Goal: Complete application form

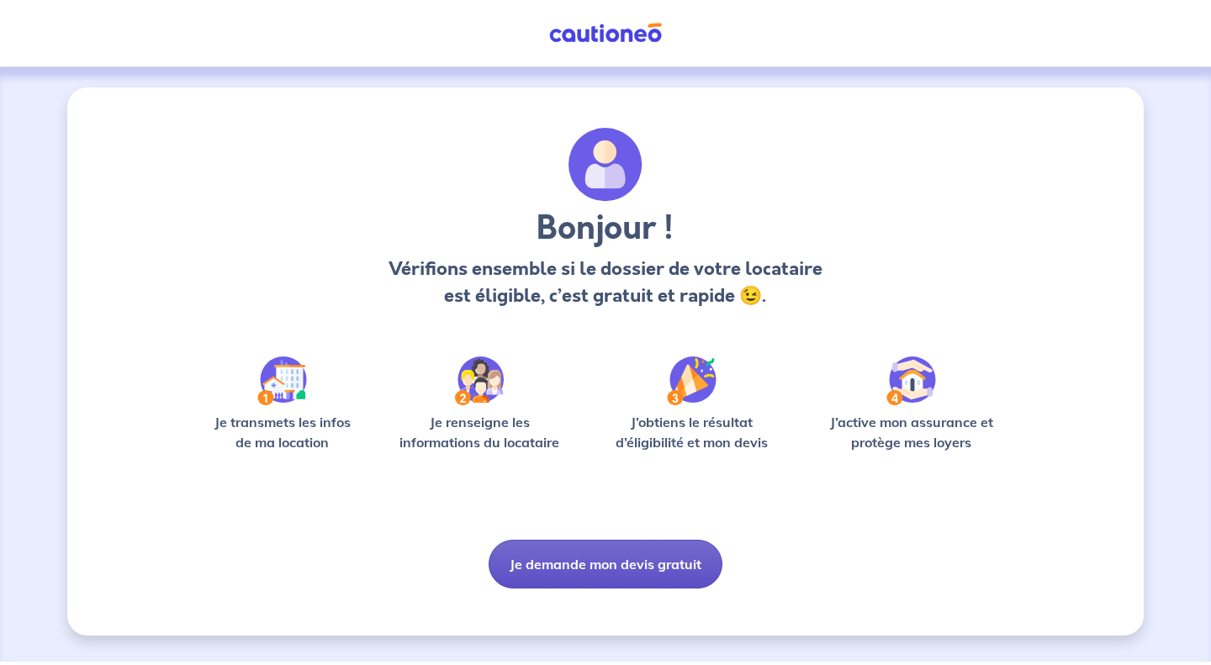
click at [597, 565] on button "Je demande mon devis gratuit" at bounding box center [605, 564] width 234 height 49
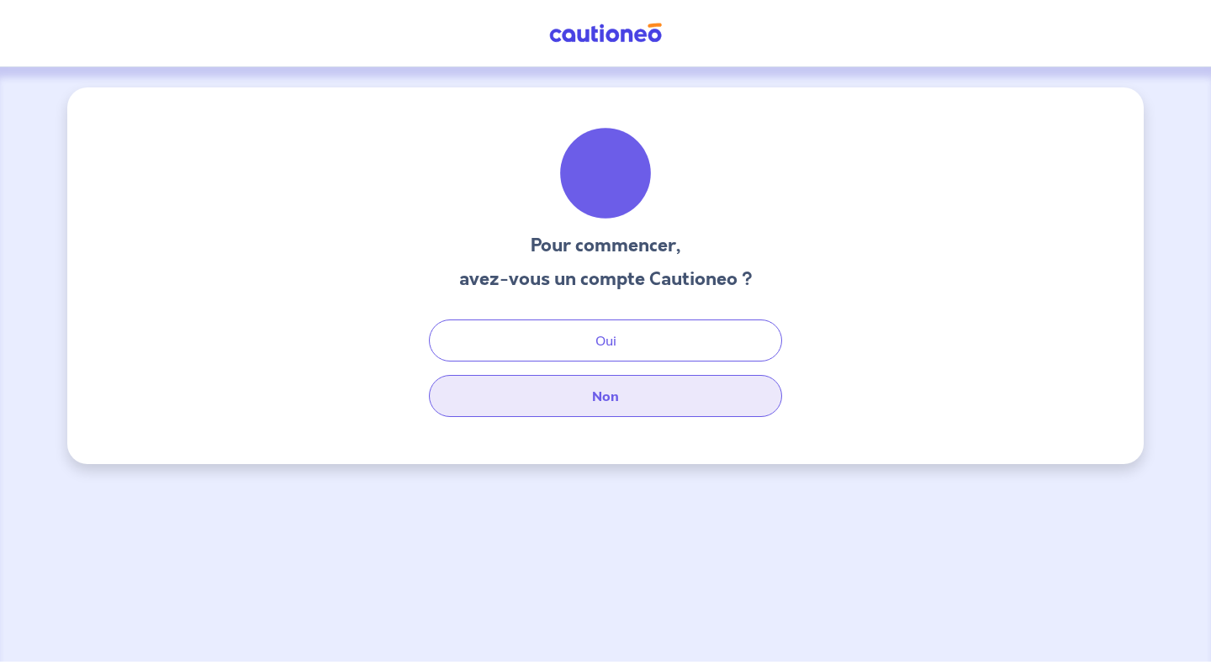
click at [647, 412] on button "Non" at bounding box center [605, 396] width 353 height 42
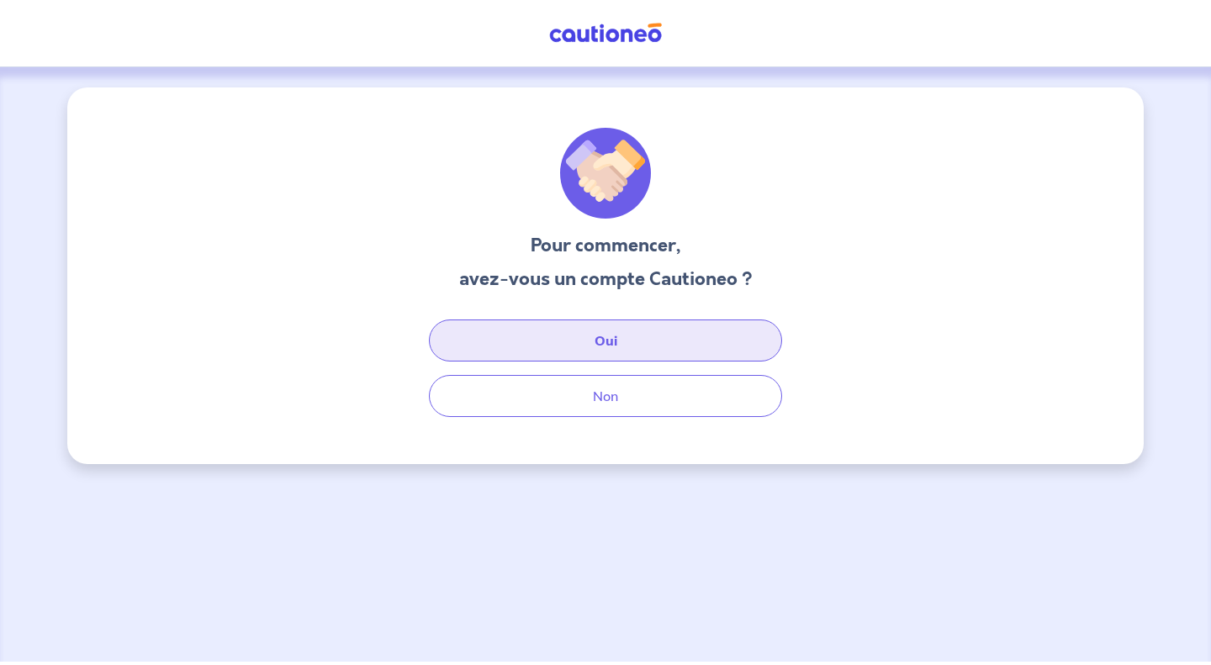
click at [637, 331] on button "Oui" at bounding box center [605, 340] width 353 height 42
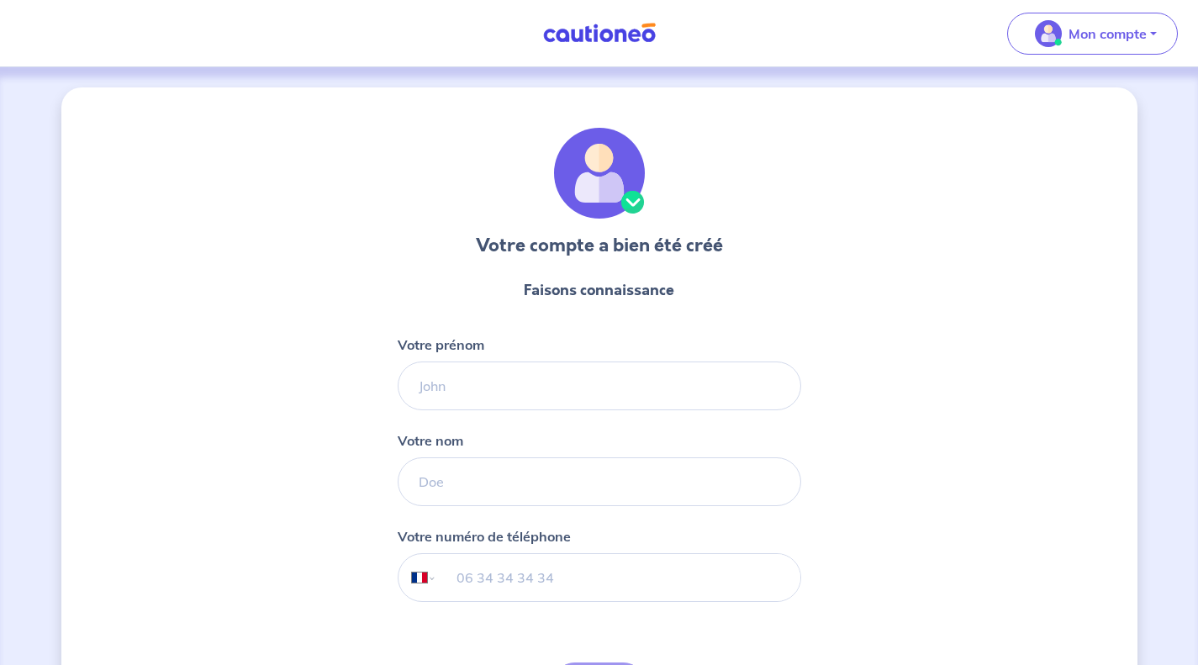
select select "FR"
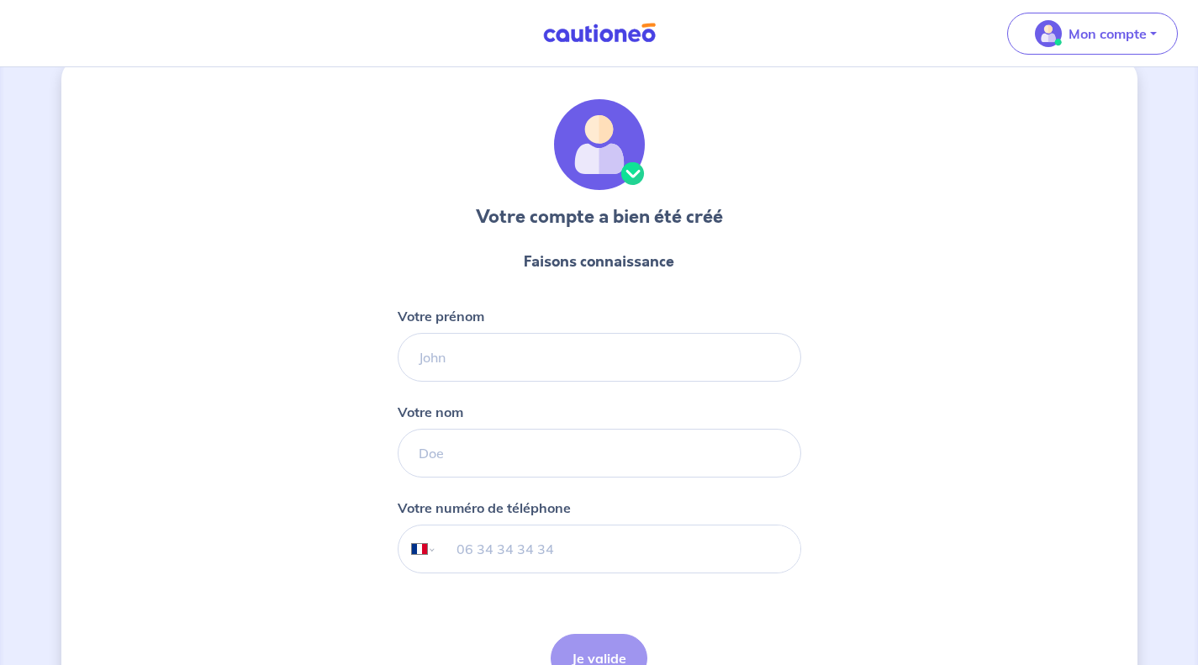
scroll to position [31, 0]
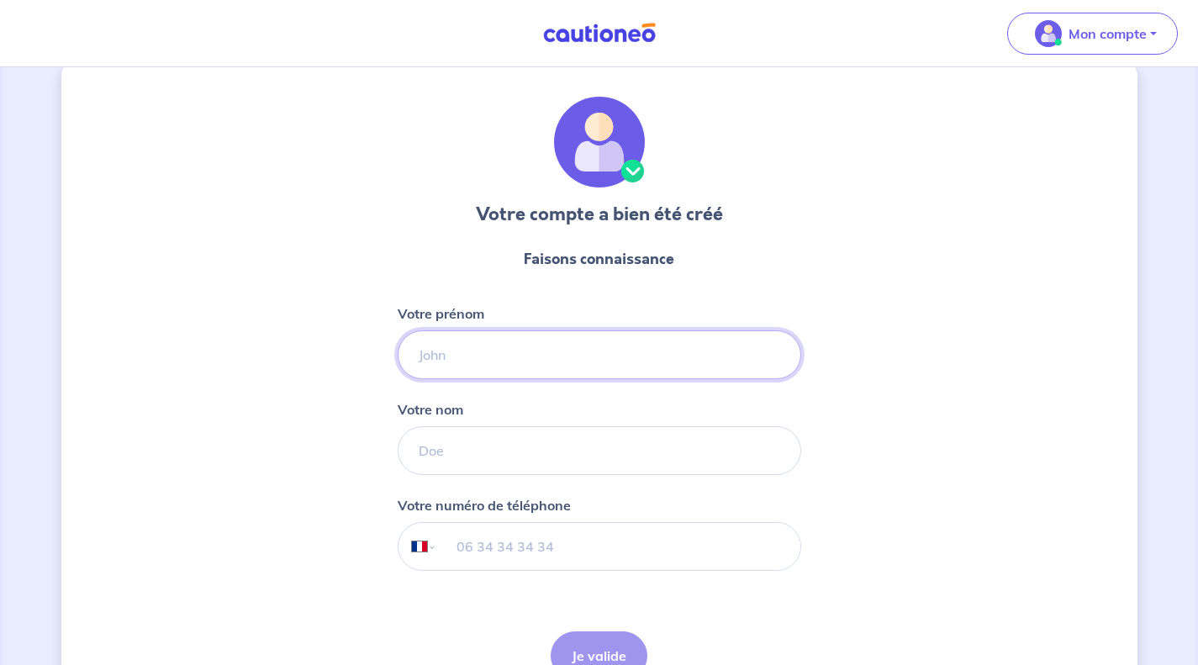
click at [642, 351] on input "Votre prénom" at bounding box center [600, 354] width 404 height 49
type input "[PERSON_NAME]"
type input "Suttel"
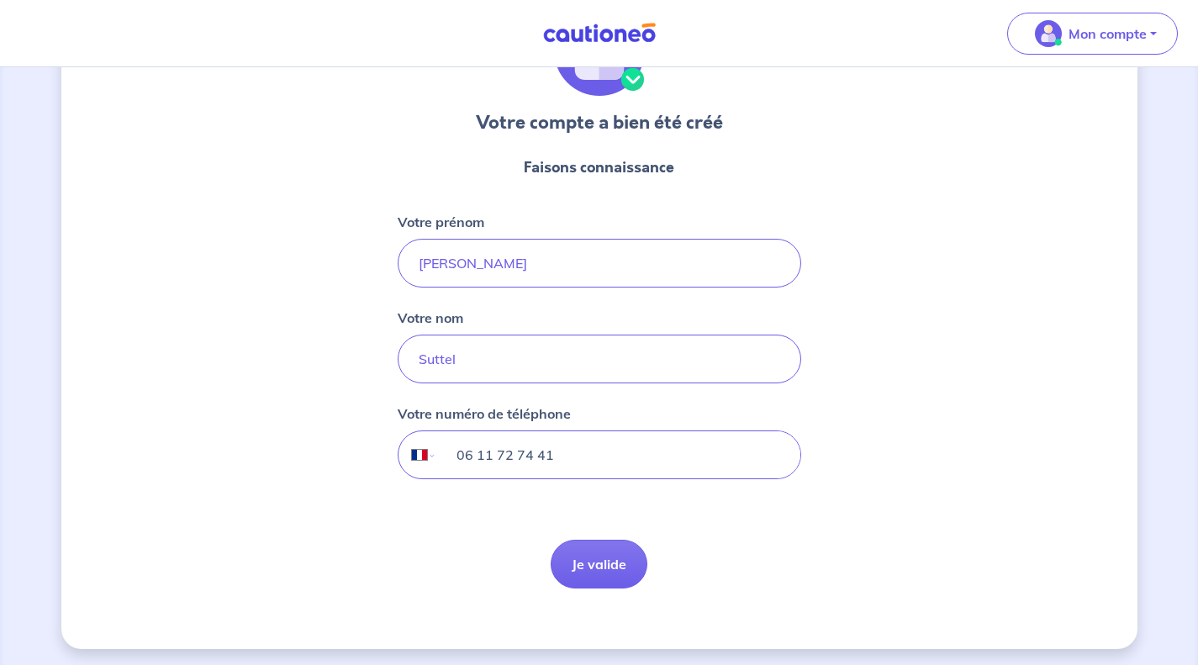
scroll to position [124, 0]
type input "06 11 72 74 41"
click at [615, 551] on button "Je valide" at bounding box center [599, 562] width 97 height 49
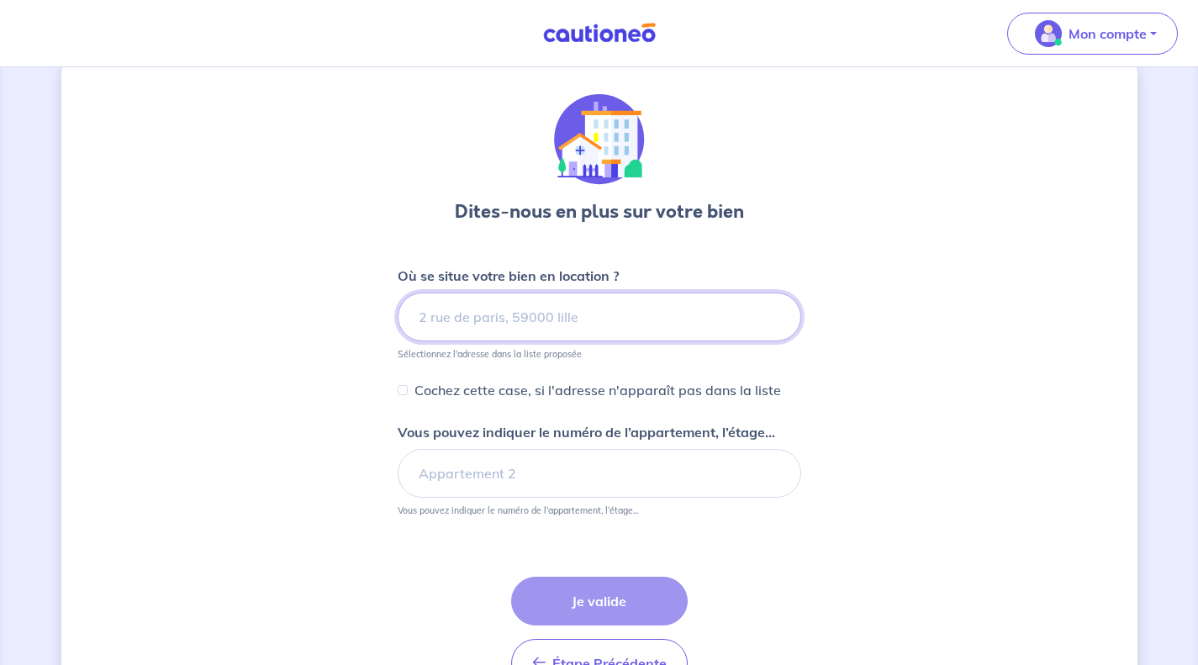
scroll to position [33, 0]
click at [541, 330] on input at bounding box center [600, 317] width 404 height 49
click at [600, 322] on input at bounding box center [600, 317] width 404 height 49
type input "5"
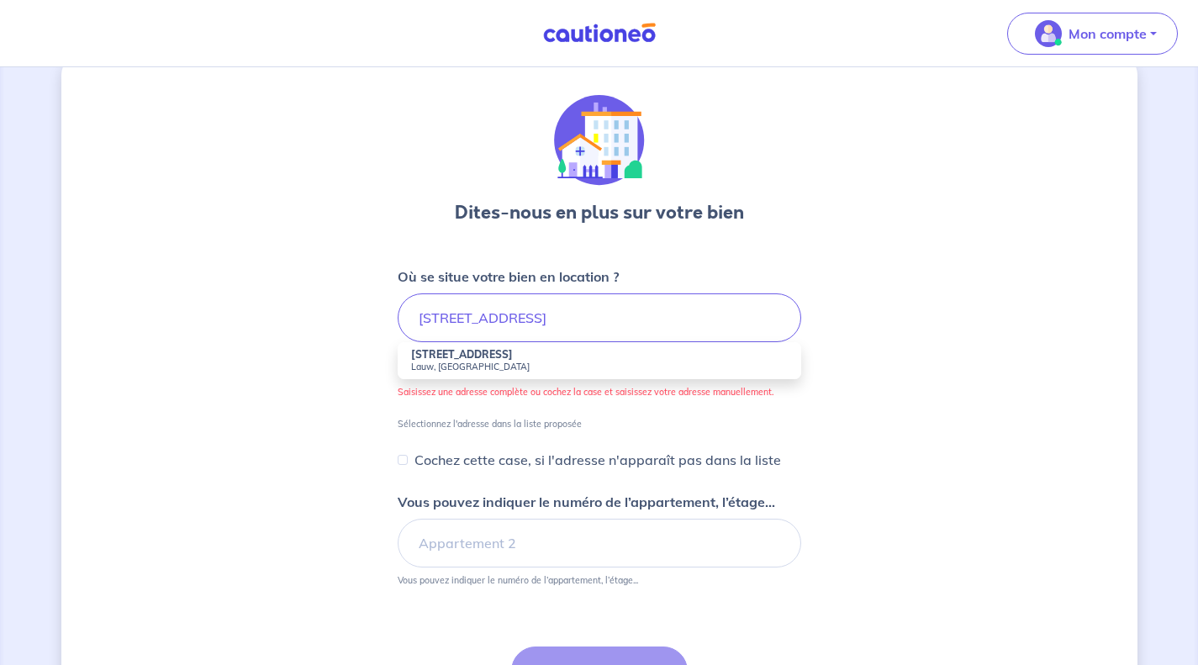
click at [478, 366] on small "Lauw, [GEOGRAPHIC_DATA]" at bounding box center [599, 367] width 377 height 12
type input "[STREET_ADDRESS]"
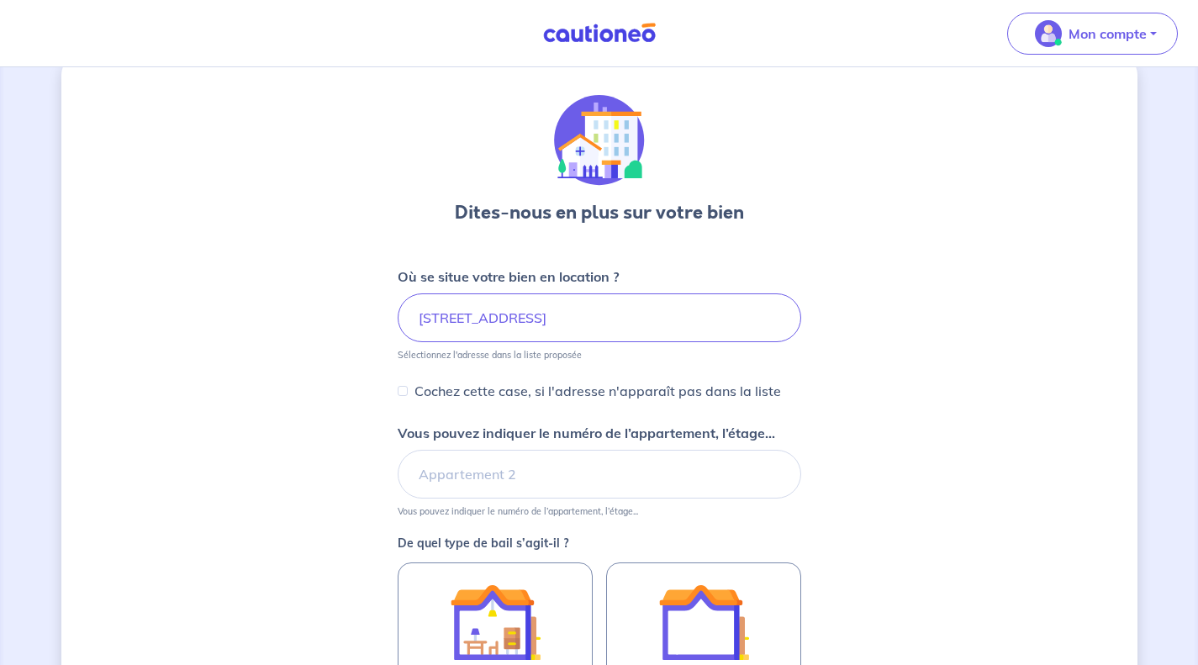
scroll to position [124, 0]
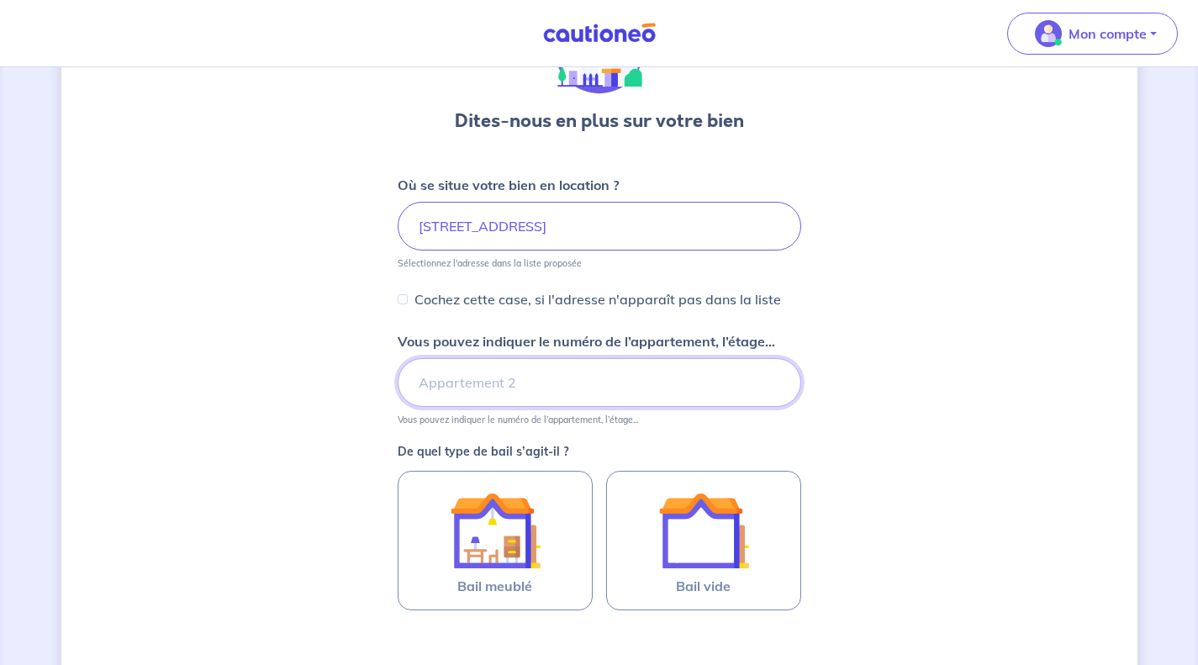
click at [525, 394] on input "Vous pouvez indiquer le numéro de l’appartement, l’étage..." at bounding box center [600, 382] width 404 height 49
type input "Appartement droite"
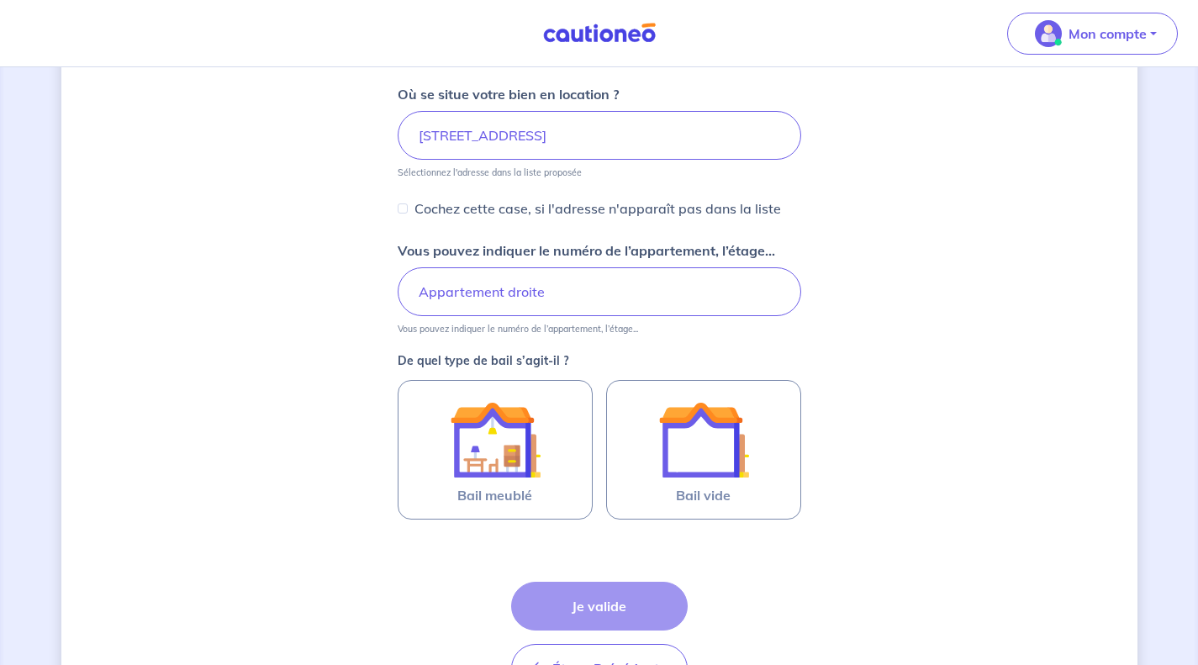
scroll to position [239, 0]
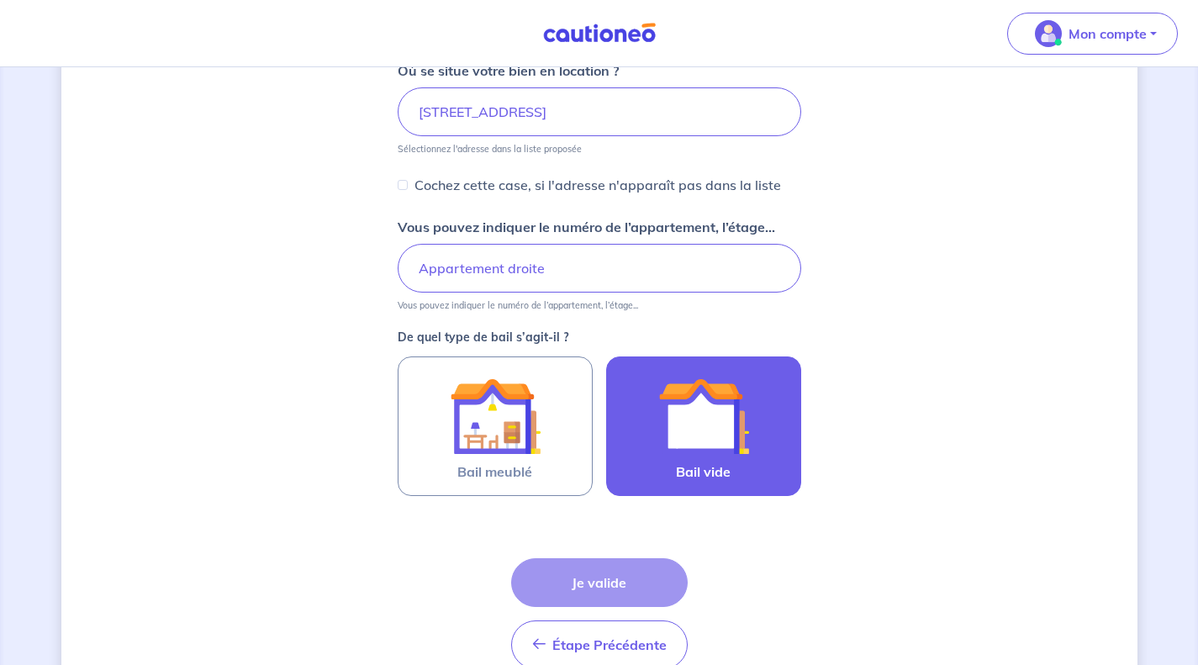
click at [714, 462] on span "Bail vide" at bounding box center [703, 472] width 55 height 20
click at [0, 0] on input "Bail vide" at bounding box center [0, 0] width 0 height 0
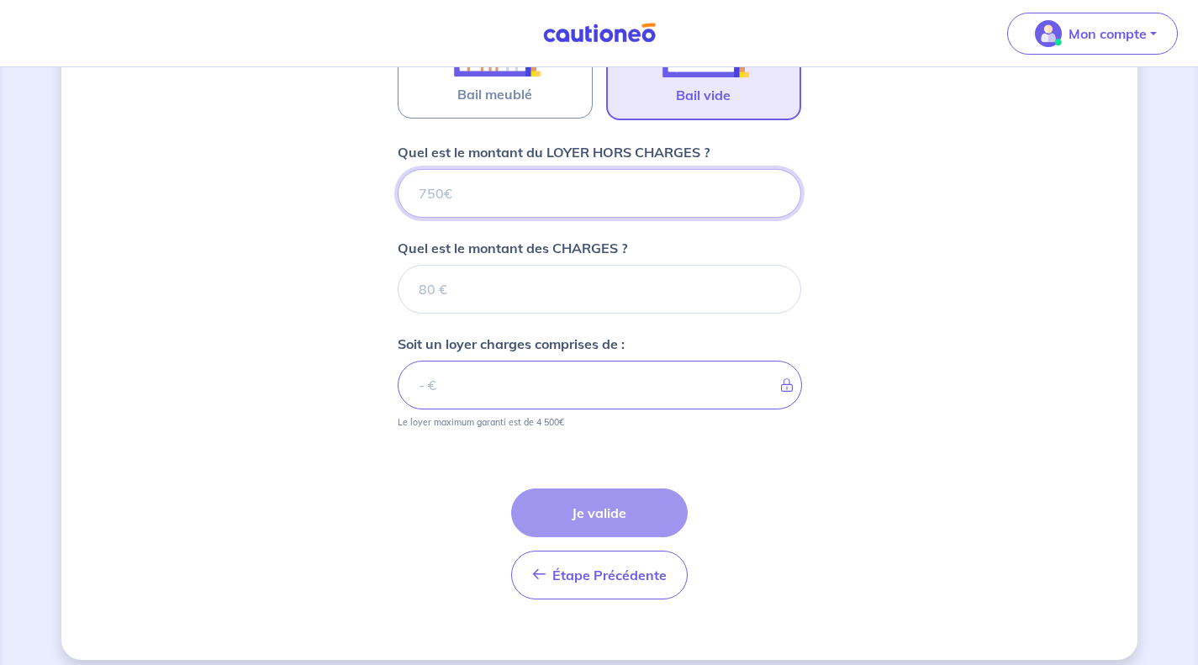
scroll to position [617, 0]
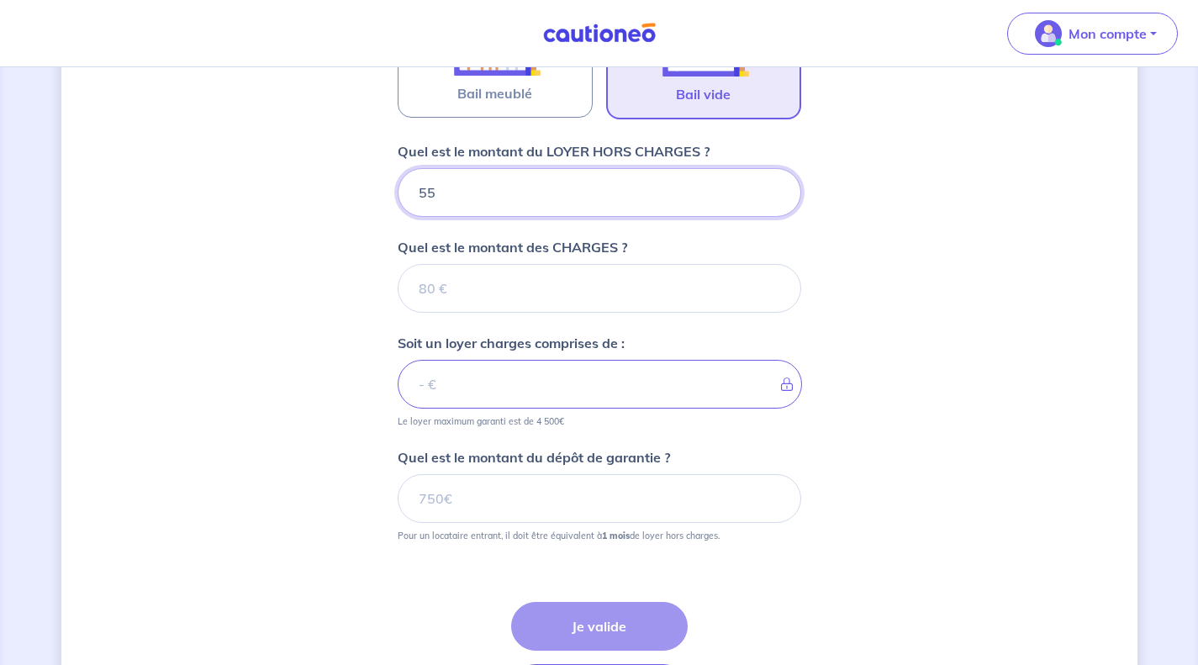
type input "550"
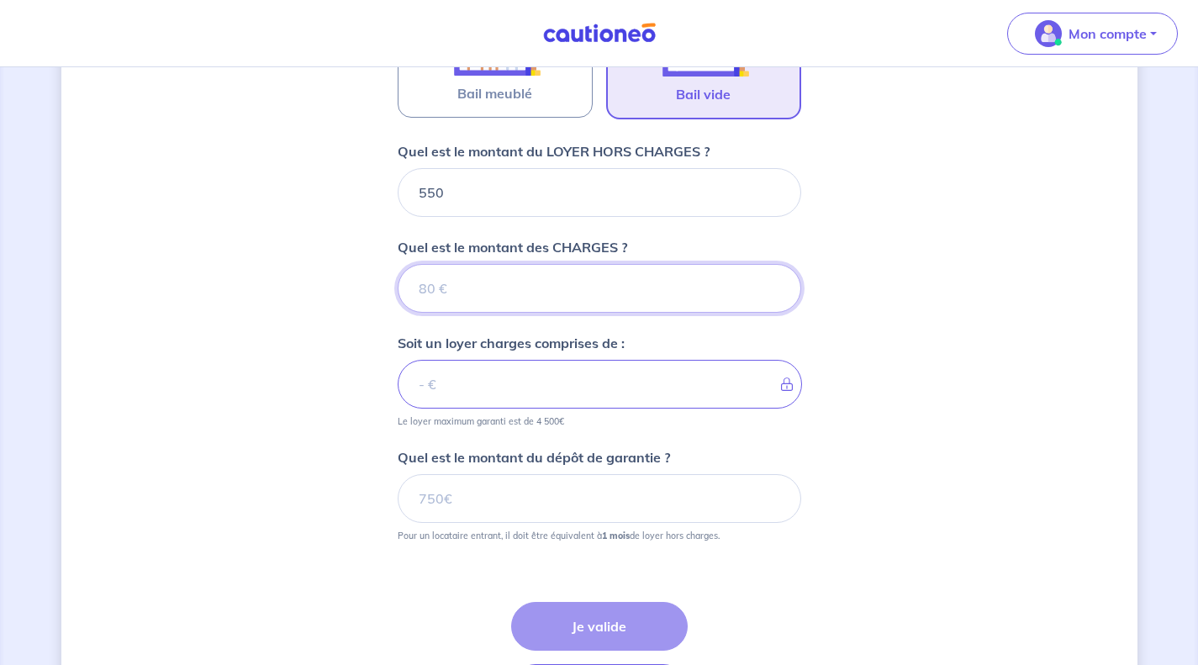
click at [657, 298] on input "Quel est le montant des CHARGES ?" at bounding box center [600, 288] width 404 height 49
type input "0"
type input "550"
type input "0"
click at [689, 438] on form "Où se situe votre bien en location ? [STREET_ADDRESS] Sélectionnez l'adresse da…" at bounding box center [600, 204] width 404 height 1044
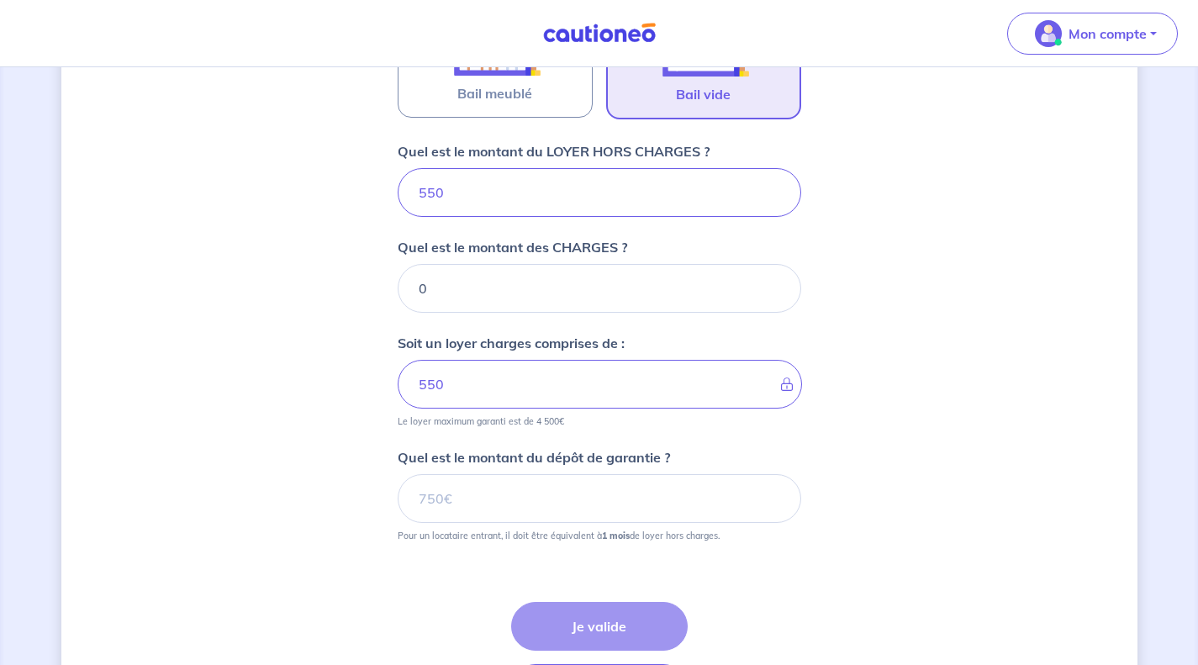
scroll to position [635, 0]
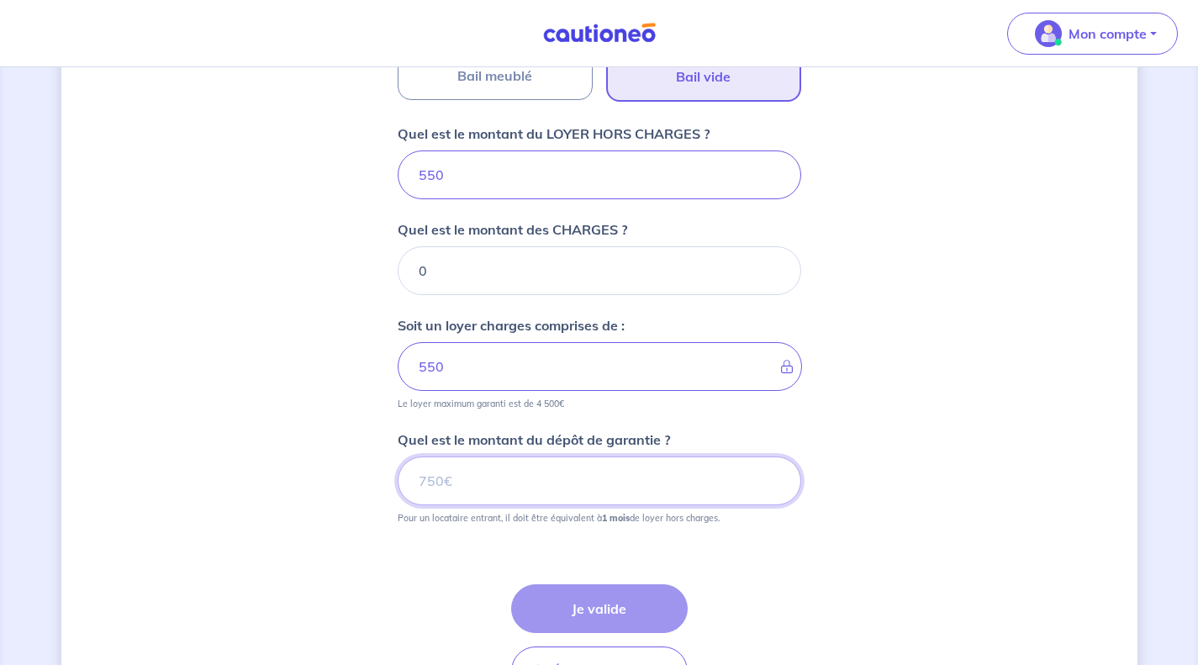
click at [660, 476] on input "Quel est le montant du dépôt de garantie ?" at bounding box center [600, 481] width 404 height 49
type input "550"
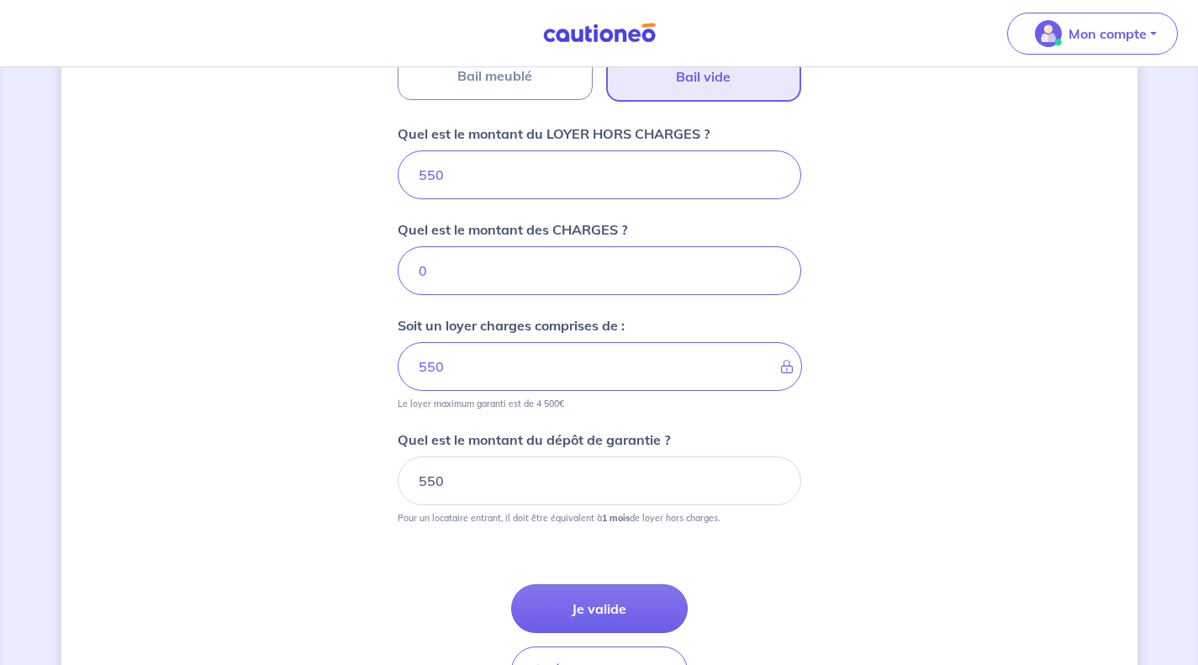
scroll to position [746, 0]
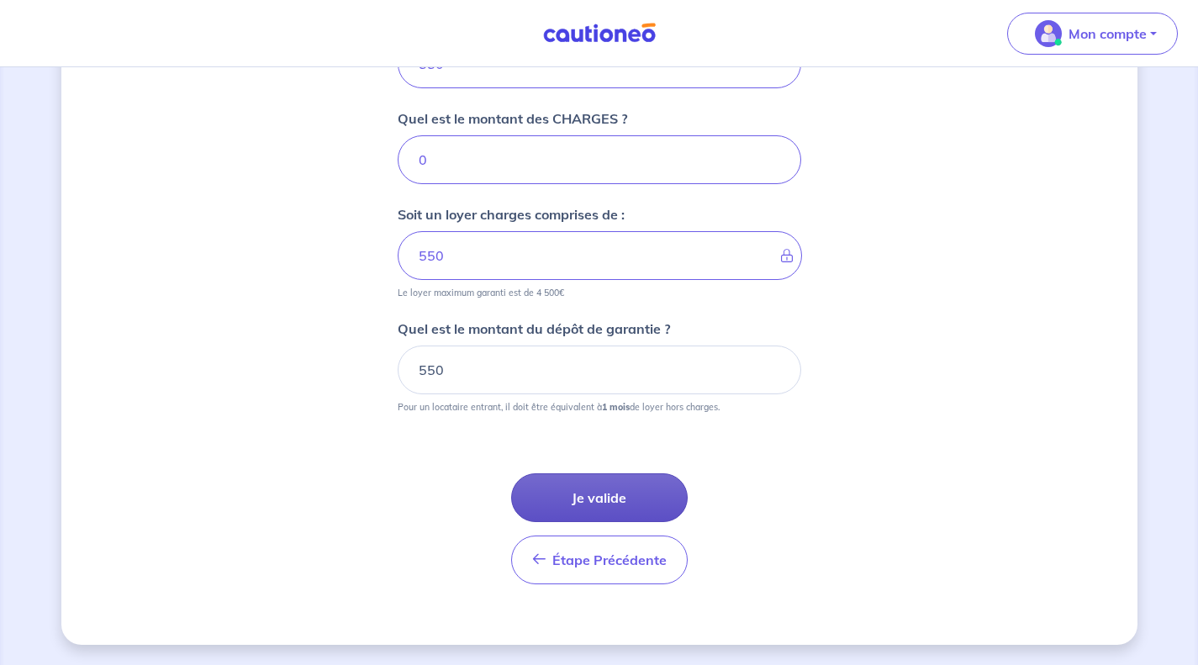
click at [614, 510] on button "Je valide" at bounding box center [599, 497] width 177 height 49
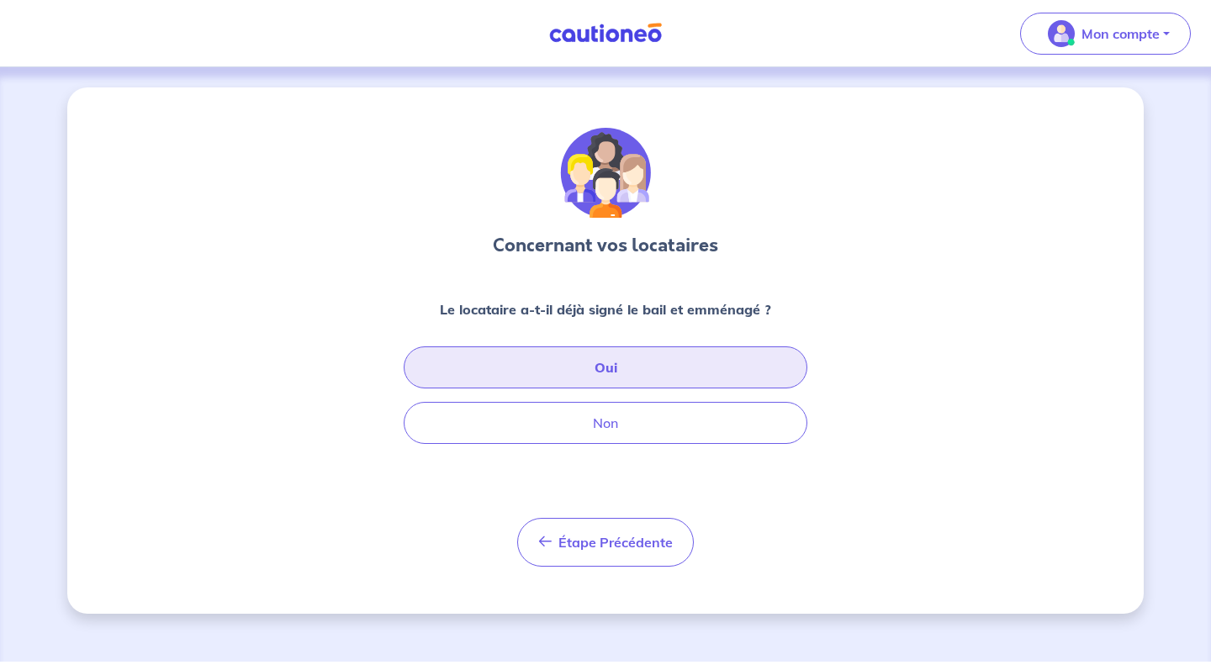
click at [597, 357] on button "Oui" at bounding box center [606, 367] width 404 height 42
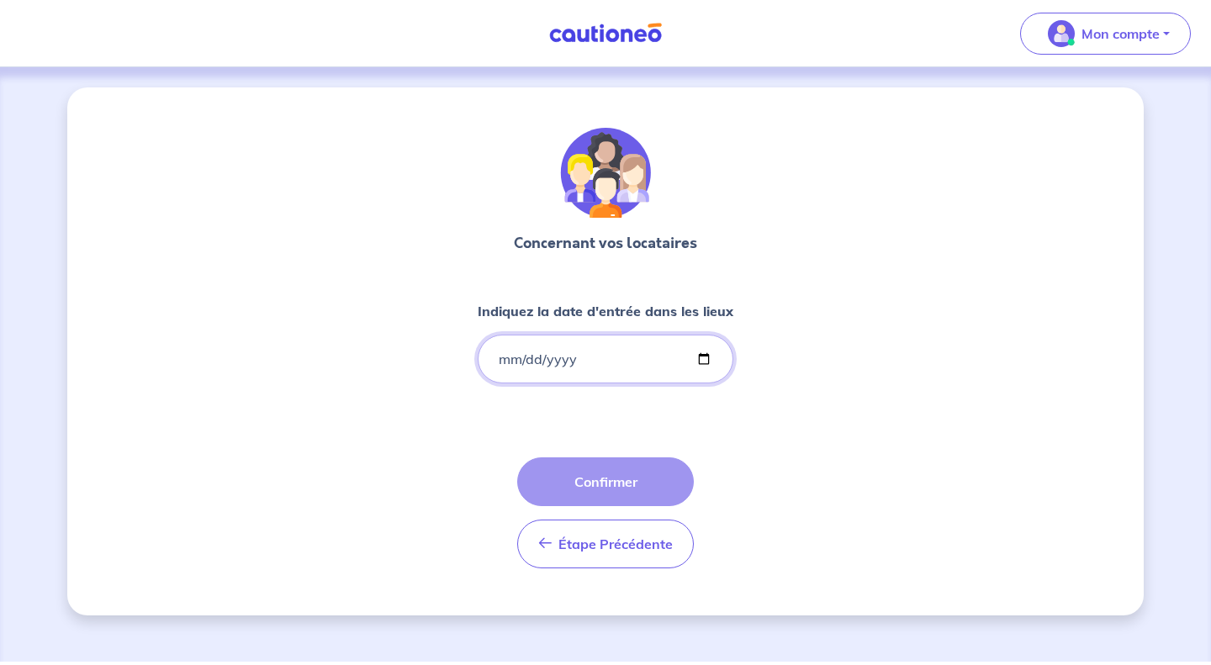
click at [713, 360] on input "Indiquez la date d'entrée dans les lieux" at bounding box center [606, 359] width 256 height 49
click at [705, 356] on input "Indiquez la date d'entrée dans les lieux" at bounding box center [606, 359] width 256 height 49
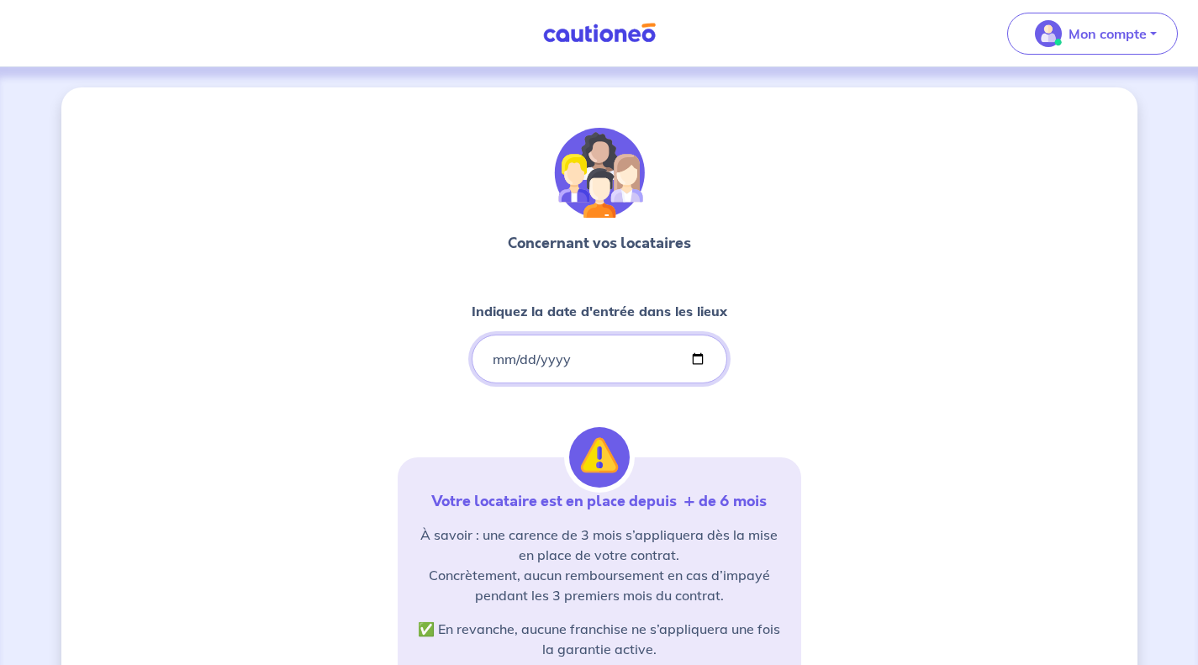
type input "[DATE]"
click at [802, 401] on div "Concernant vos locataires Indiquez la date d'entrée dans les lieux [DATE] Votre…" at bounding box center [599, 512] width 1076 height 851
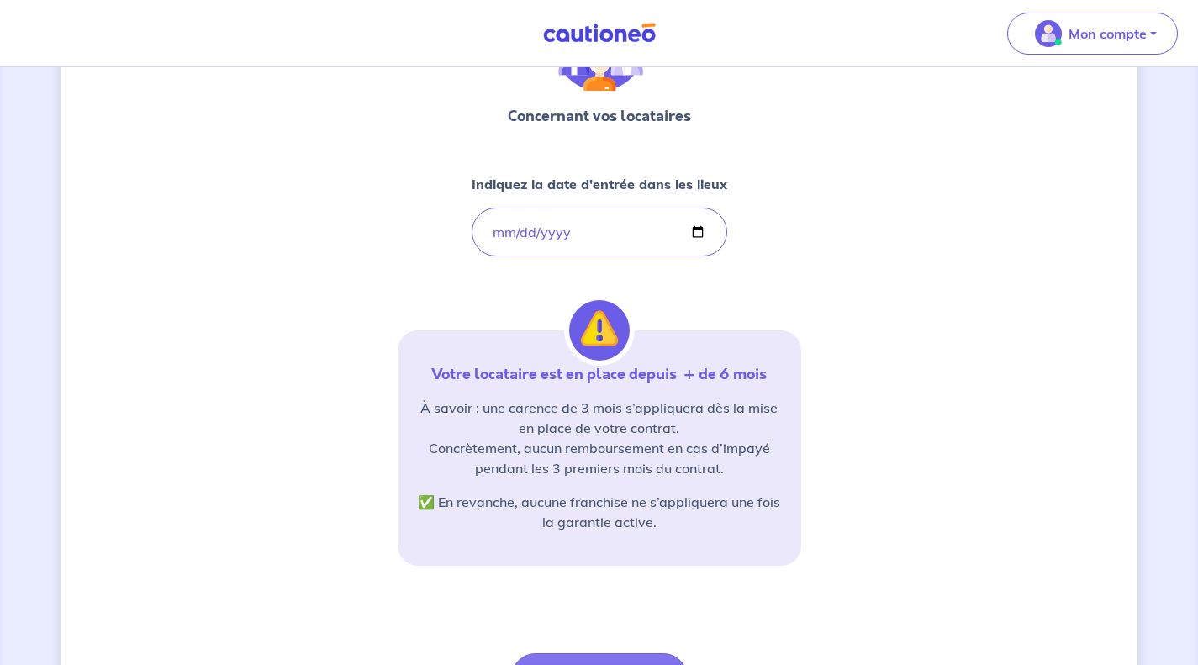
scroll to position [179, 0]
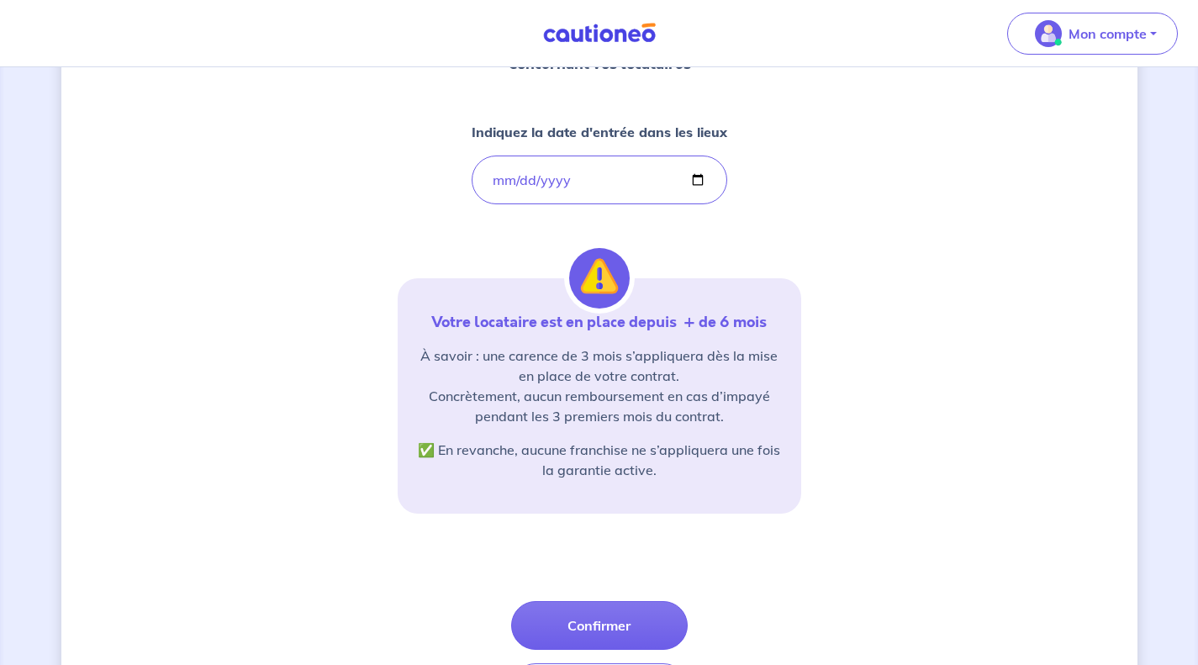
click at [679, 376] on p "À savoir : une carence de 3 mois s’appliquera dès la mise en place de votre con…" at bounding box center [599, 386] width 363 height 81
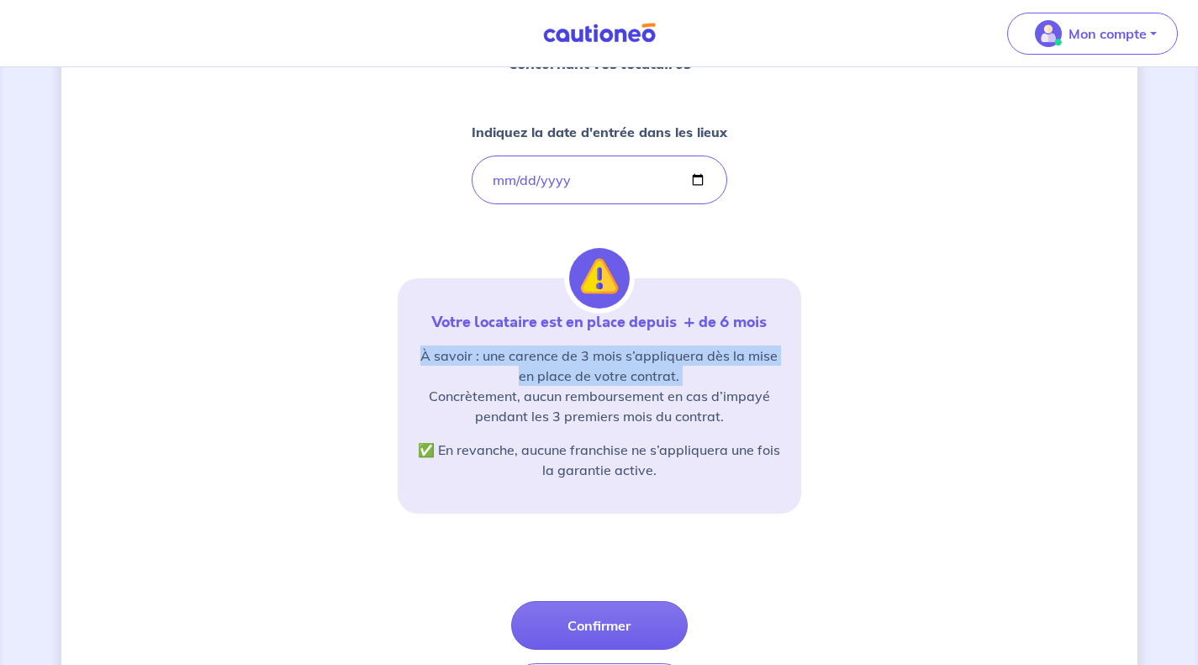
click at [679, 376] on p "À savoir : une carence de 3 mois s’appliquera dès la mise en place de votre con…" at bounding box center [599, 386] width 363 height 81
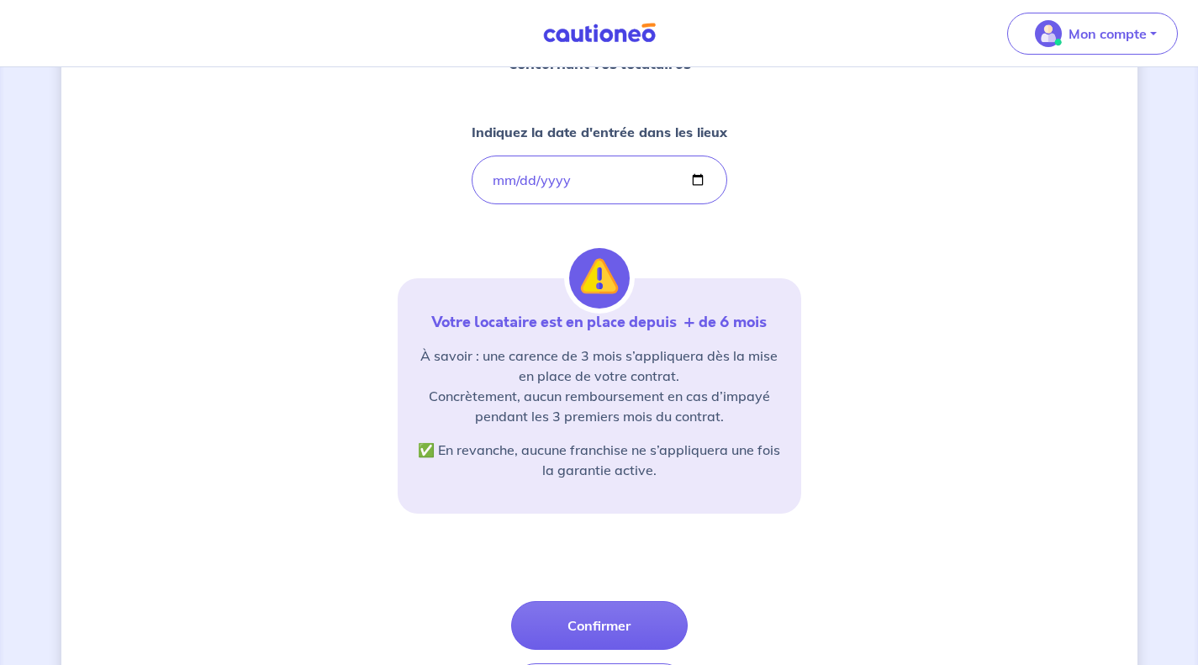
click at [737, 418] on p "À savoir : une carence de 3 mois s’appliquera dès la mise en place de votre con…" at bounding box center [599, 386] width 363 height 81
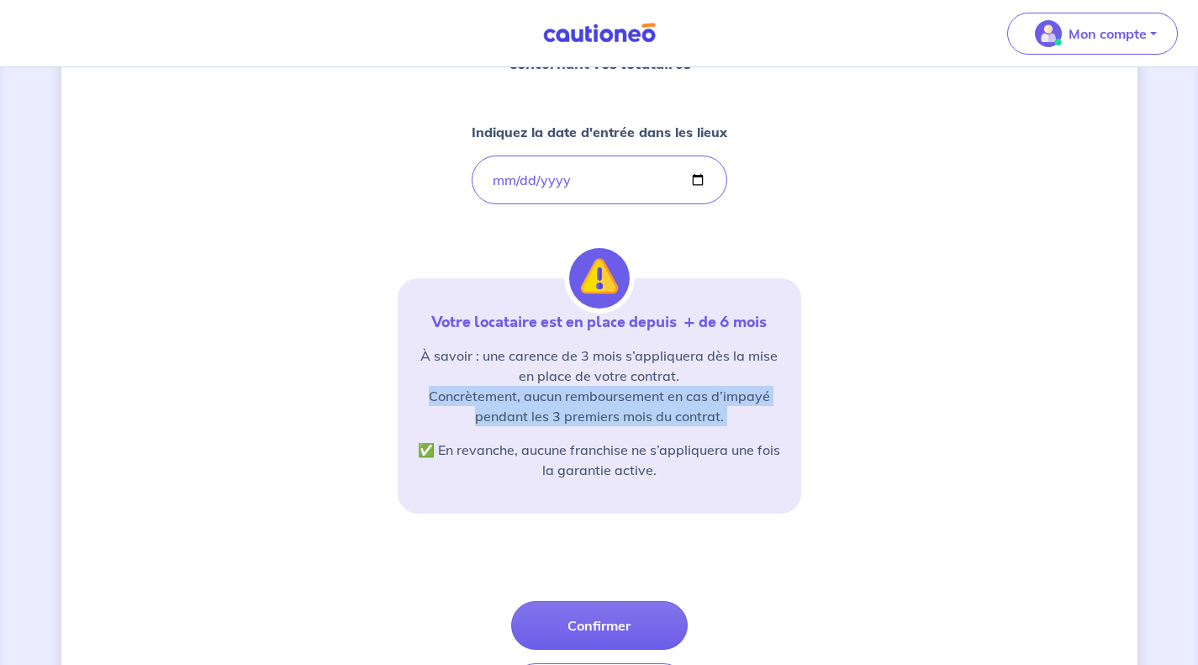
click at [737, 418] on p "À savoir : une carence de 3 mois s’appliquera dès la mise en place de votre con…" at bounding box center [599, 386] width 363 height 81
click at [622, 615] on button "Confirmer" at bounding box center [599, 625] width 177 height 49
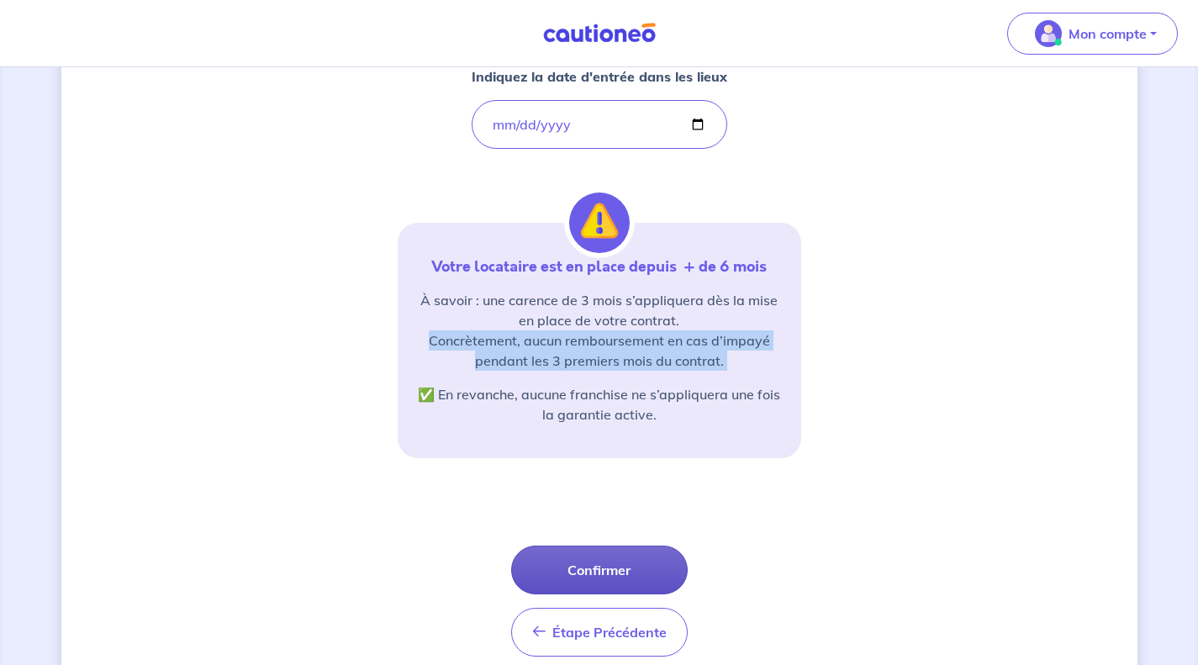
scroll to position [230, 0]
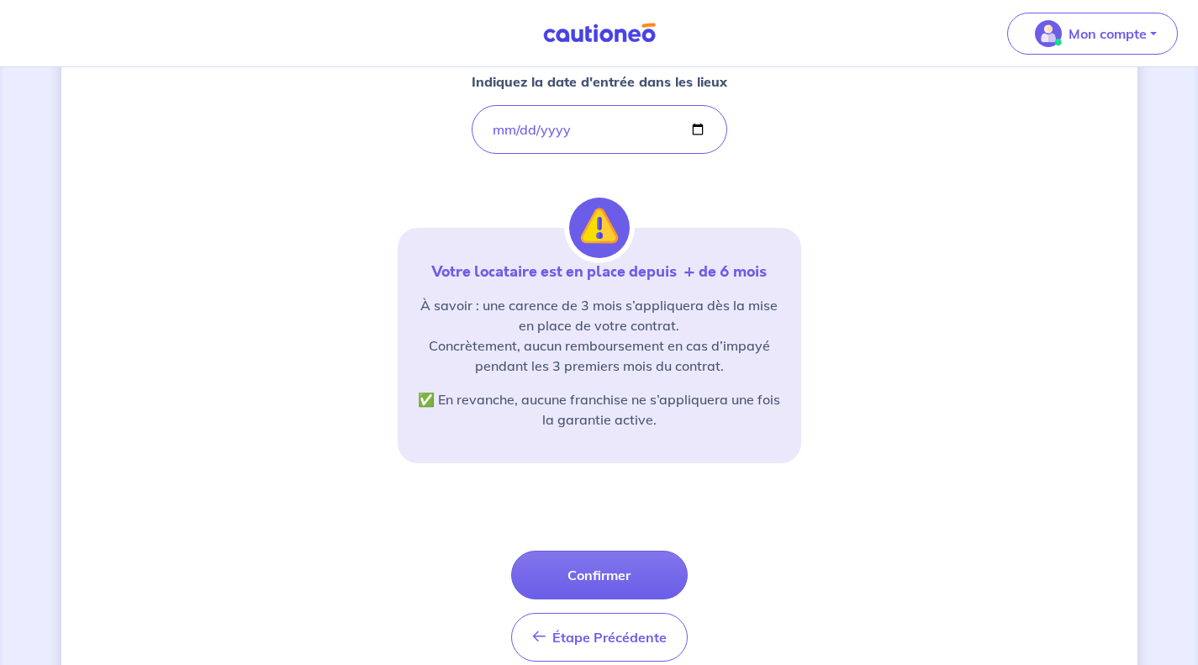
click at [622, 437] on div "Votre locataire est en place depuis  + de 6 mois À savoir : une carence de 3 mo…" at bounding box center [600, 345] width 404 height 235
click at [595, 585] on button "Confirmer" at bounding box center [599, 575] width 177 height 49
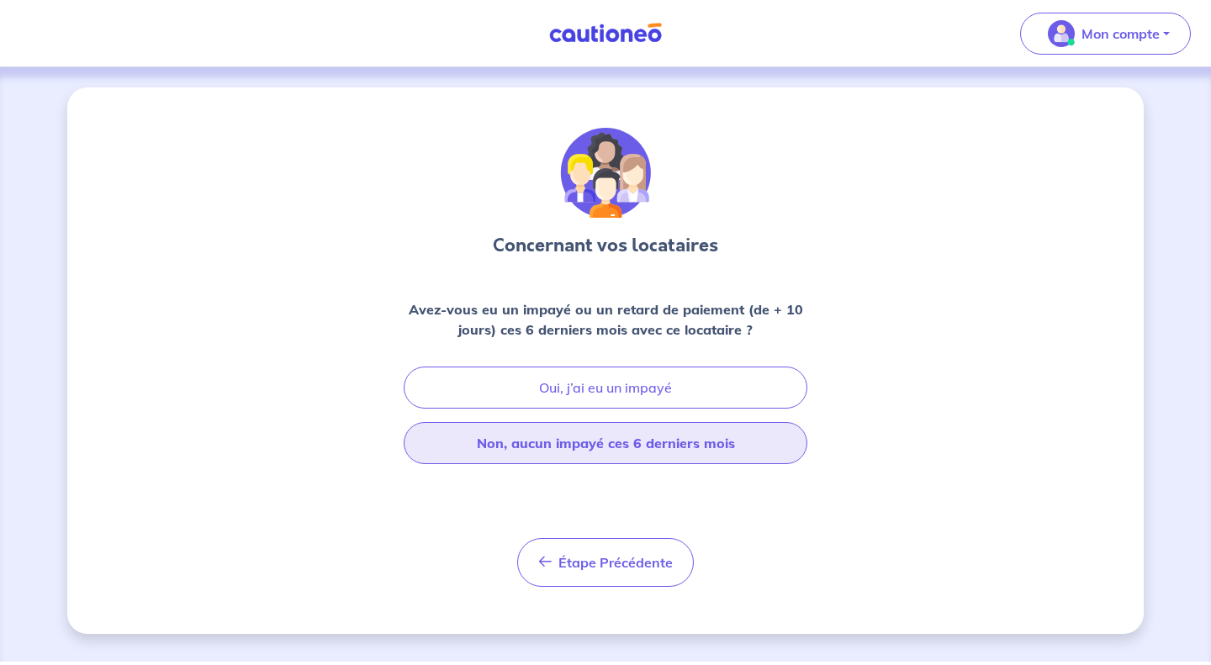
click at [737, 439] on button "Non, aucun impayé ces 6 derniers mois" at bounding box center [606, 443] width 404 height 42
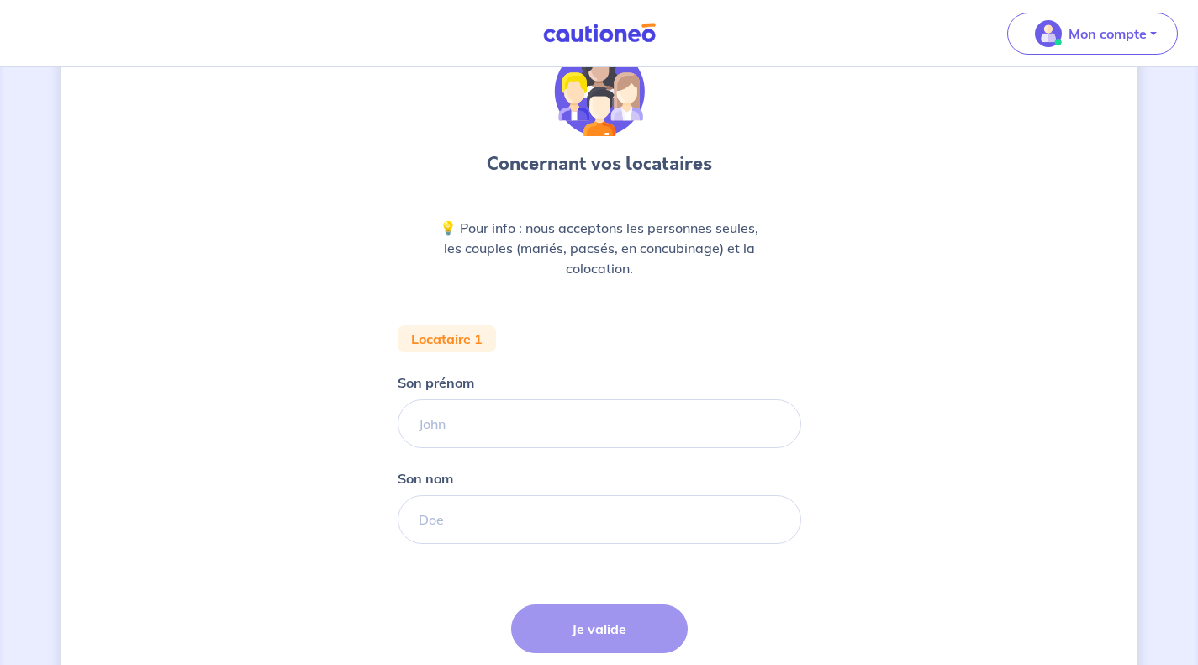
scroll to position [107, 0]
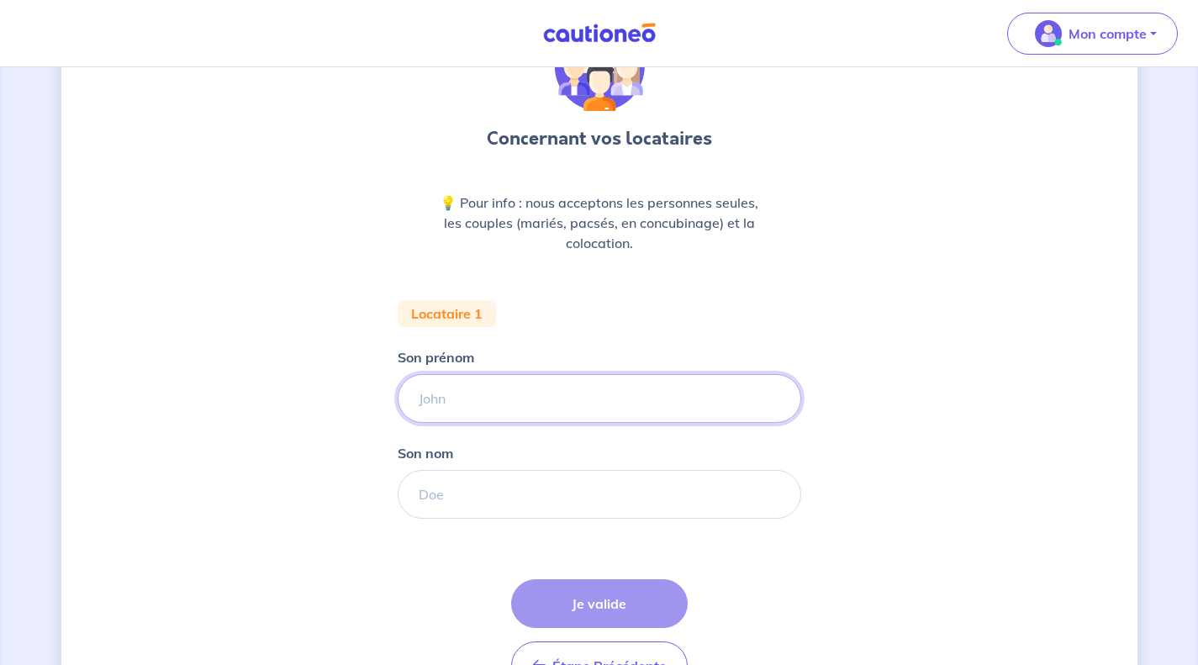
click at [697, 407] on input "Son prénom" at bounding box center [600, 398] width 404 height 49
click at [544, 402] on input "Son prénom" at bounding box center [600, 398] width 404 height 49
type input "[PERSON_NAME]"
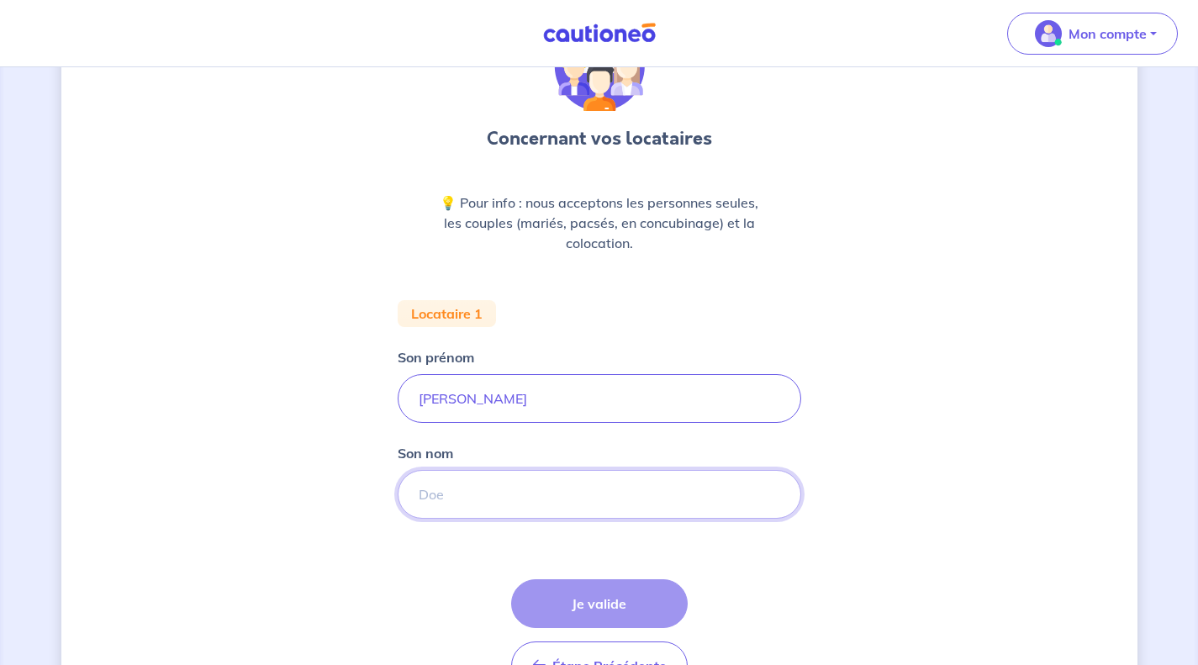
click at [522, 493] on input "Son nom" at bounding box center [600, 494] width 404 height 49
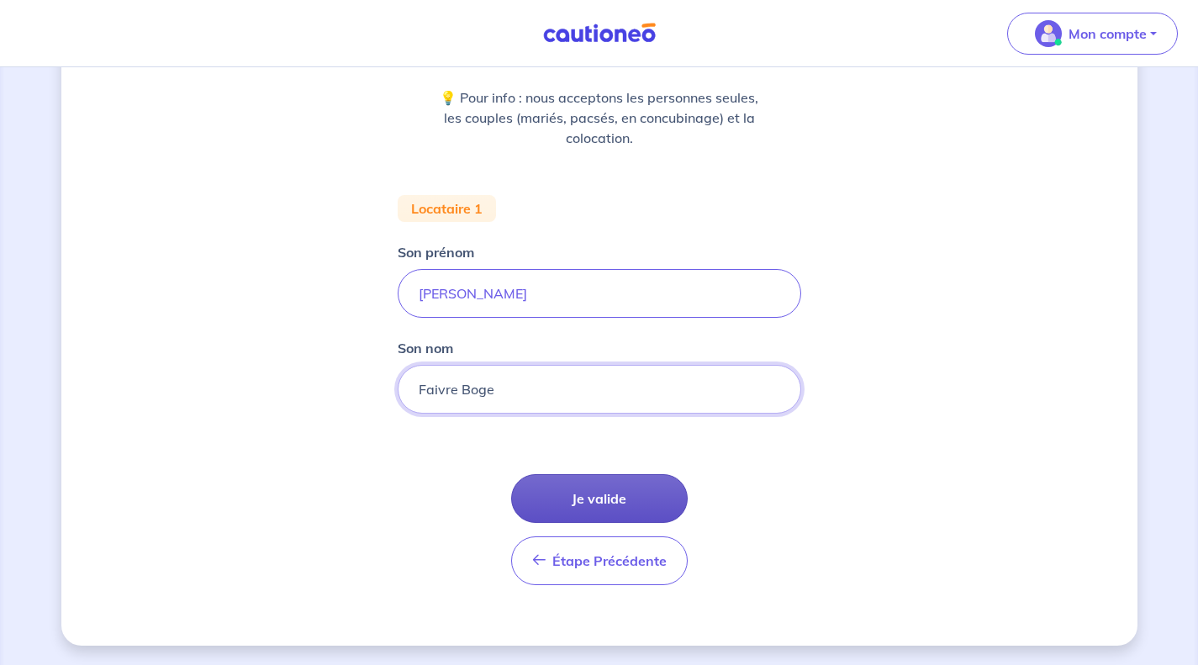
scroll to position [213, 0]
type input "Faivre Boge"
click at [589, 506] on button "Je valide" at bounding box center [599, 497] width 177 height 49
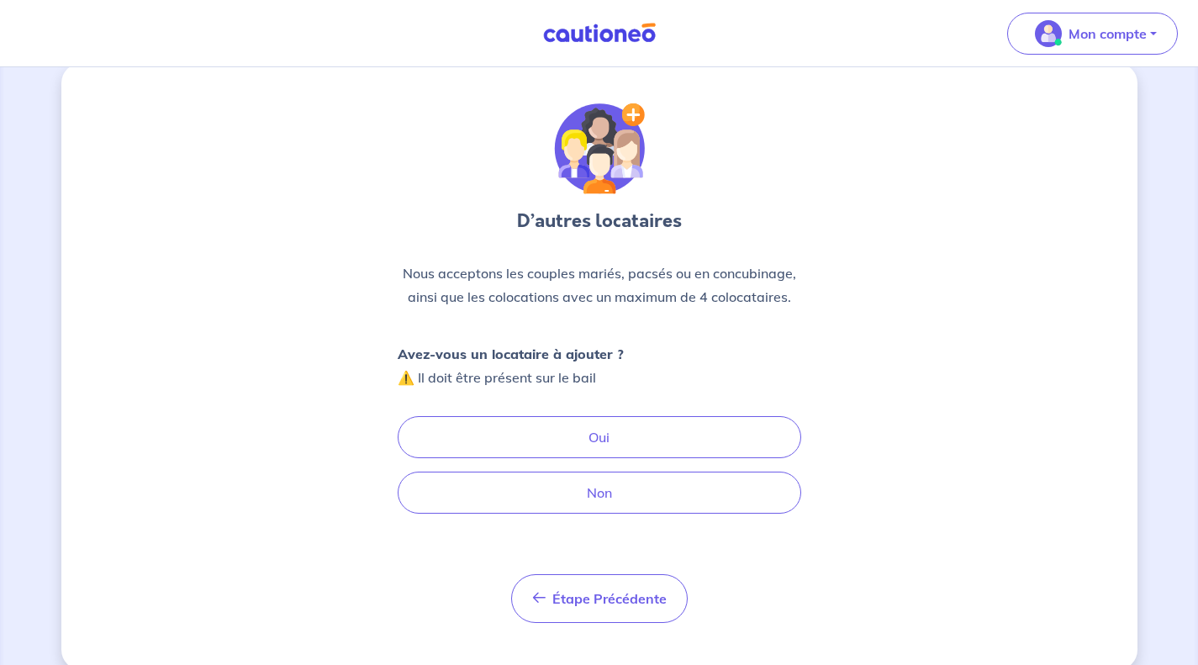
scroll to position [25, 0]
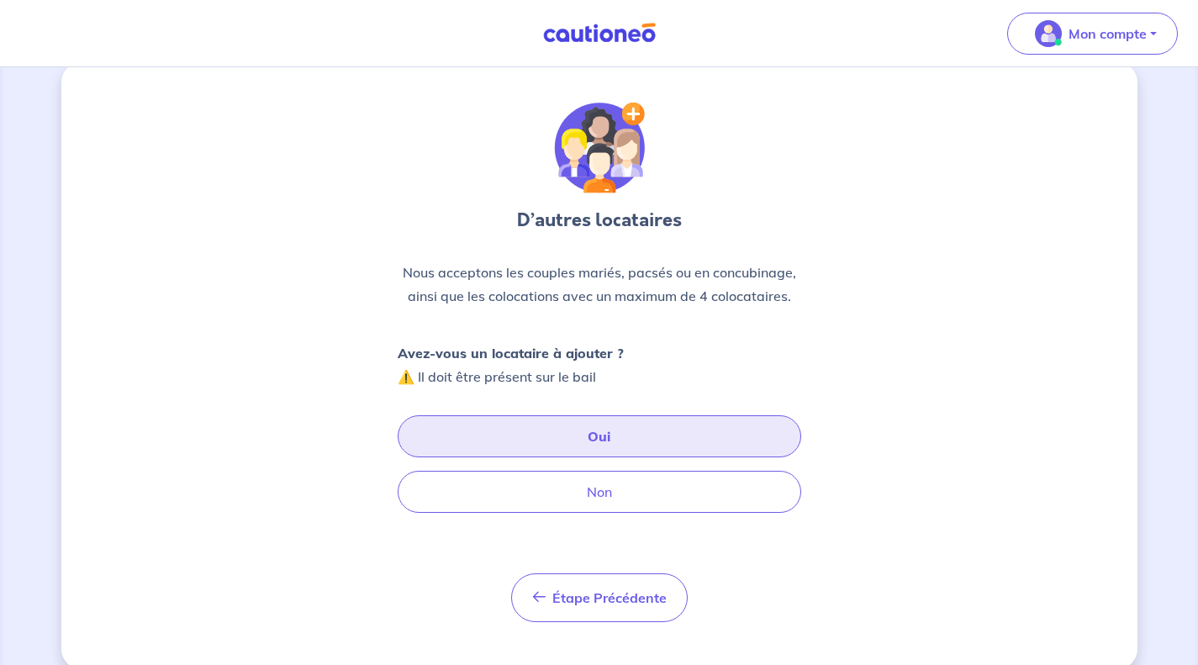
click at [710, 424] on button "Oui" at bounding box center [600, 436] width 404 height 42
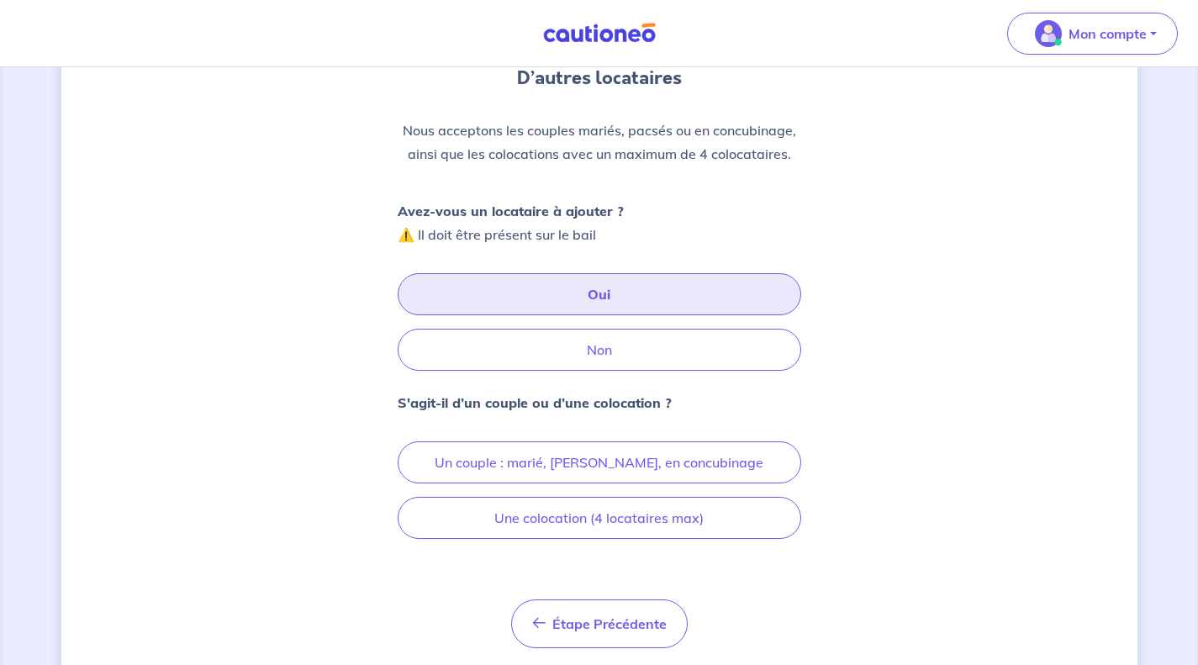
scroll to position [177, 0]
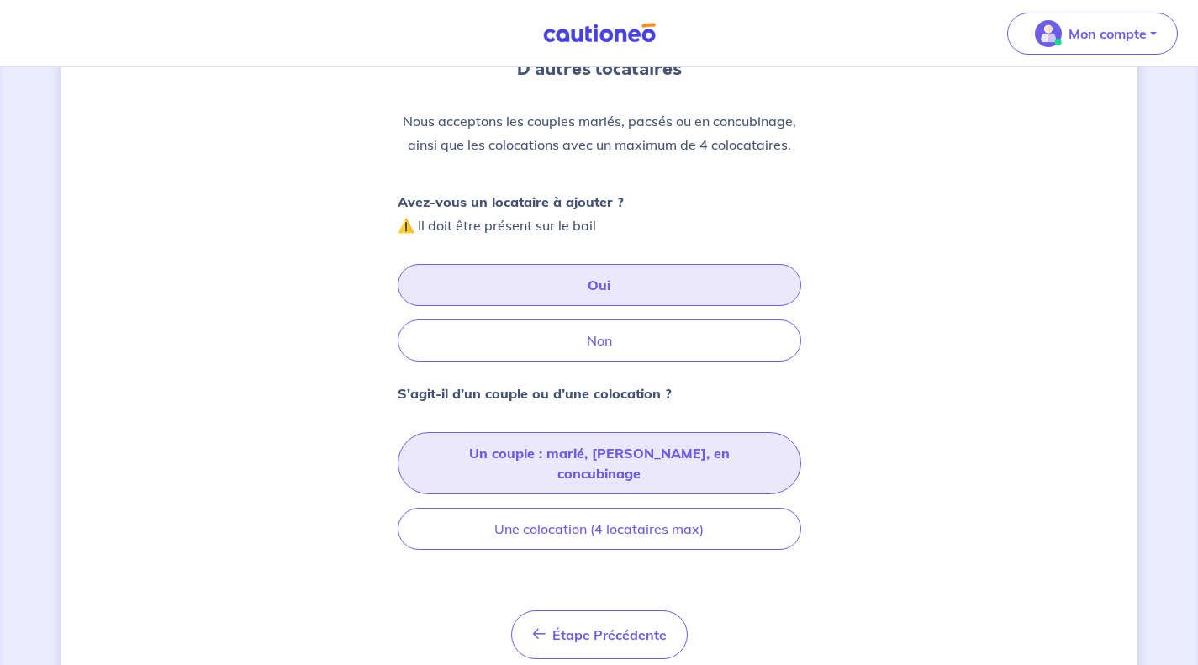
click at [631, 460] on button "Un couple : marié, [PERSON_NAME], en concubinage" at bounding box center [600, 463] width 404 height 62
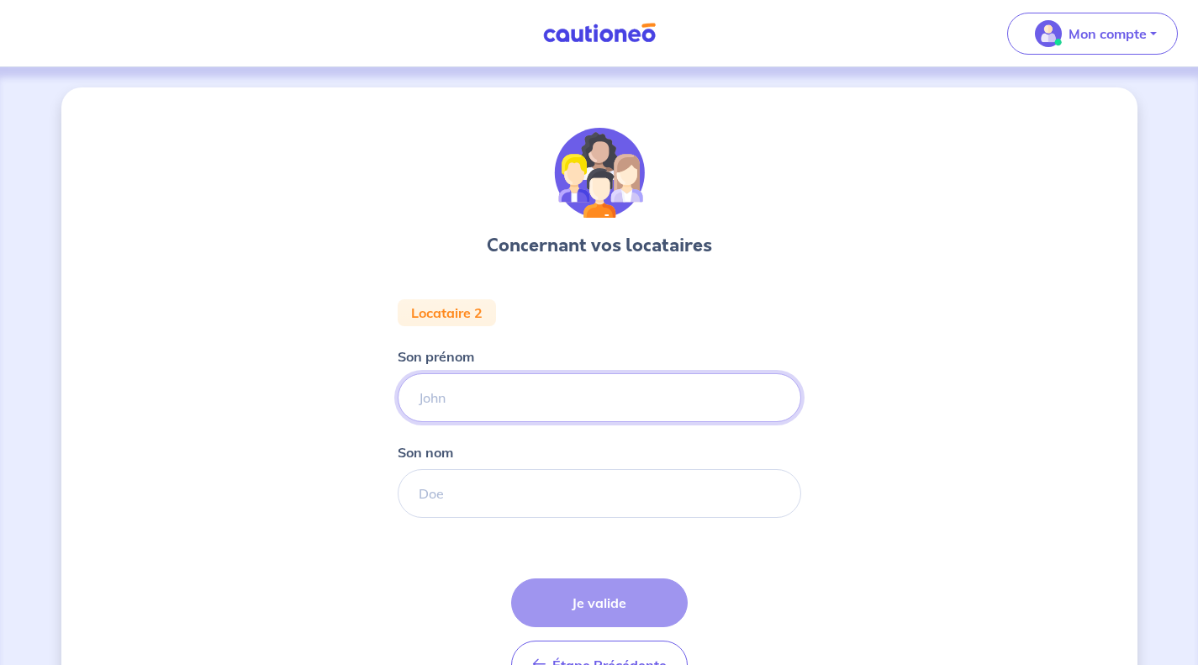
click at [578, 411] on input "Son prénom" at bounding box center [600, 397] width 404 height 49
type input "B"
type input "[PERSON_NAME]"
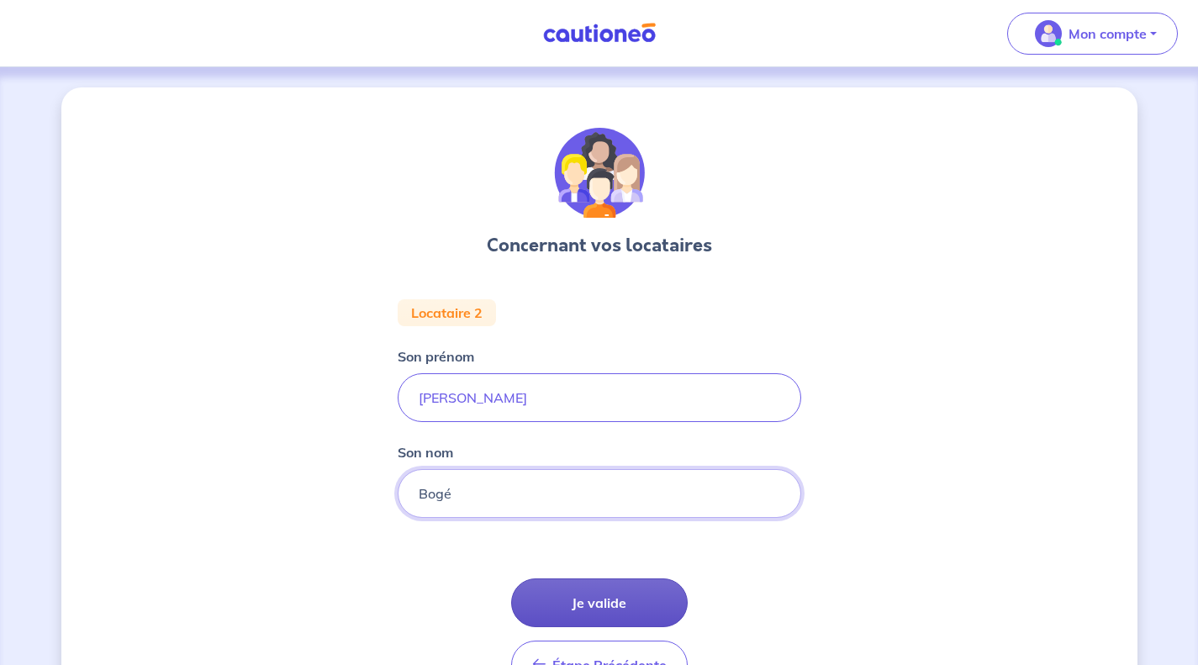
type input "Bogé"
click at [614, 619] on button "Je valide" at bounding box center [599, 602] width 177 height 49
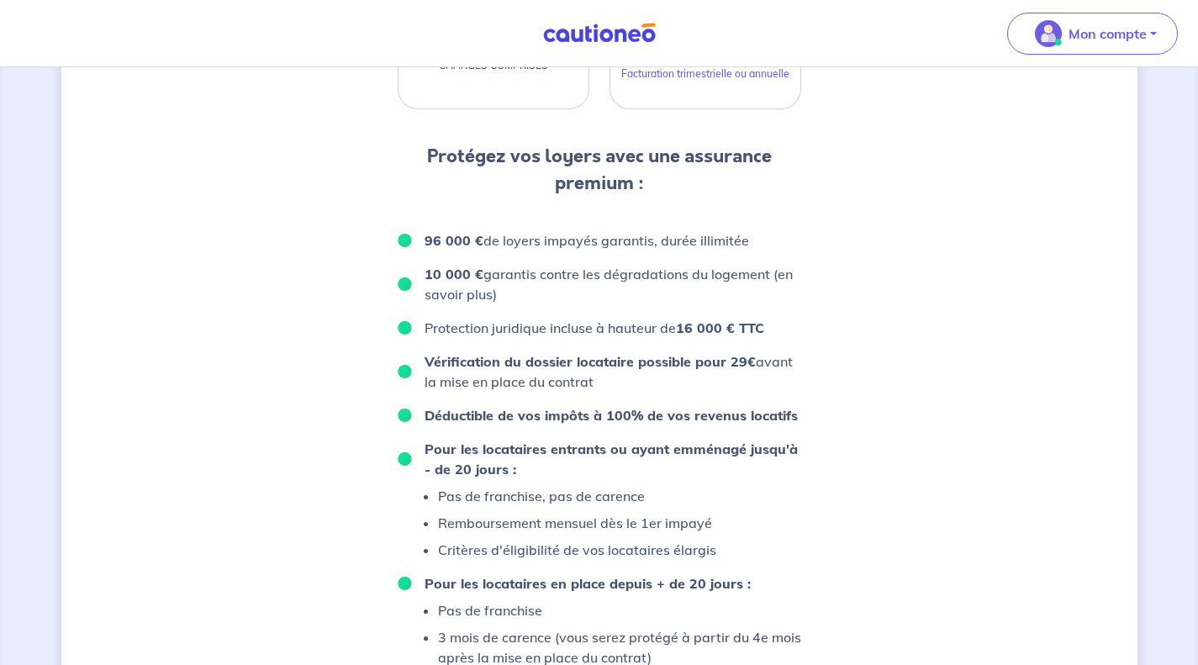
scroll to position [610, 0]
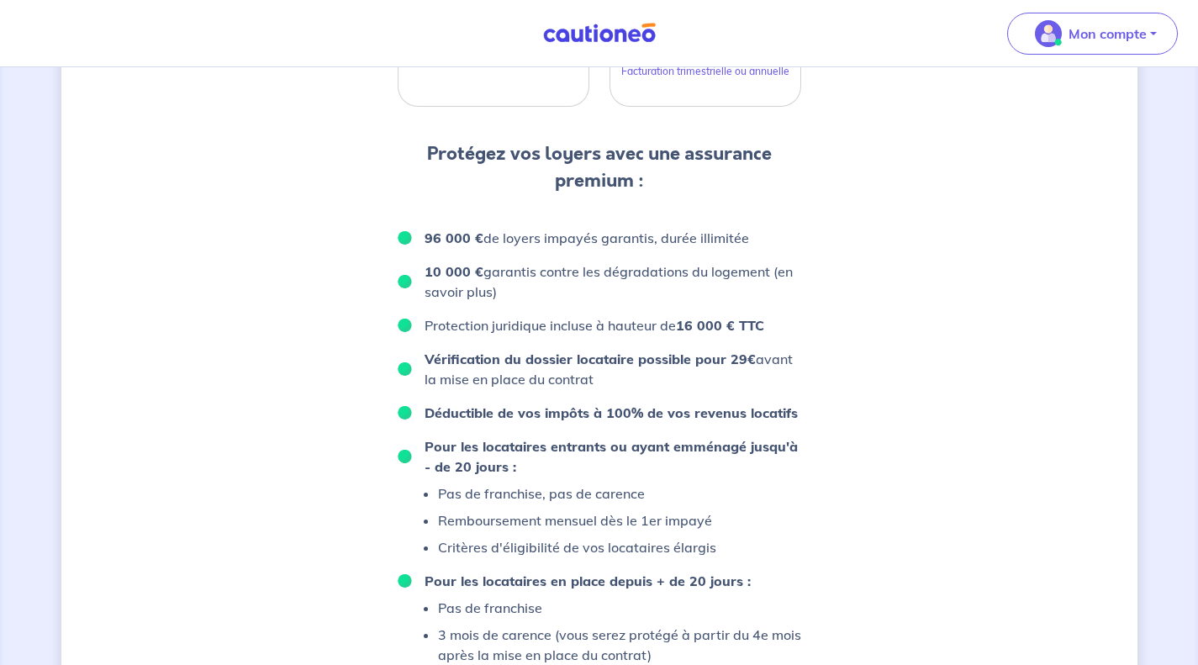
click at [655, 373] on p "Vérification du dossier locataire possible pour 29€ avant la mise en place du c…" at bounding box center [613, 369] width 377 height 40
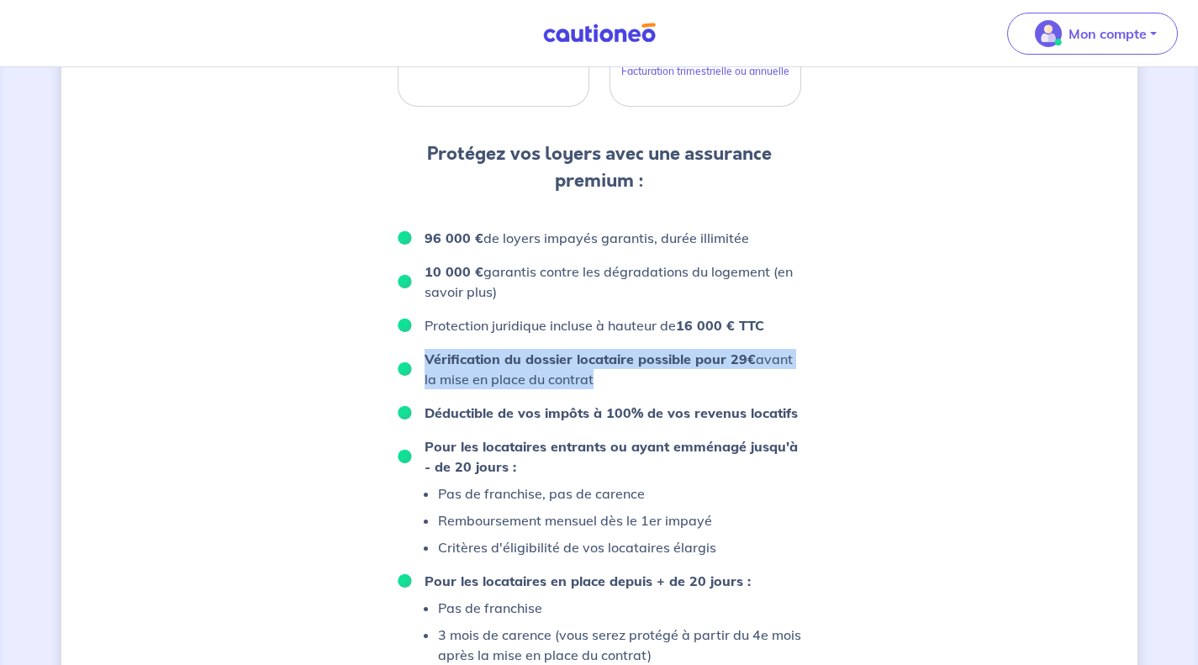
click at [655, 373] on p "Vérification du dossier locataire possible pour 29€ avant la mise en place du c…" at bounding box center [613, 369] width 377 height 40
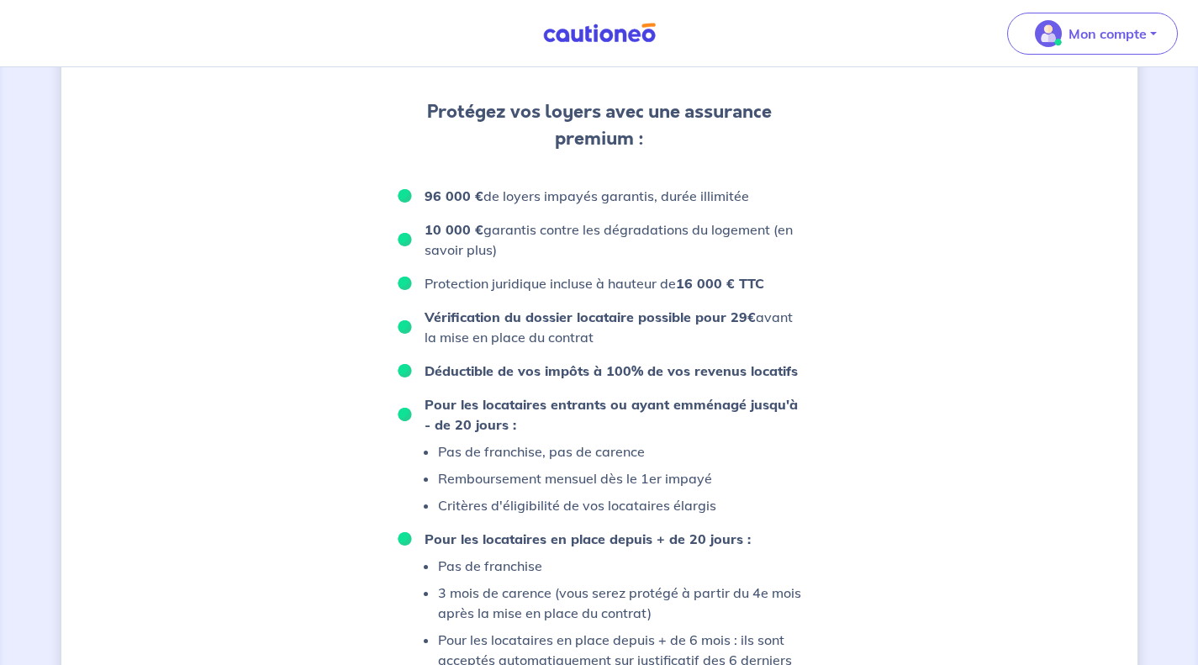
click at [655, 373] on strong "Déductible de vos impôts à 100% de vos revenus locatifs" at bounding box center [611, 370] width 373 height 17
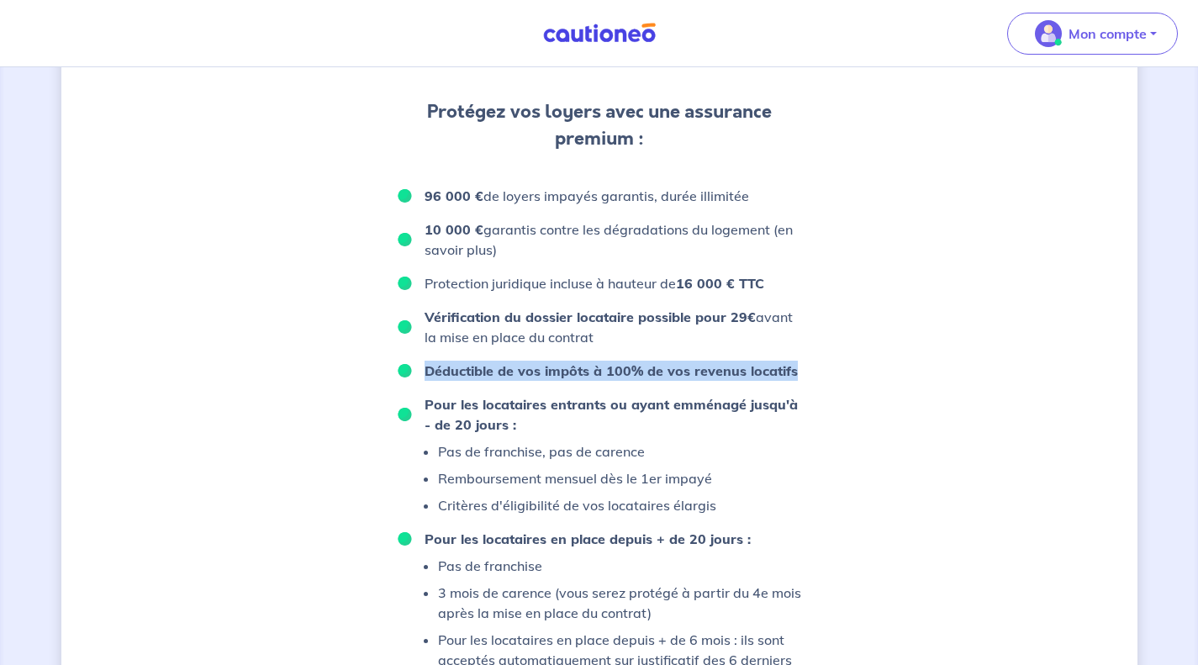
click at [655, 373] on strong "Déductible de vos impôts à 100% de vos revenus locatifs" at bounding box center [611, 370] width 373 height 17
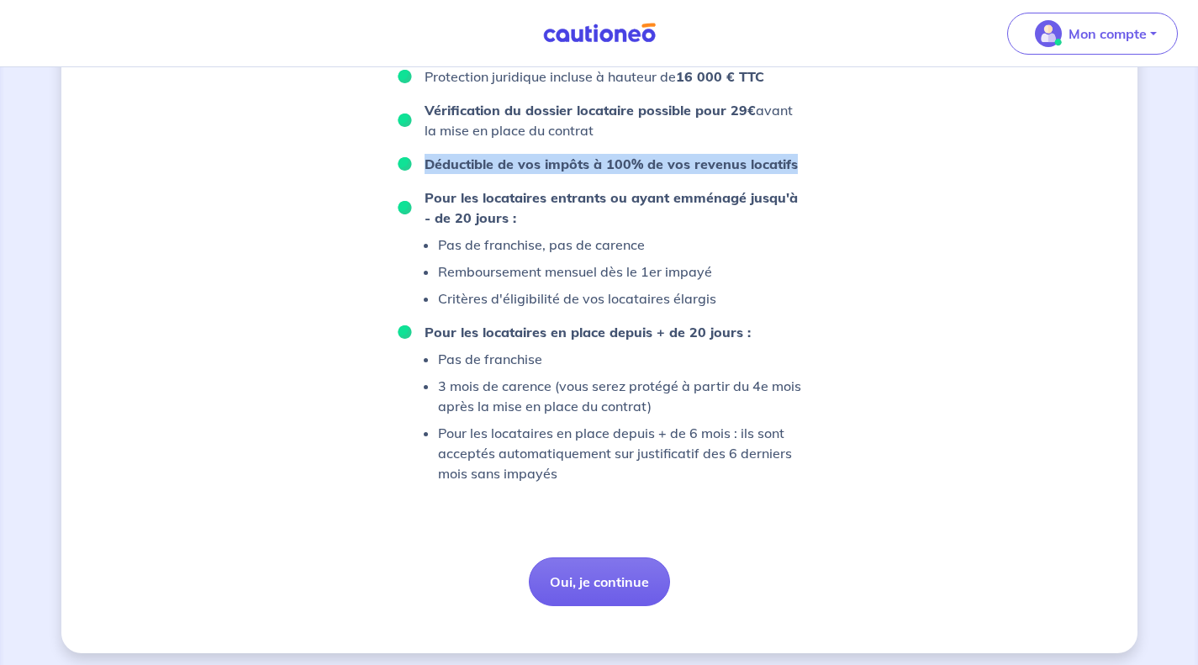
scroll to position [859, 0]
click at [678, 402] on p "3 mois de carence (vous serez protégé à partir du 4e mois après la mise en plac…" at bounding box center [619, 395] width 363 height 40
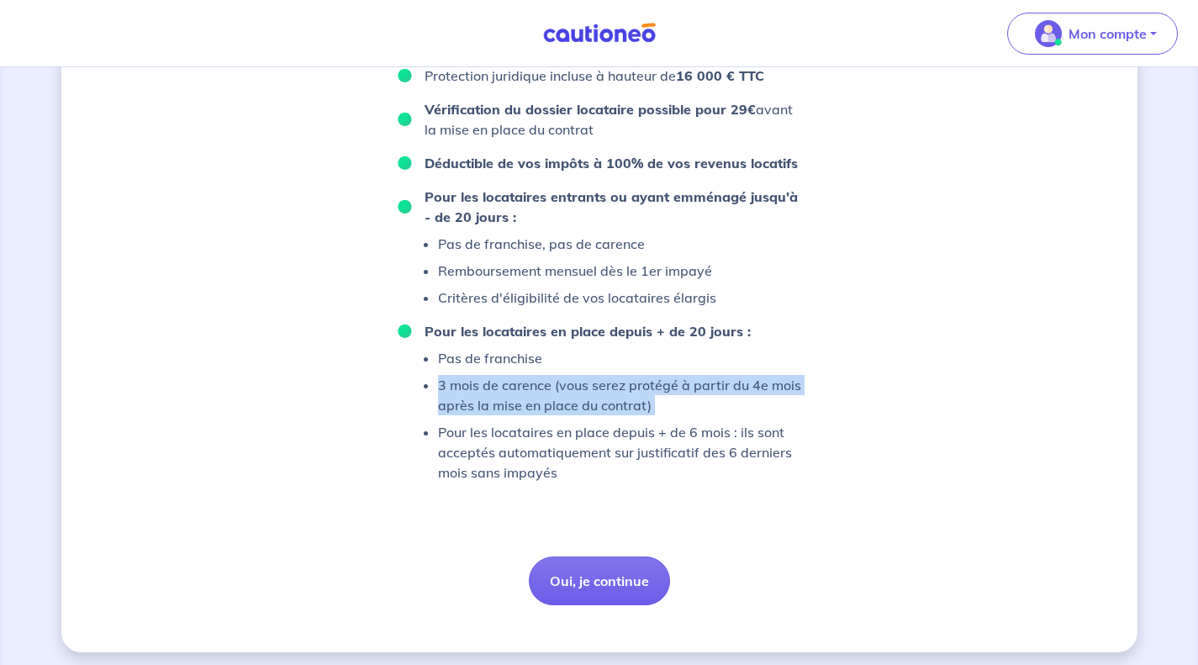
click at [678, 402] on p "3 mois de carence (vous serez protégé à partir du 4e mois après la mise en plac…" at bounding box center [619, 395] width 363 height 40
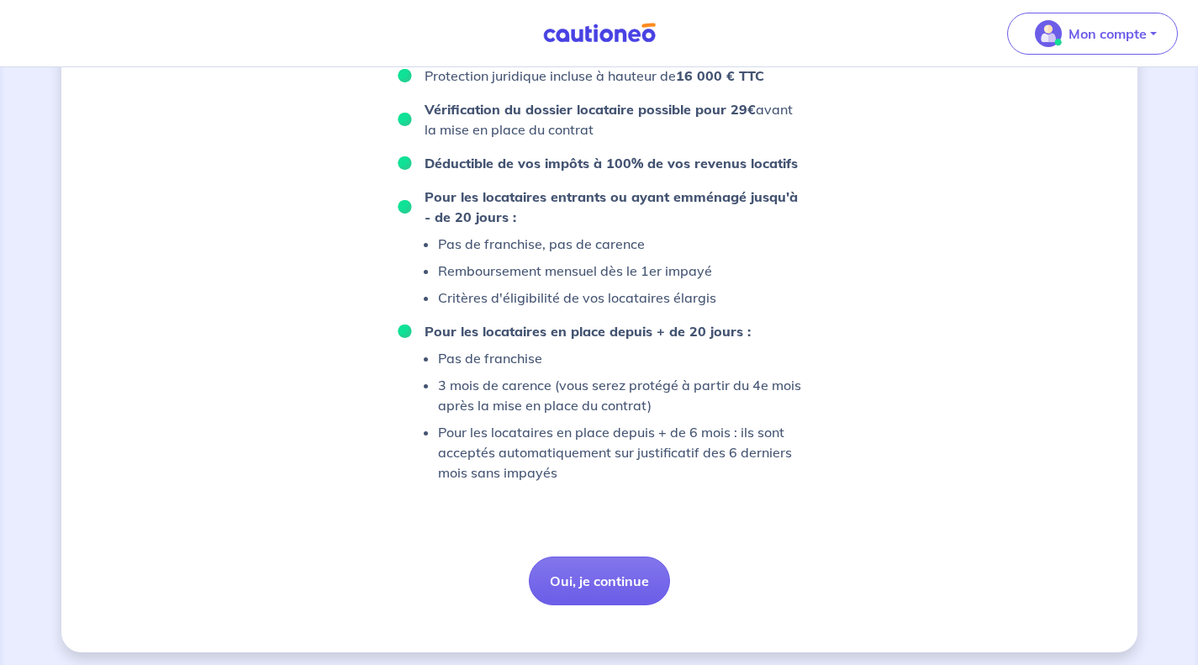
click at [678, 402] on p "3 mois de carence (vous serez protégé à partir du 4e mois après la mise en plac…" at bounding box center [619, 395] width 363 height 40
click at [676, 466] on p "Pour les locataires en place depuis + de 6 mois : ils sont acceptés automatique…" at bounding box center [619, 452] width 363 height 61
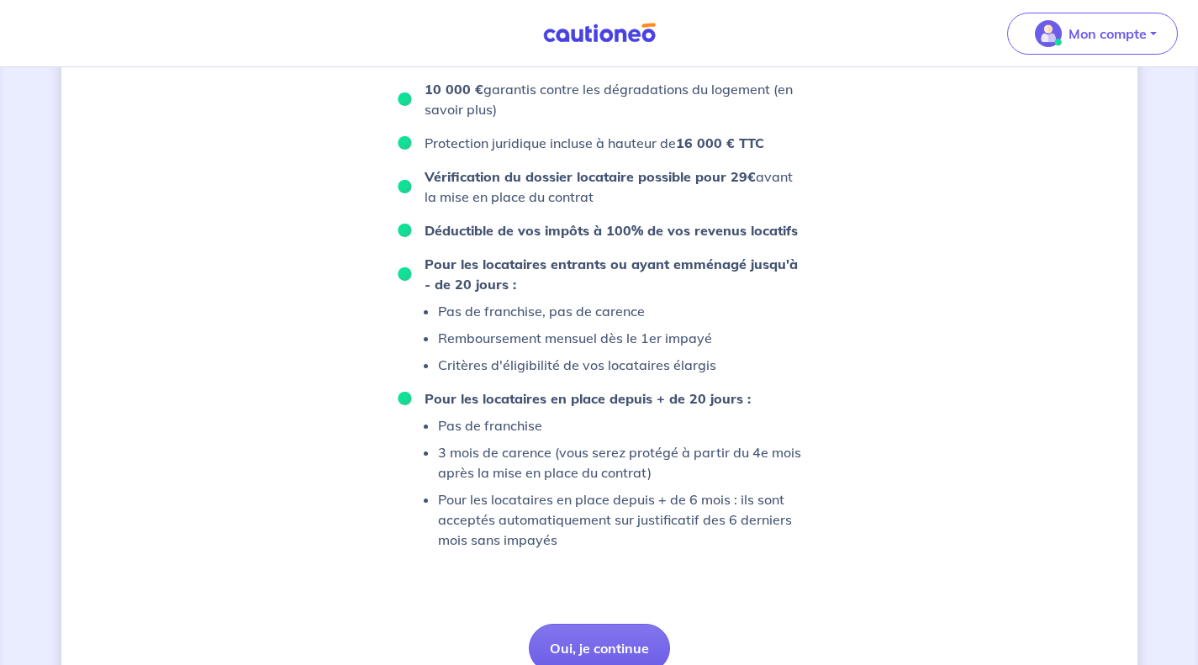
scroll to position [791, 0]
click at [632, 640] on button "Oui, je continue" at bounding box center [599, 649] width 141 height 49
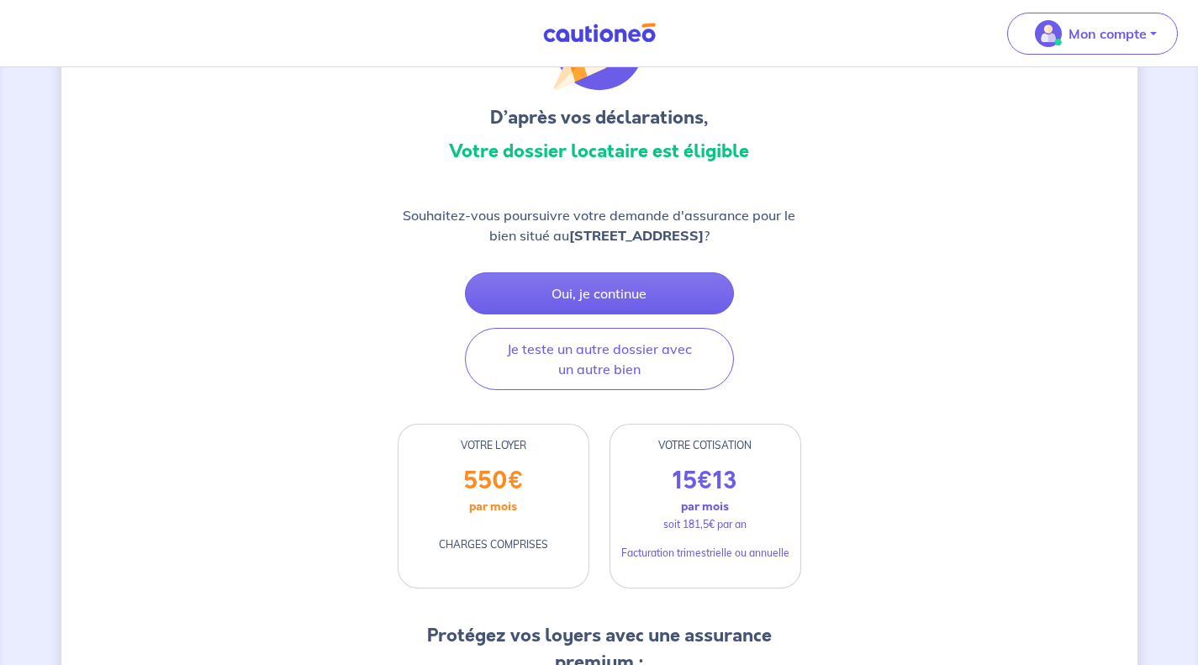
scroll to position [126, 0]
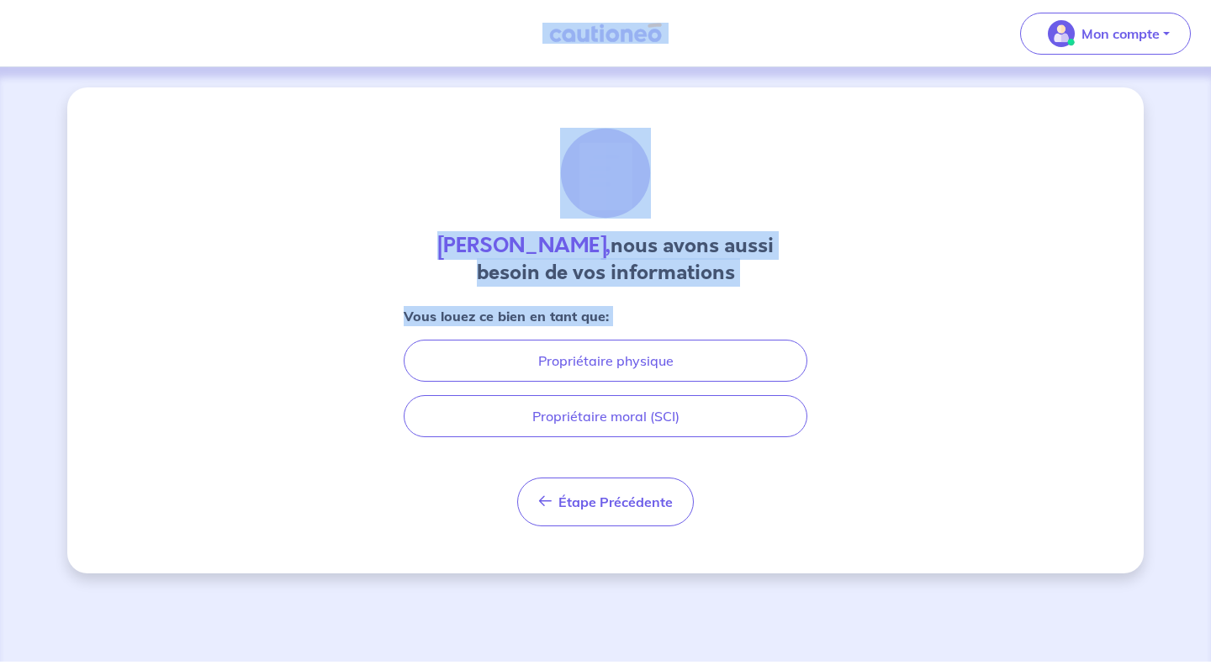
click at [792, 217] on div "[PERSON_NAME], nous avons aussi besoin de vos informations Vous louez ce bien e…" at bounding box center [606, 327] width 404 height 399
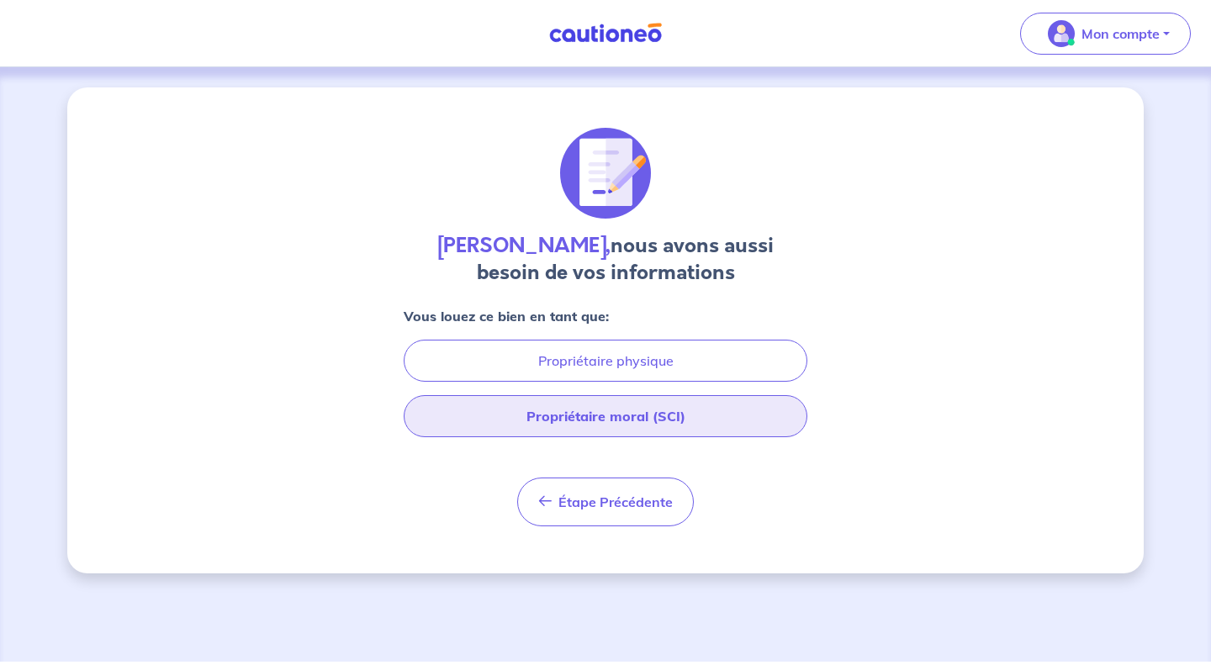
click at [692, 420] on button "Propriétaire moral (SCI)" at bounding box center [606, 416] width 404 height 42
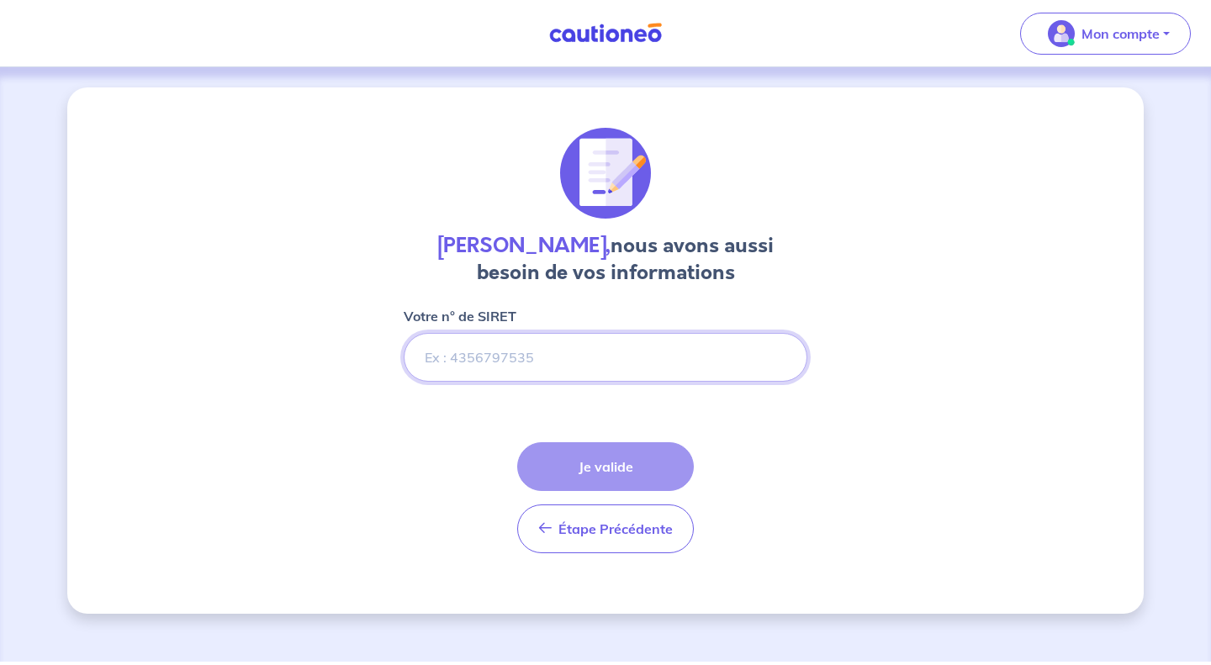
click at [658, 356] on input "Votre n° de SIRET" at bounding box center [606, 357] width 404 height 49
click at [619, 356] on input "Votre n° de SIRET" at bounding box center [606, 357] width 404 height 49
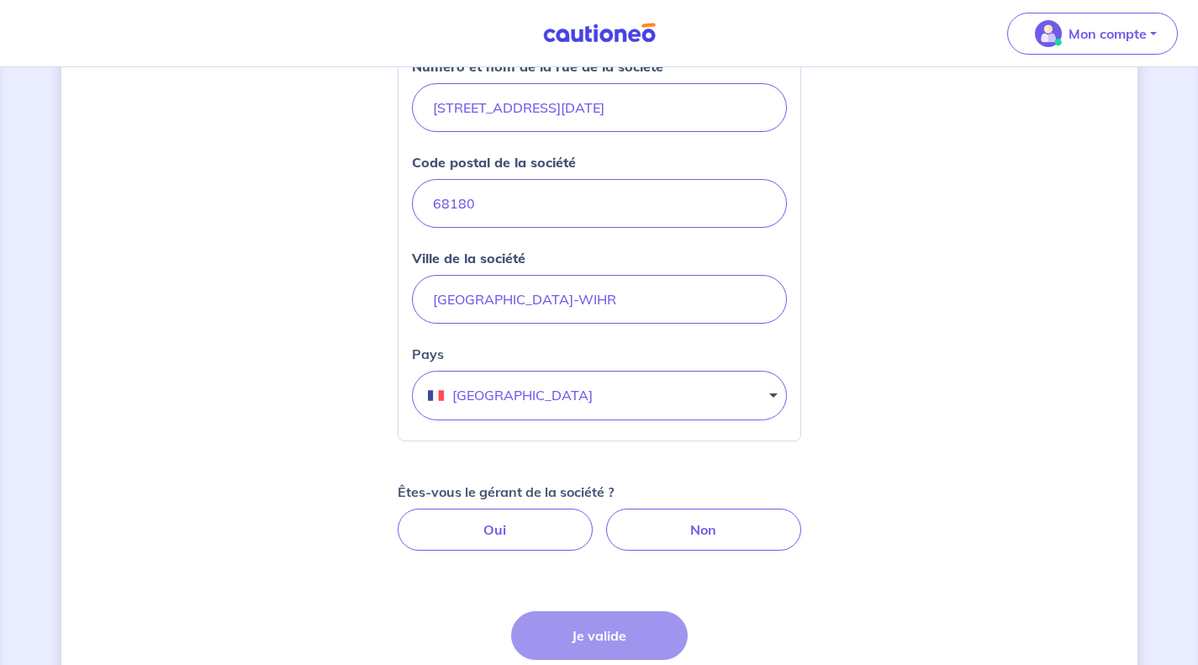
scroll to position [567, 0]
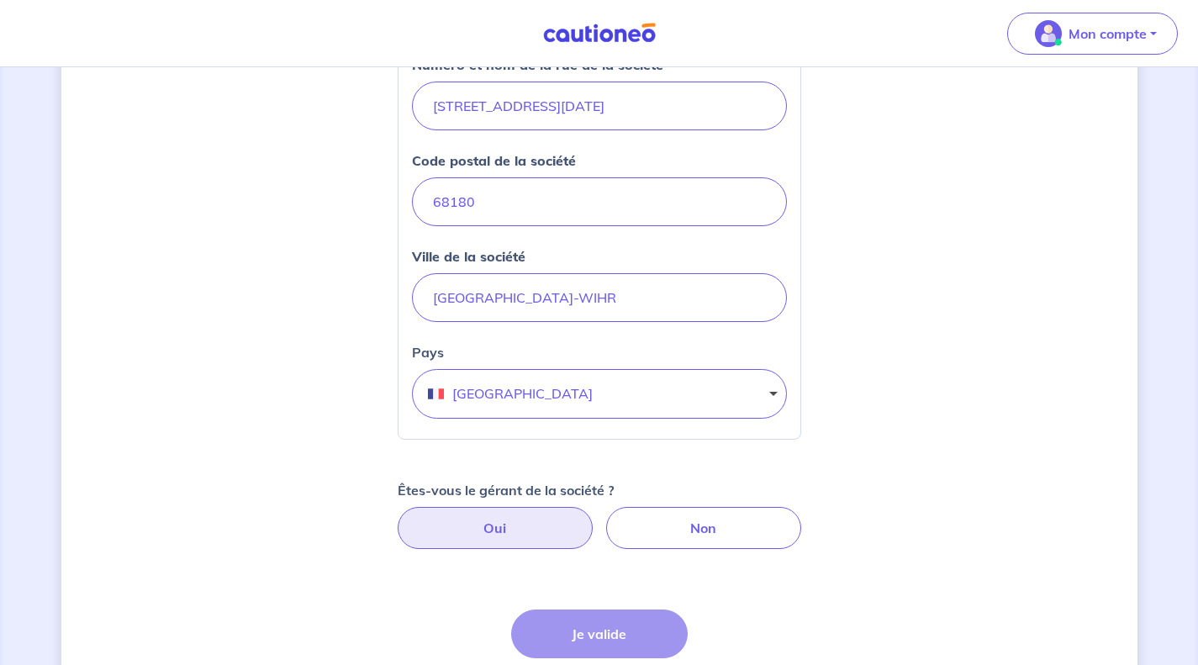
type input "93998735000013"
click at [540, 533] on label "Oui" at bounding box center [495, 528] width 195 height 42
click at [594, 518] on input "Oui" at bounding box center [599, 512] width 11 height 11
radio input "true"
select select "FR"
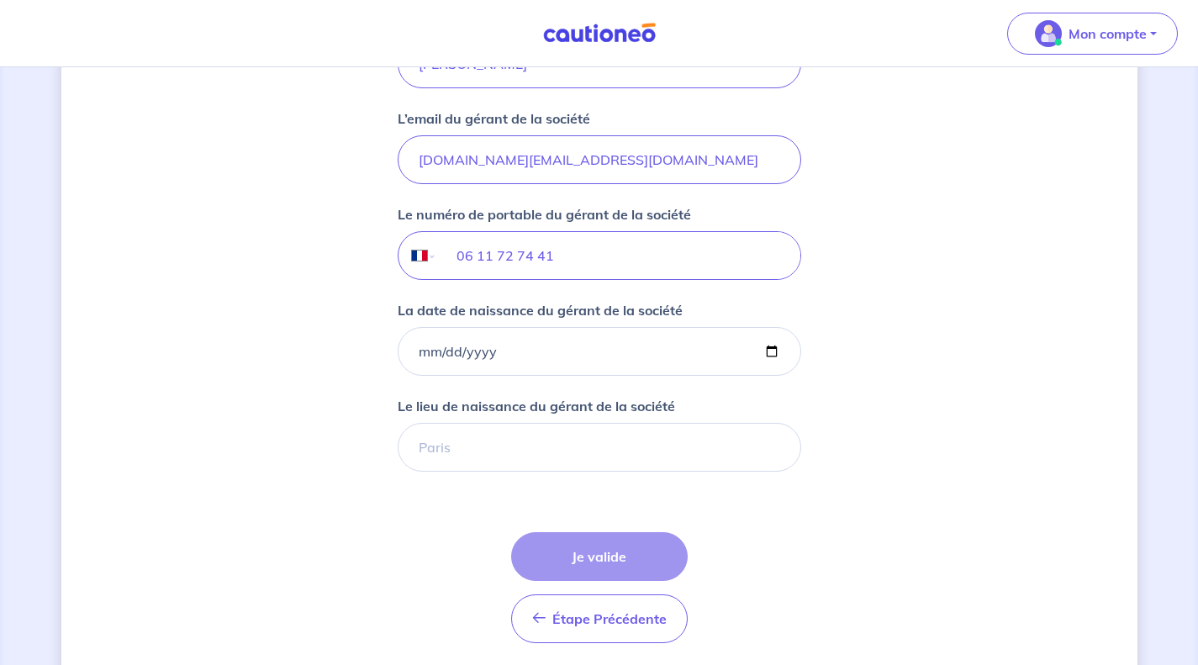
scroll to position [1316, 0]
click at [768, 351] on input "La date de naissance du gérant de la société" at bounding box center [600, 350] width 404 height 49
type input "[DATE]"
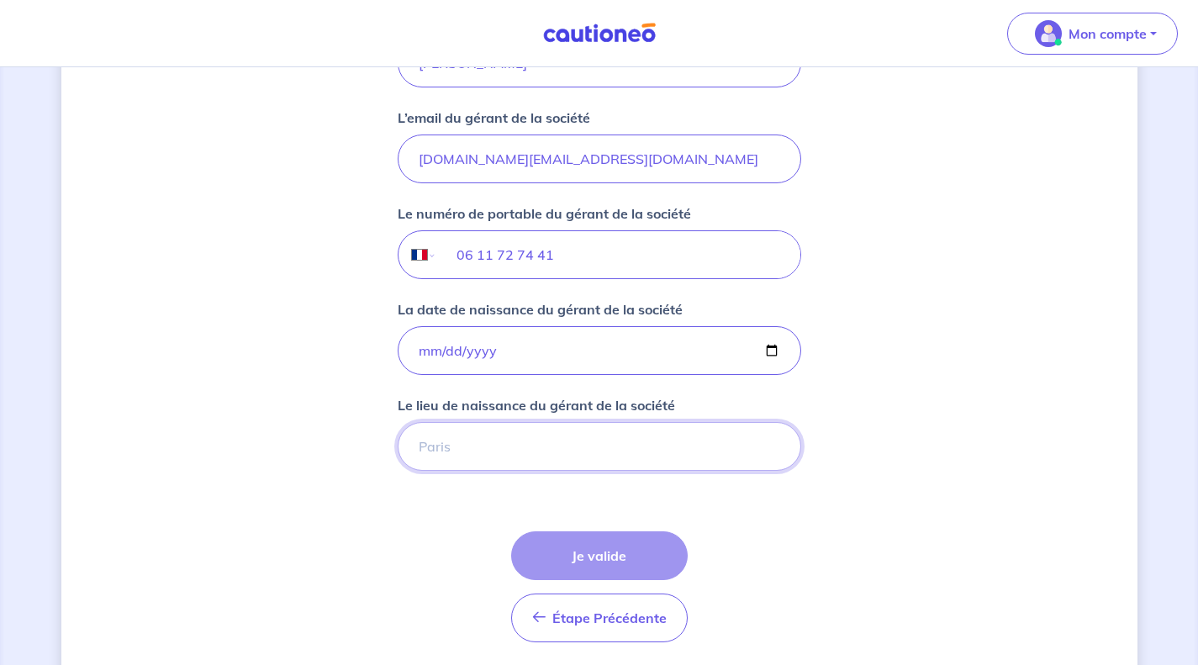
click at [599, 451] on input "Le lieu de naissance du gérant de la société" at bounding box center [600, 446] width 404 height 49
type input "Colmar"
click at [626, 548] on button "Je valide" at bounding box center [599, 555] width 177 height 49
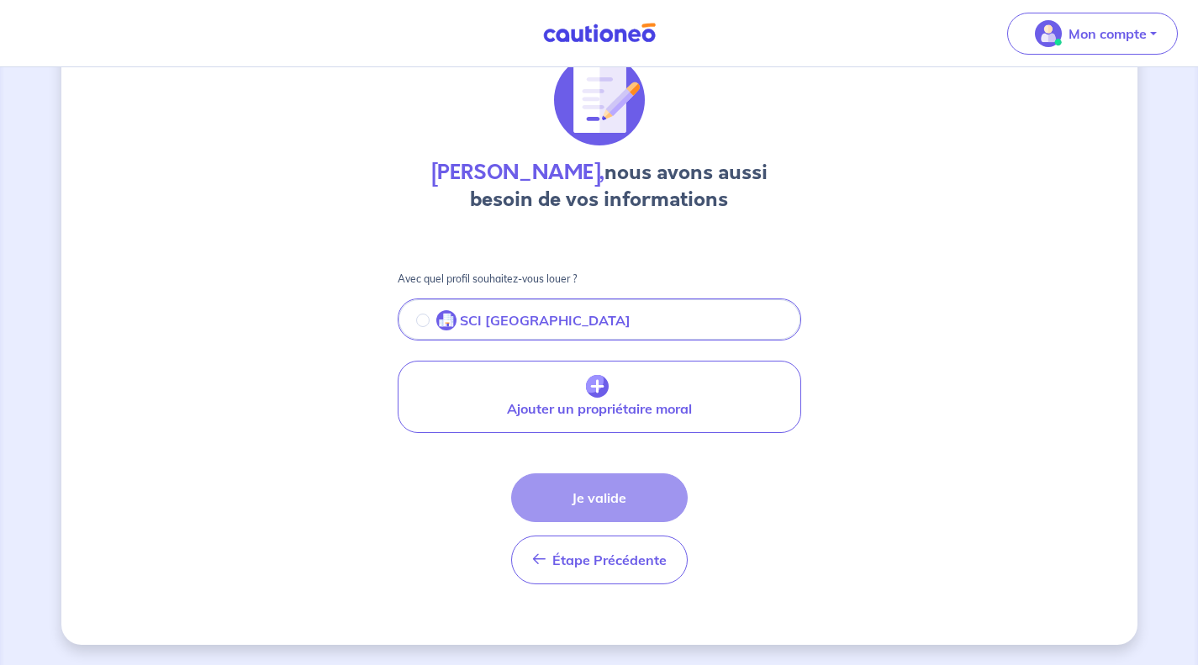
scroll to position [50, 0]
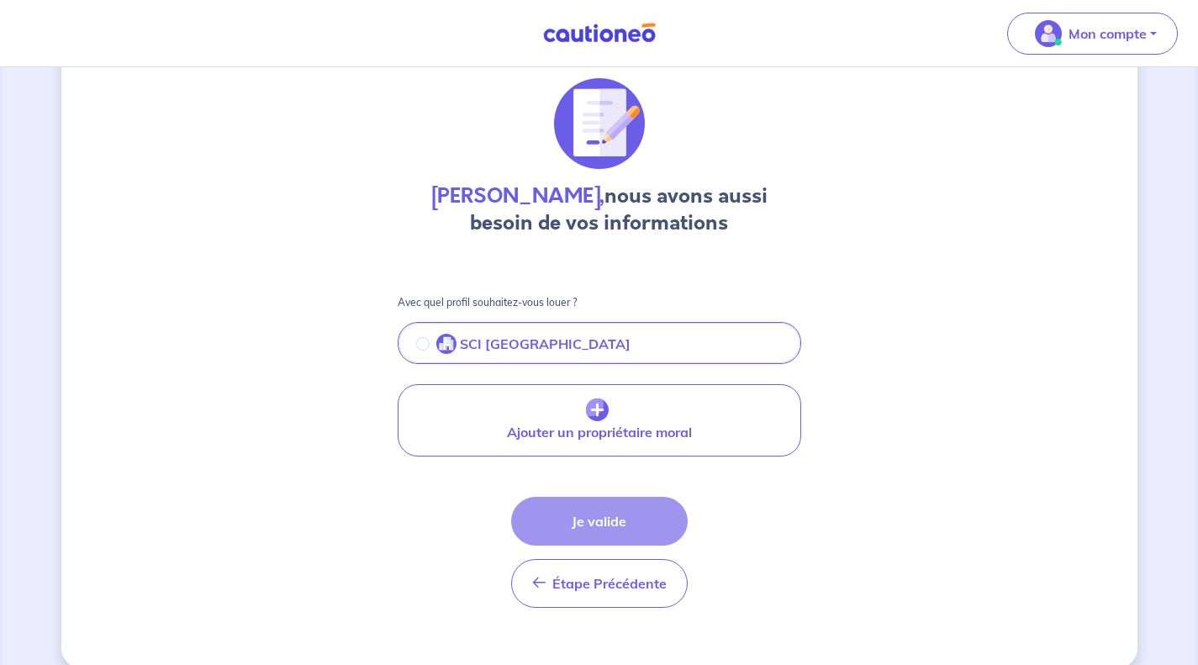
click at [506, 340] on p "SCI [GEOGRAPHIC_DATA]" at bounding box center [545, 344] width 171 height 20
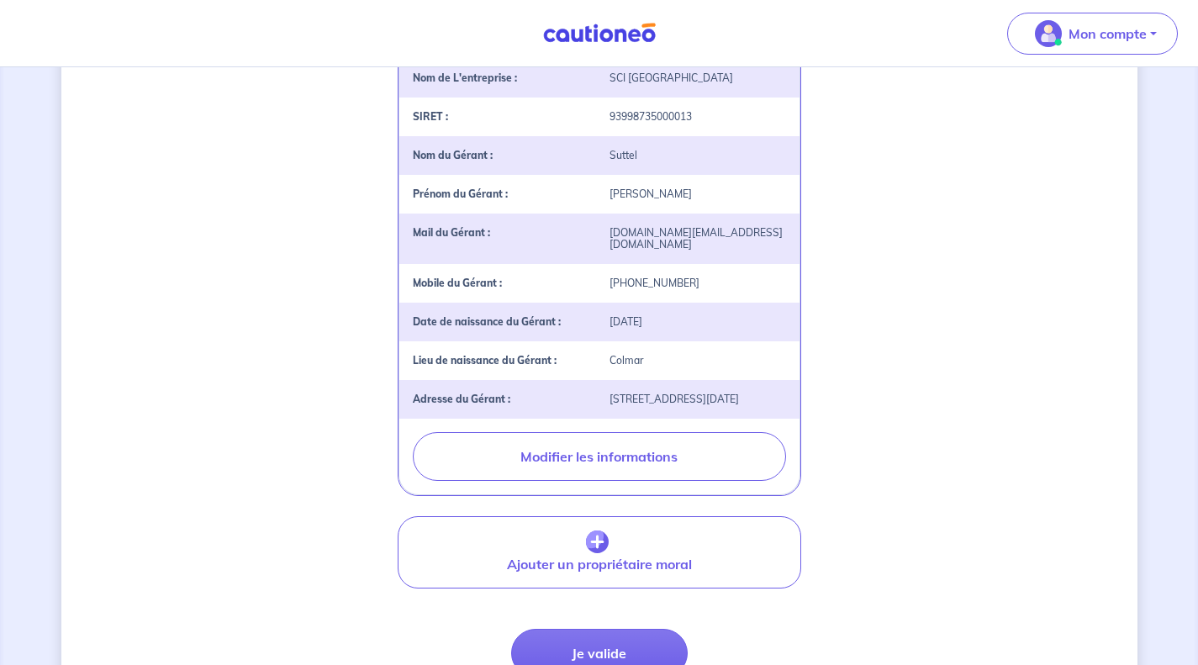
scroll to position [485, 0]
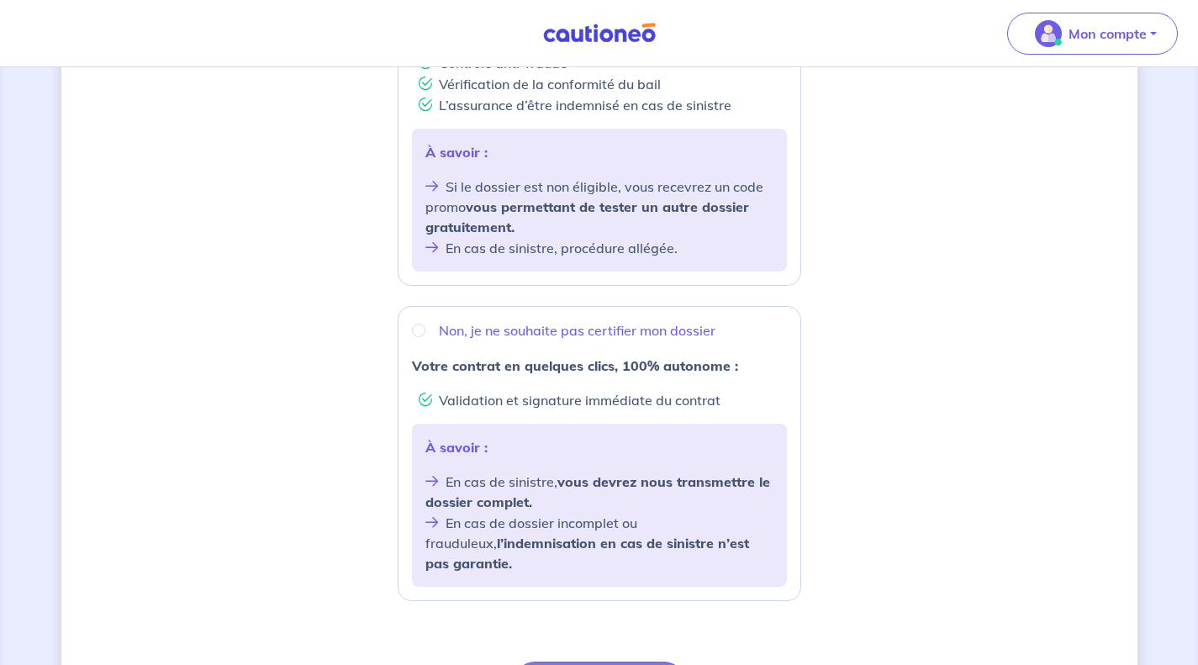
scroll to position [425, 0]
click at [690, 332] on p "Non, je ne souhaite pas certifier mon dossier" at bounding box center [577, 329] width 277 height 20
click at [425, 332] on input "Non, je ne souhaite pas certifier mon dossier" at bounding box center [418, 329] width 13 height 13
radio input "true"
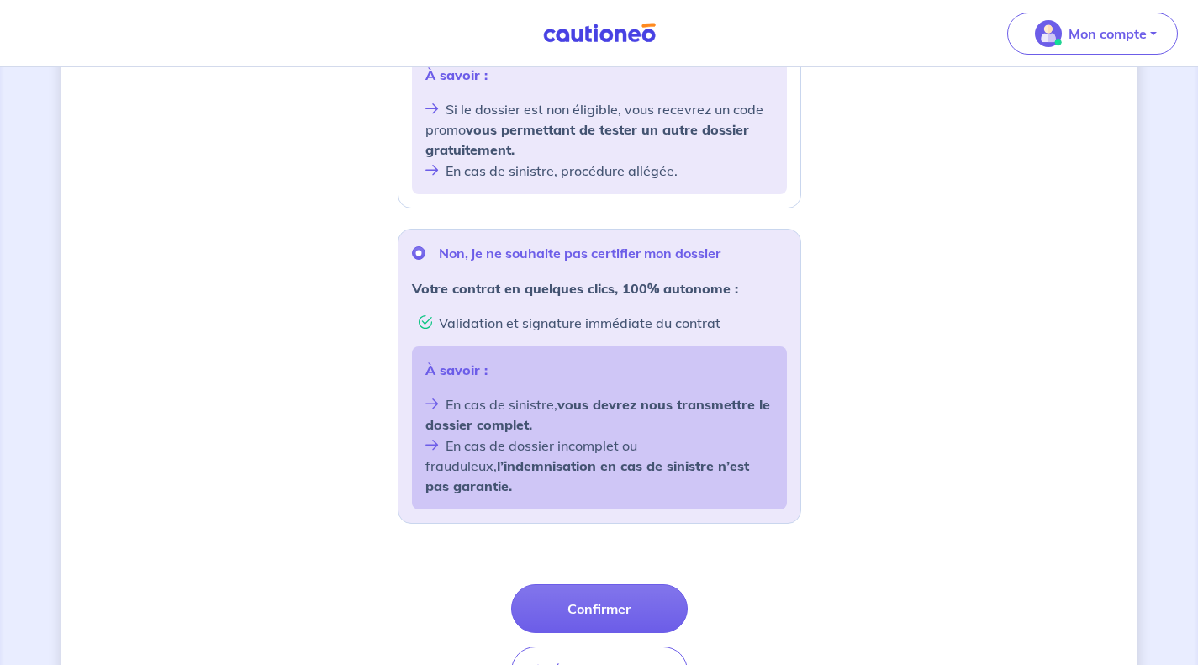
scroll to position [593, 0]
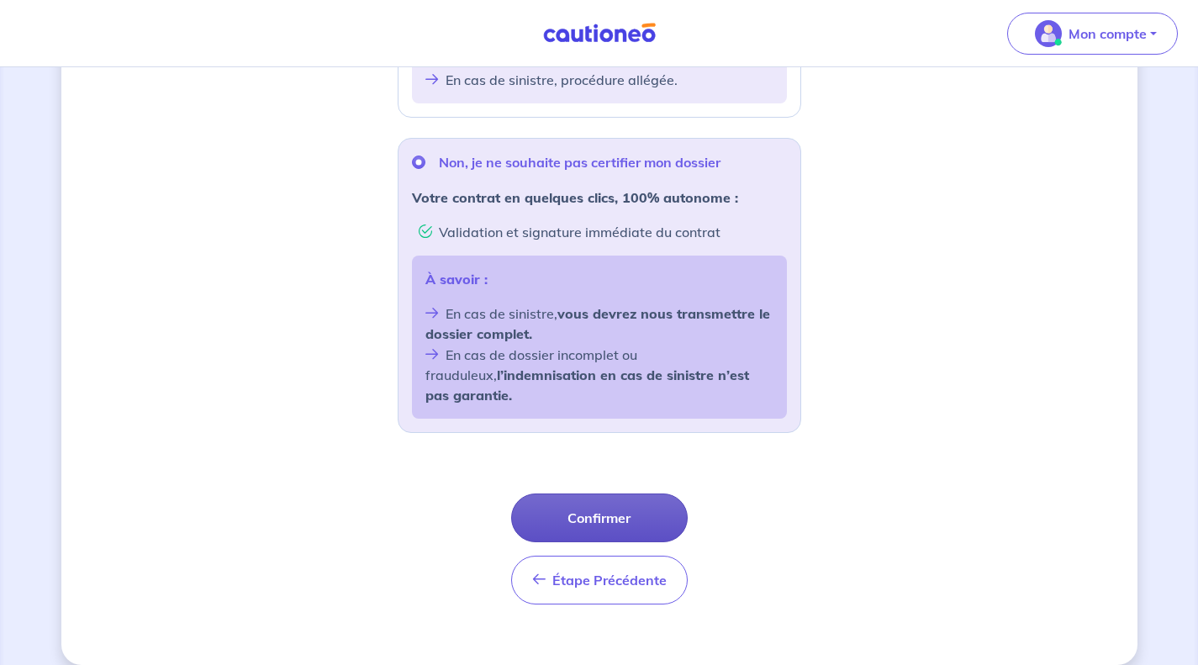
click at [640, 510] on button "Confirmer" at bounding box center [599, 518] width 177 height 49
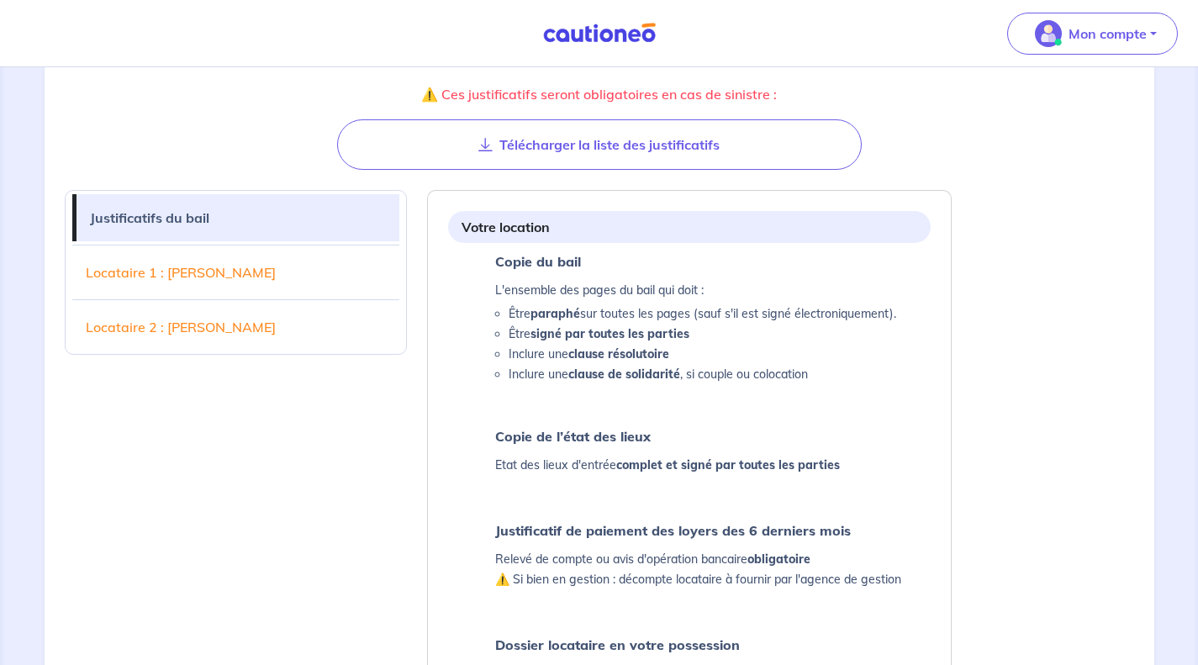
scroll to position [460, 0]
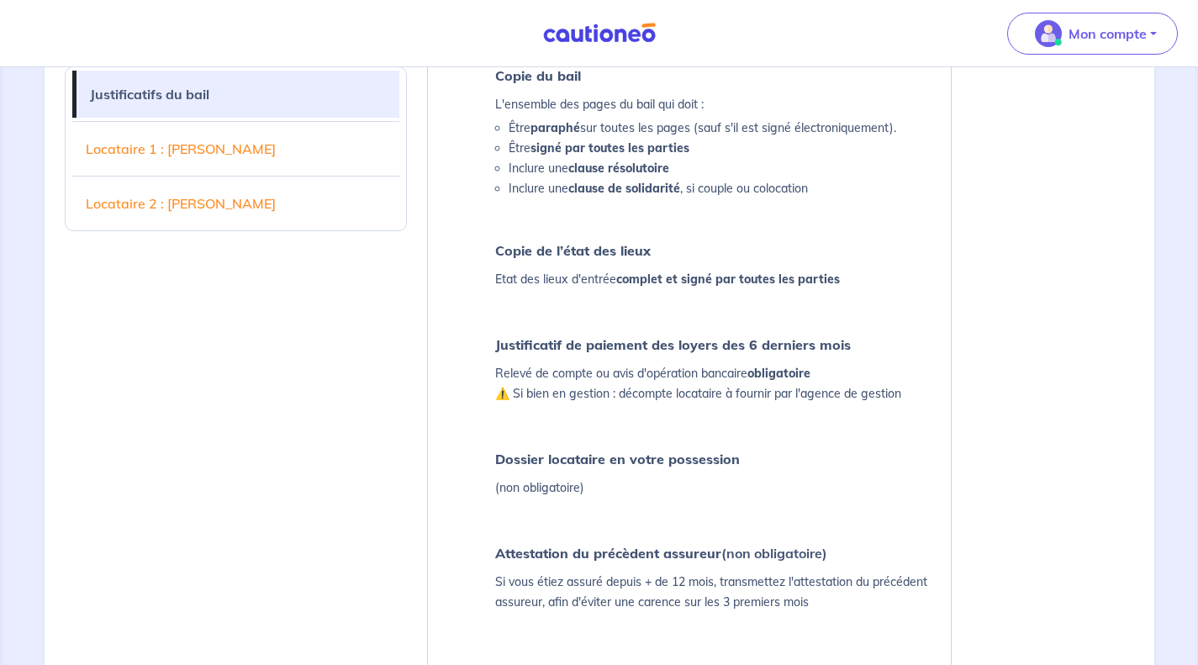
click at [792, 381] on p "Relevé de compte ou avis d'opération bancaire obligatoire ⚠️ Si bien en gestion…" at bounding box center [698, 383] width 406 height 40
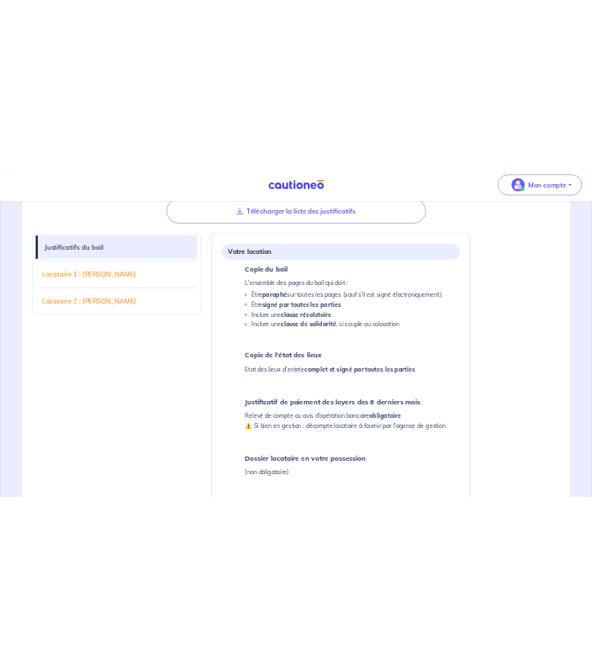
scroll to position [333, 0]
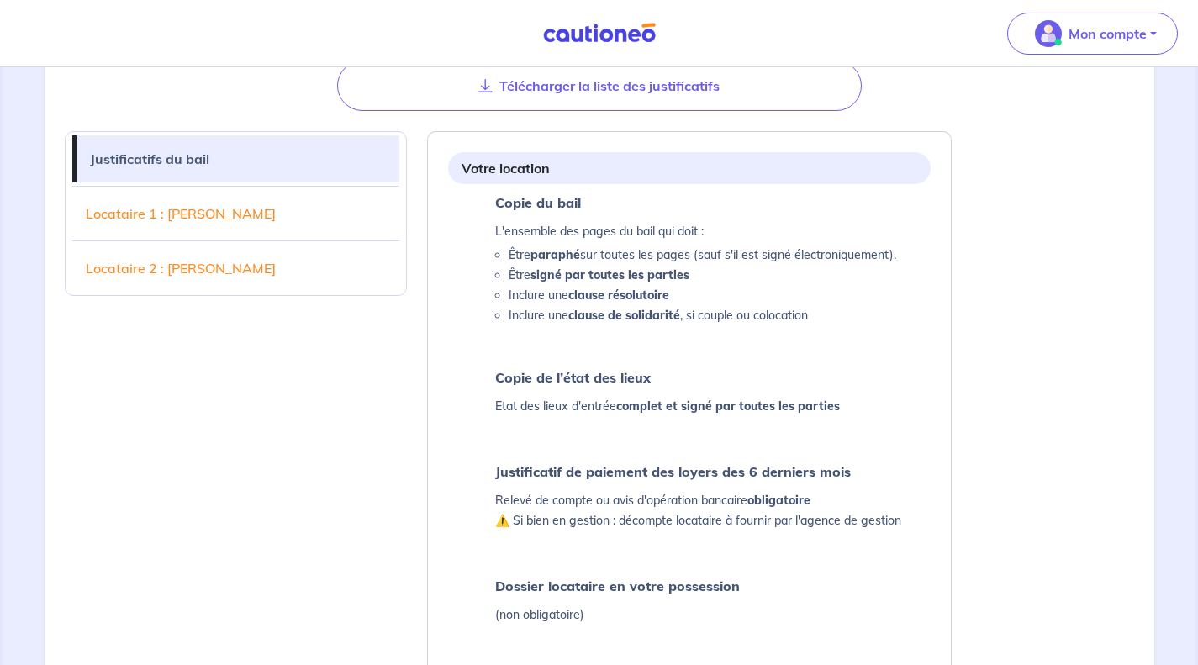
click at [748, 254] on li "Être paraphé sur toutes les pages (sauf s'il est signé électroniquement)." at bounding box center [703, 255] width 388 height 20
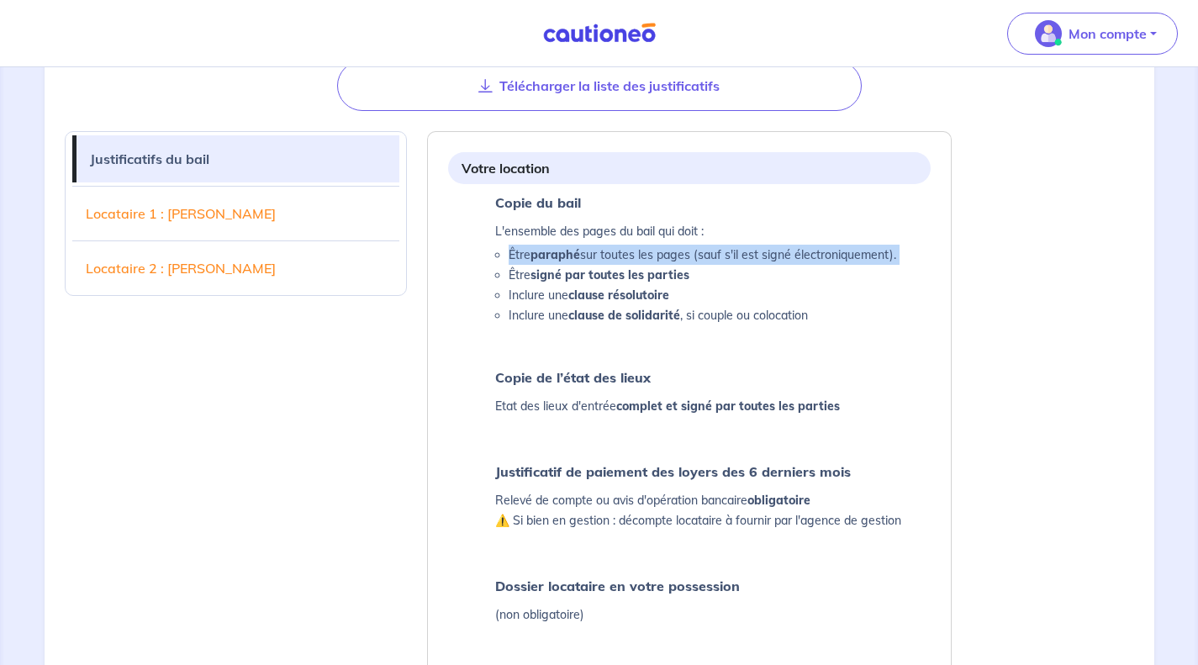
click at [748, 254] on li "Être paraphé sur toutes les pages (sauf s'il est signé électroniquement)." at bounding box center [703, 255] width 388 height 20
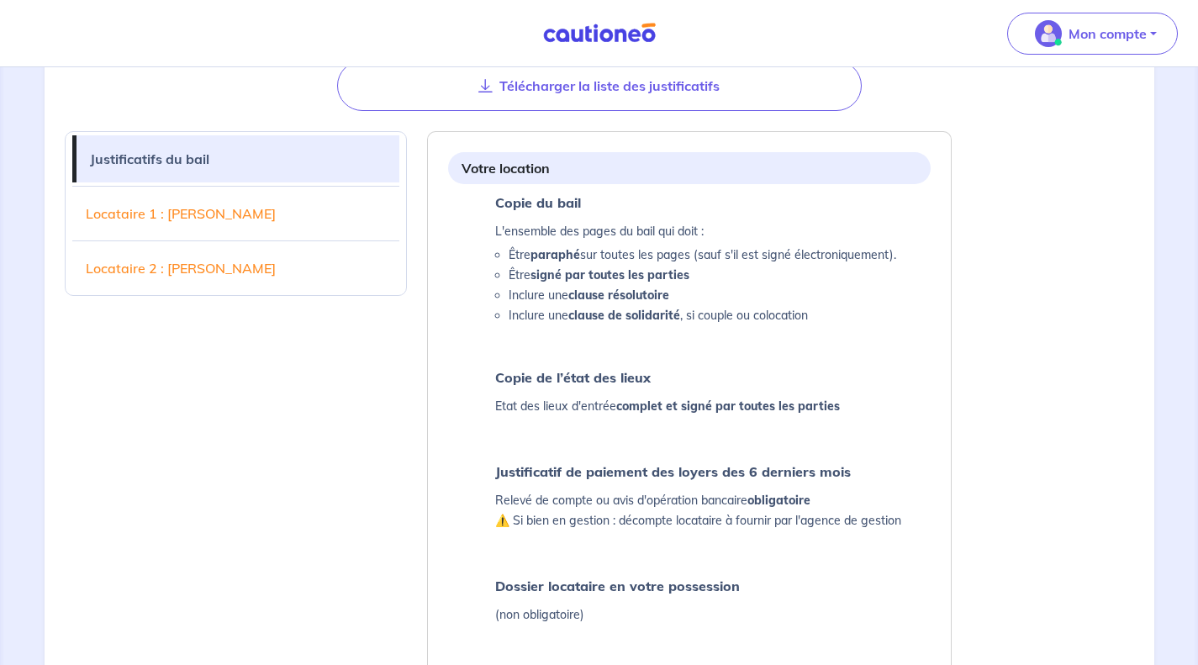
click at [698, 277] on li "Être signé par toutes les parties" at bounding box center [703, 275] width 388 height 20
click at [694, 298] on li "Inclure une clause résolutoire" at bounding box center [703, 295] width 388 height 20
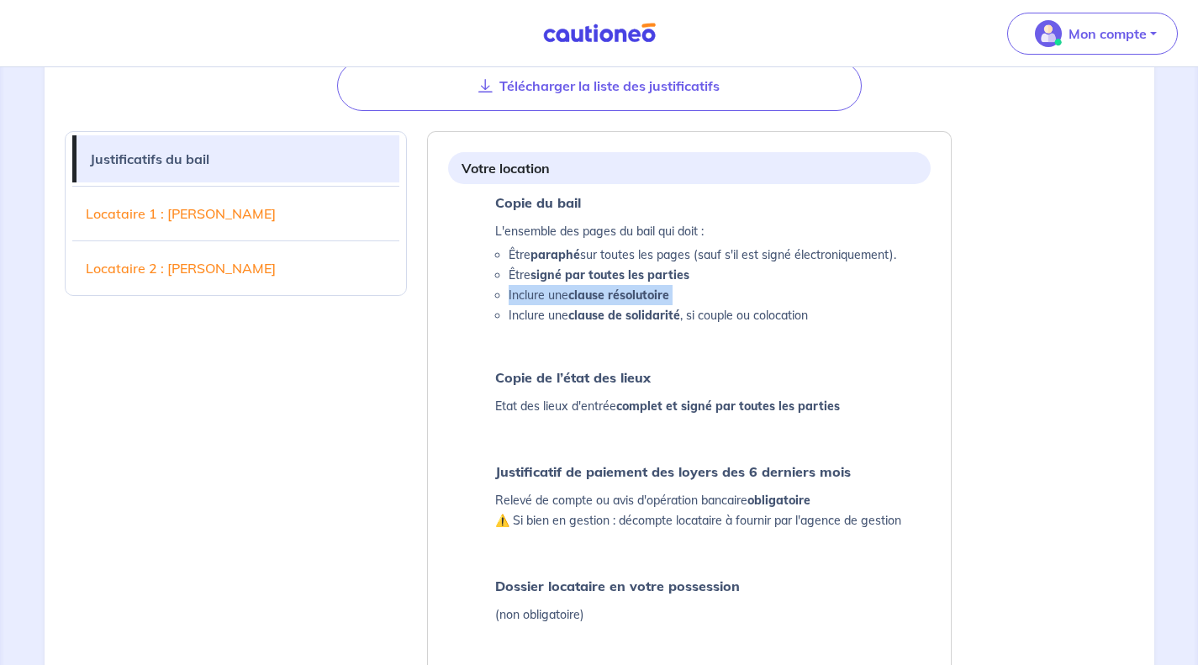
click at [694, 298] on li "Inclure une clause résolutoire" at bounding box center [703, 295] width 388 height 20
click at [705, 313] on li "Inclure une clause de solidarité , si couple ou colocation" at bounding box center [703, 315] width 388 height 20
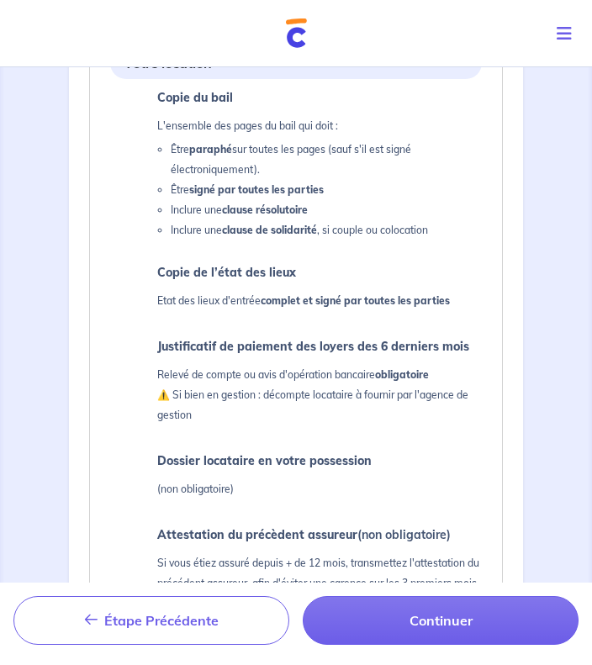
scroll to position [385, 0]
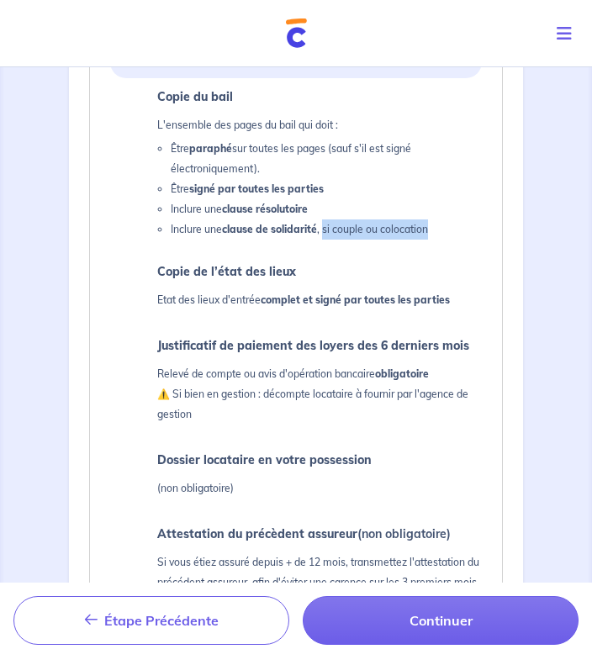
drag, startPoint x: 325, startPoint y: 232, endPoint x: 441, endPoint y: 227, distance: 115.3
click at [441, 227] on li "Inclure une clause de solidarité , si couple ou colocation" at bounding box center [326, 229] width 311 height 20
click at [276, 246] on ul "Copie du bail L'ensemble des pages du bail qui doit : Être paraphé sur toutes l…" at bounding box center [296, 340] width 372 height 511
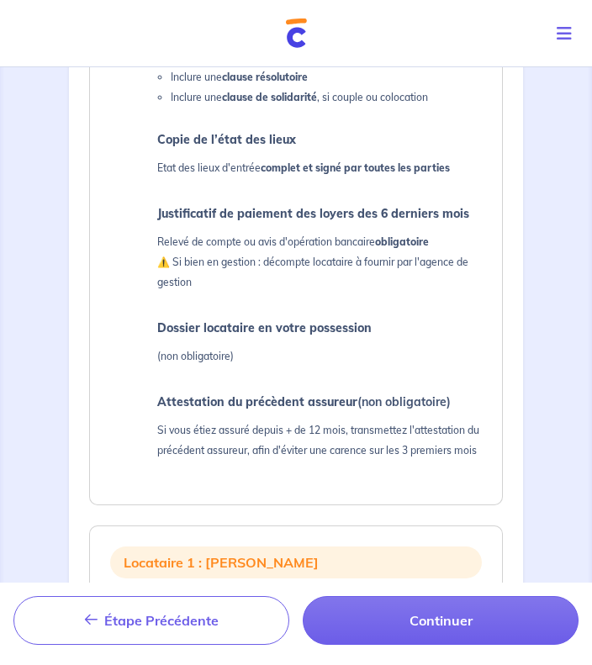
scroll to position [521, 0]
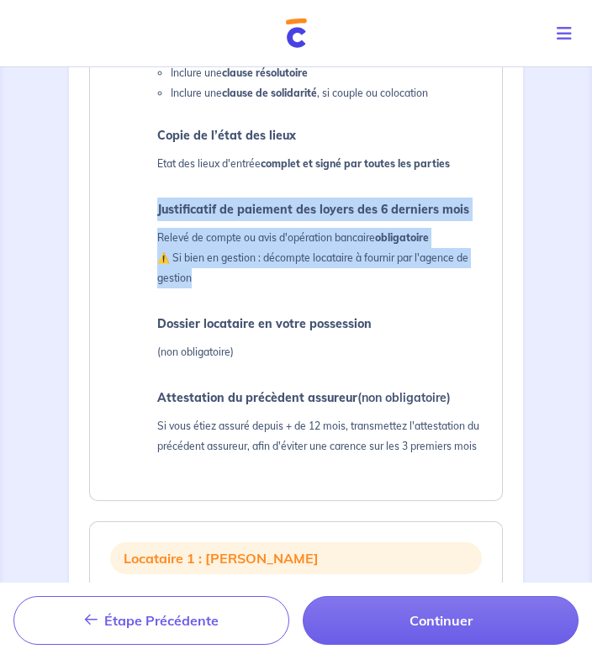
drag, startPoint x: 243, startPoint y: 285, endPoint x: 135, endPoint y: 216, distance: 127.8
click at [135, 216] on li "Justificatif de paiement des loyers des 6 derniers mois Relevé de compte ou avi…" at bounding box center [299, 245] width 365 height 94
click at [154, 210] on li "Justificatif de paiement des loyers des 6 derniers mois Relevé de compte ou avi…" at bounding box center [299, 245] width 365 height 94
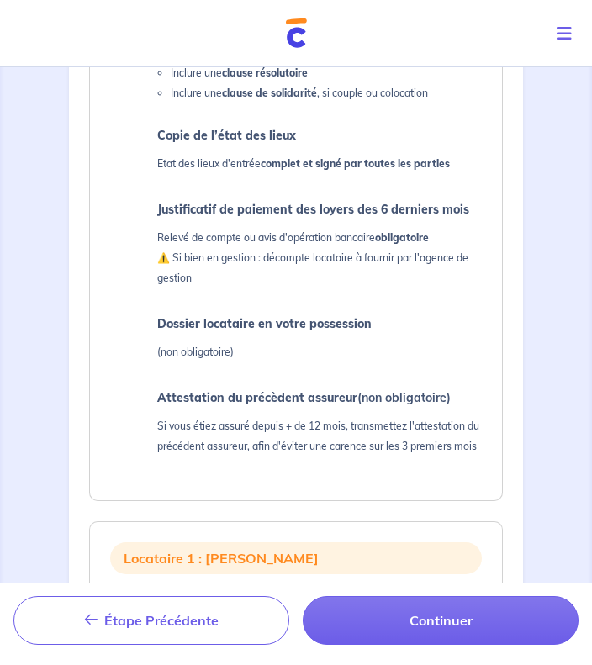
click at [257, 277] on p "Relevé de compte ou avis d'opération bancaire obligatoire ⚠️ Si bien en gestion…" at bounding box center [319, 258] width 325 height 61
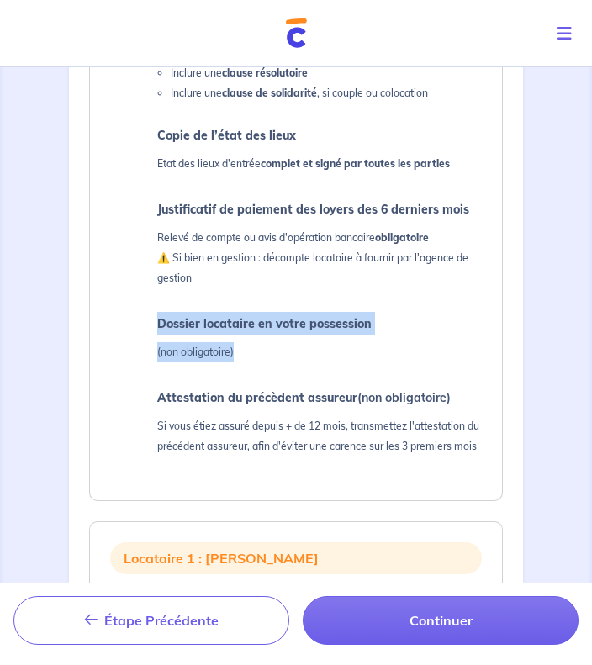
drag, startPoint x: 262, startPoint y: 355, endPoint x: 156, endPoint y: 320, distance: 111.4
click at [156, 320] on li "Dossier locataire en votre possession (non obligatoire)" at bounding box center [299, 339] width 365 height 54
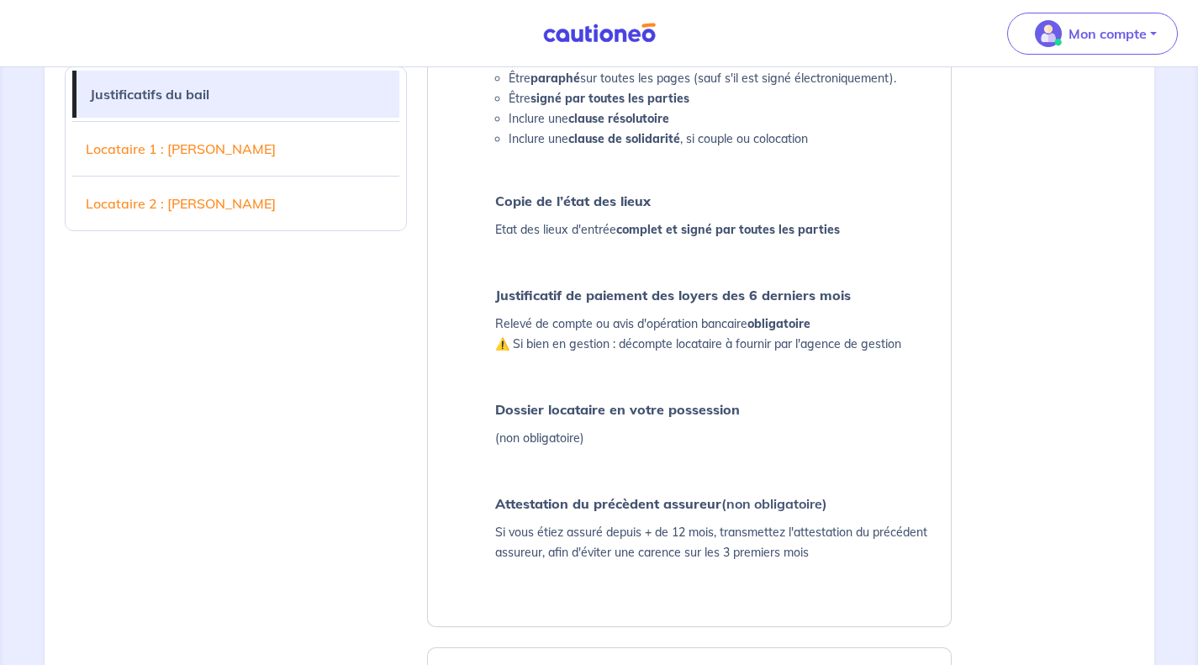
scroll to position [470, 0]
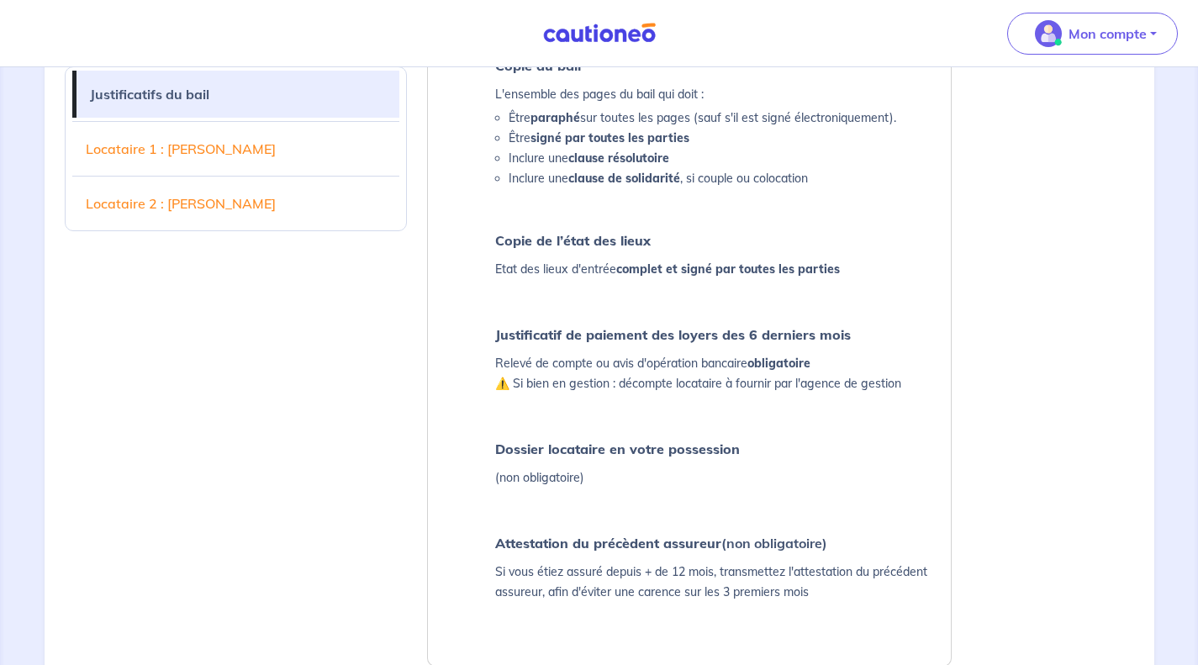
click at [322, 152] on link "Locataire 1 : [PERSON_NAME]" at bounding box center [236, 148] width 328 height 47
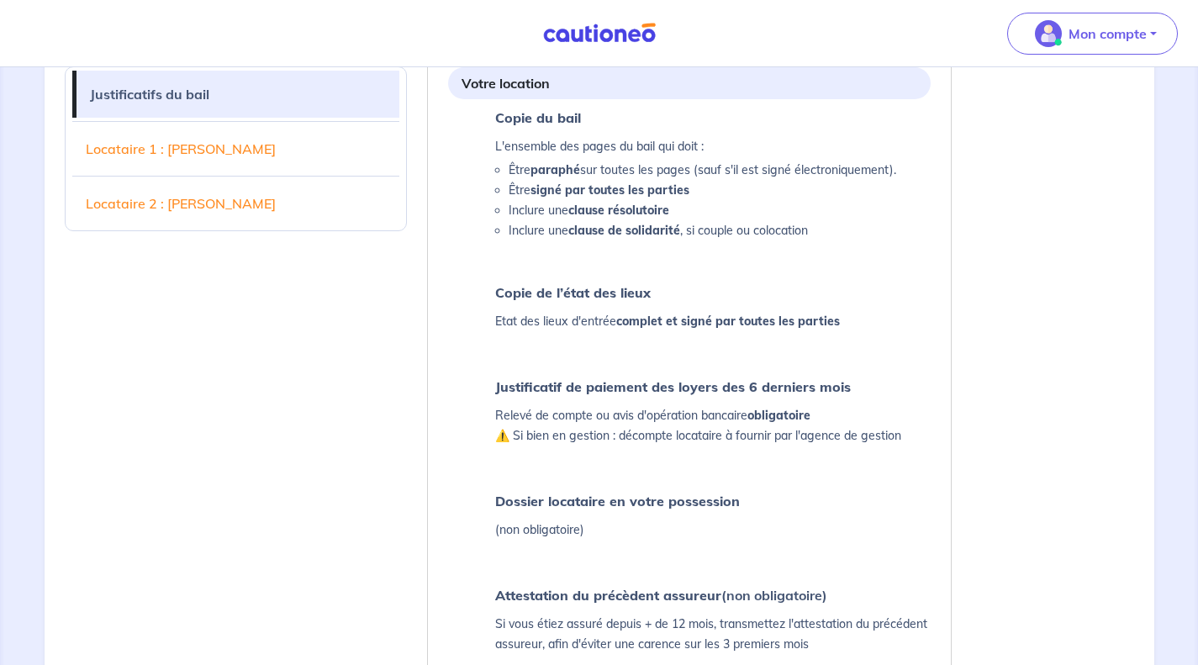
scroll to position [452, 0]
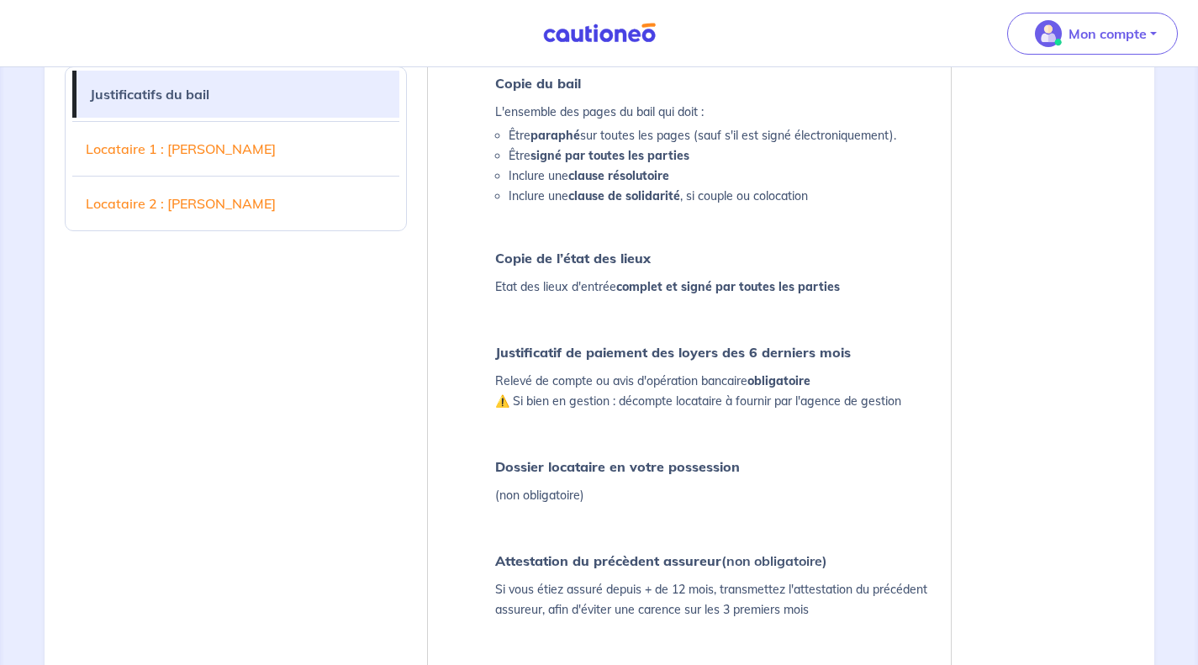
click at [604, 471] on strong "Dossier locataire en votre possession" at bounding box center [617, 466] width 245 height 17
click at [656, 354] on strong "Justificatif de paiement des loyers des 6 derniers mois" at bounding box center [673, 352] width 356 height 17
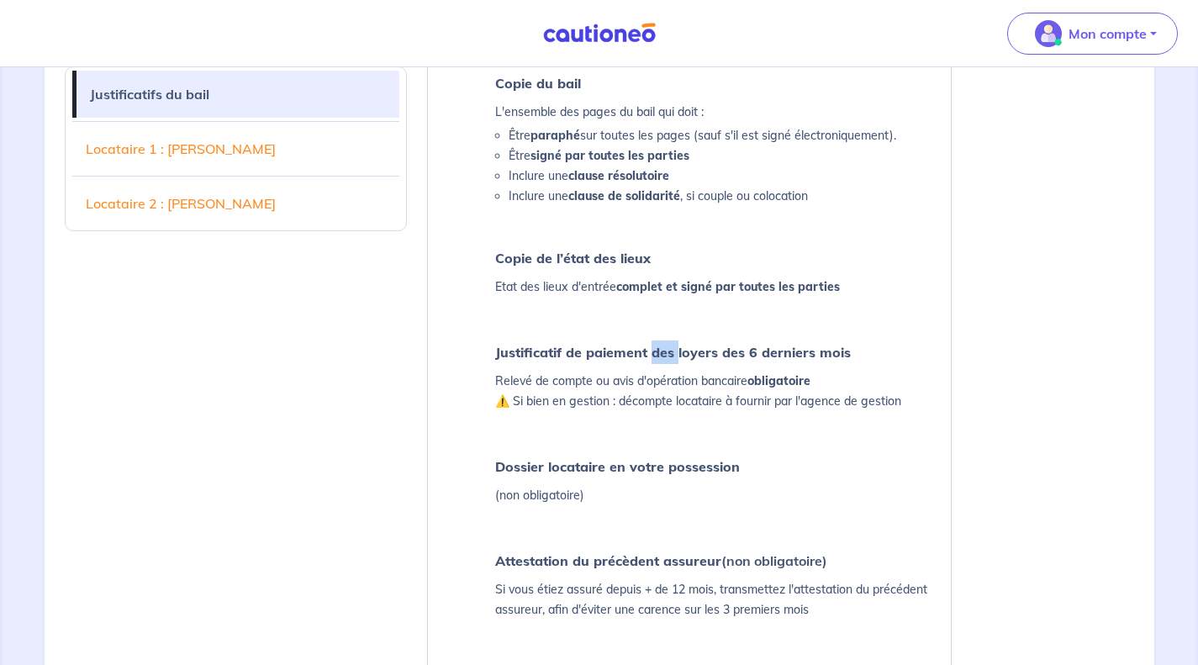
click at [656, 354] on strong "Justificatif de paiement des loyers des 6 derniers mois" at bounding box center [673, 352] width 356 height 17
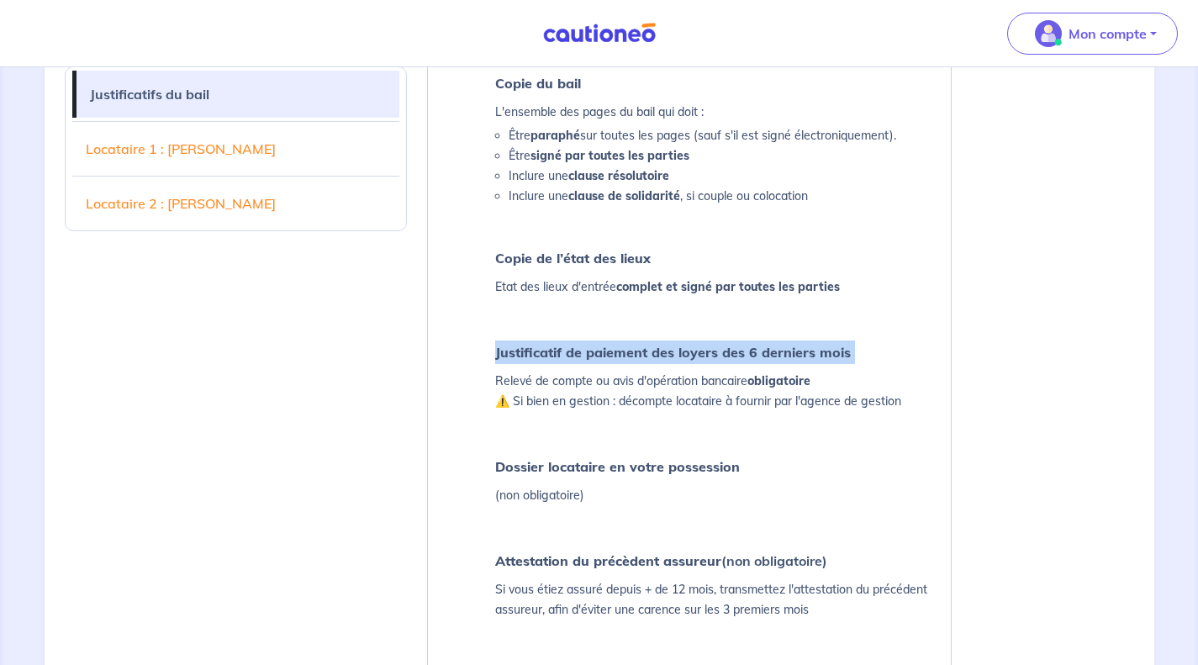
click at [656, 354] on strong "Justificatif de paiement des loyers des 6 derniers mois" at bounding box center [673, 352] width 356 height 17
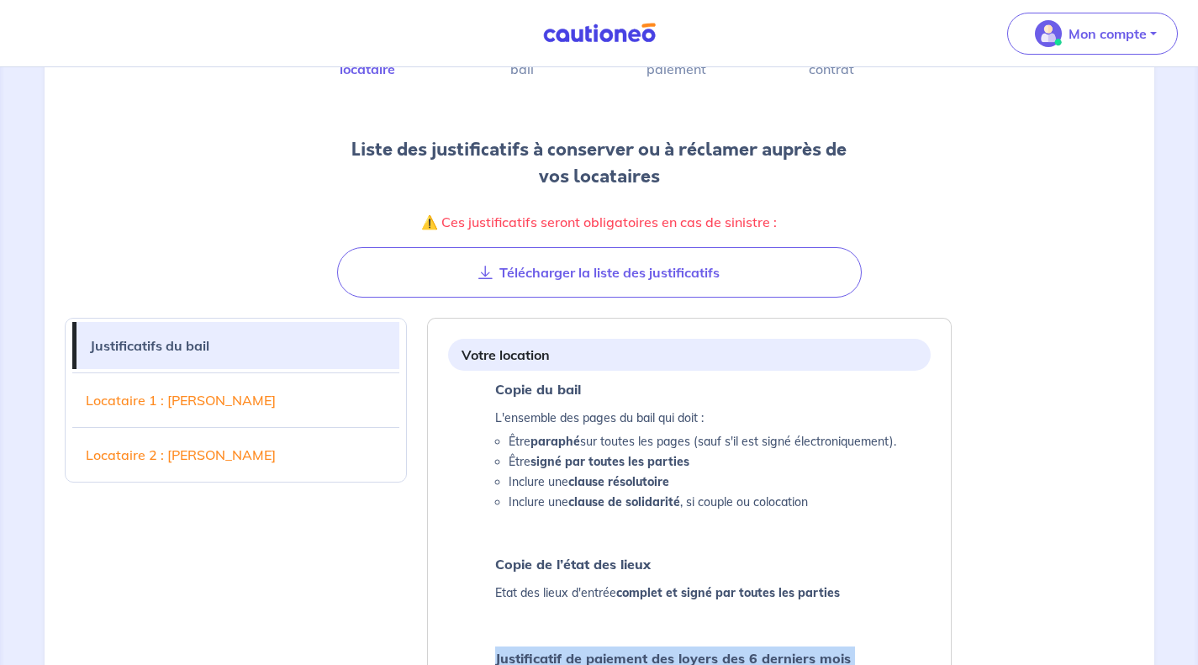
scroll to position [145, 0]
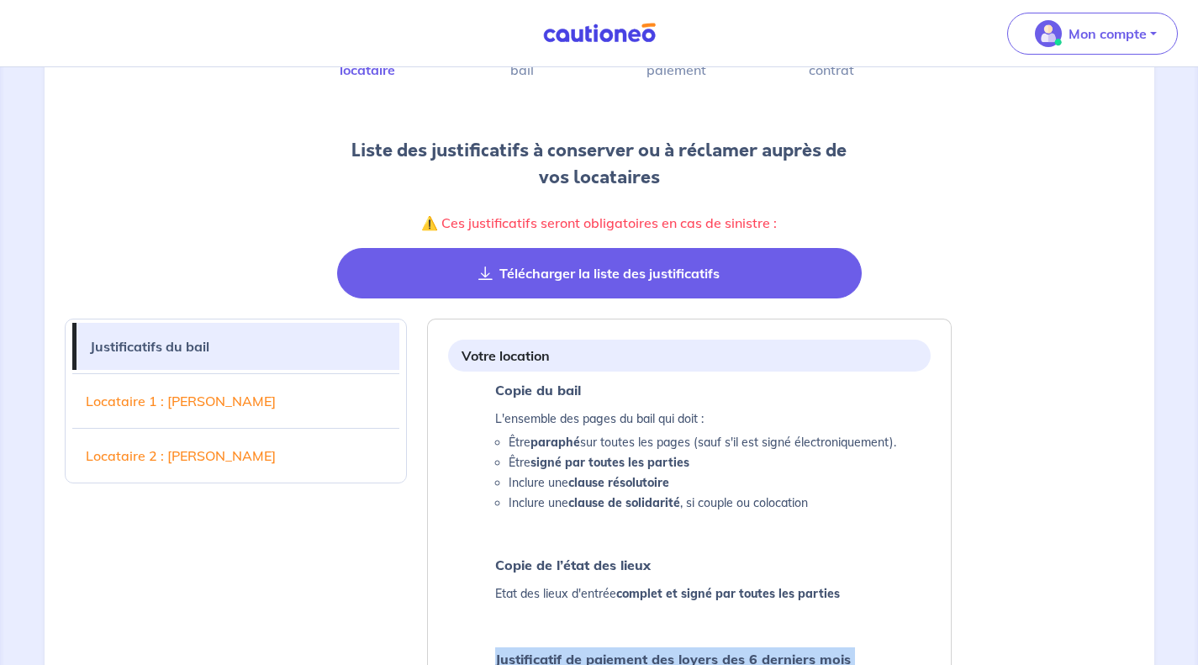
click at [755, 260] on button "Télécharger la liste des justificatifs" at bounding box center [599, 273] width 525 height 50
click at [552, 285] on button "Télécharger la liste des justificatifs" at bounding box center [599, 273] width 525 height 50
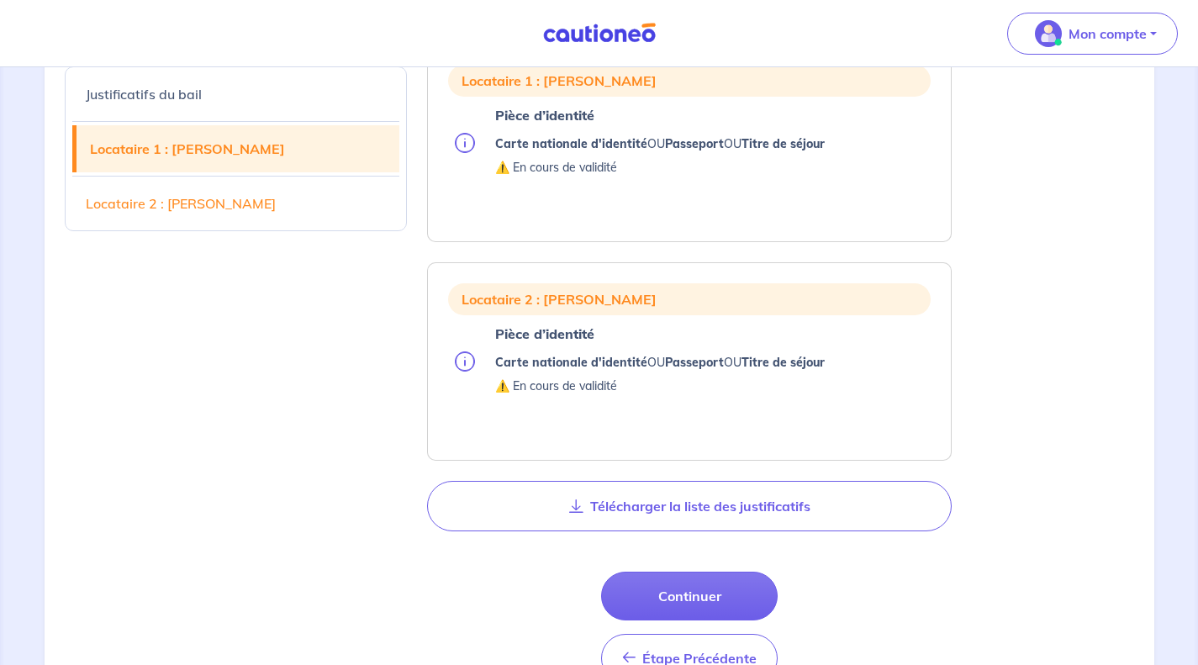
scroll to position [1112, 0]
click at [788, 515] on button "Télécharger la liste des justificatifs" at bounding box center [689, 507] width 525 height 50
click at [679, 596] on button "Continuer" at bounding box center [689, 597] width 177 height 49
click at [685, 595] on button "Continuer" at bounding box center [689, 597] width 177 height 49
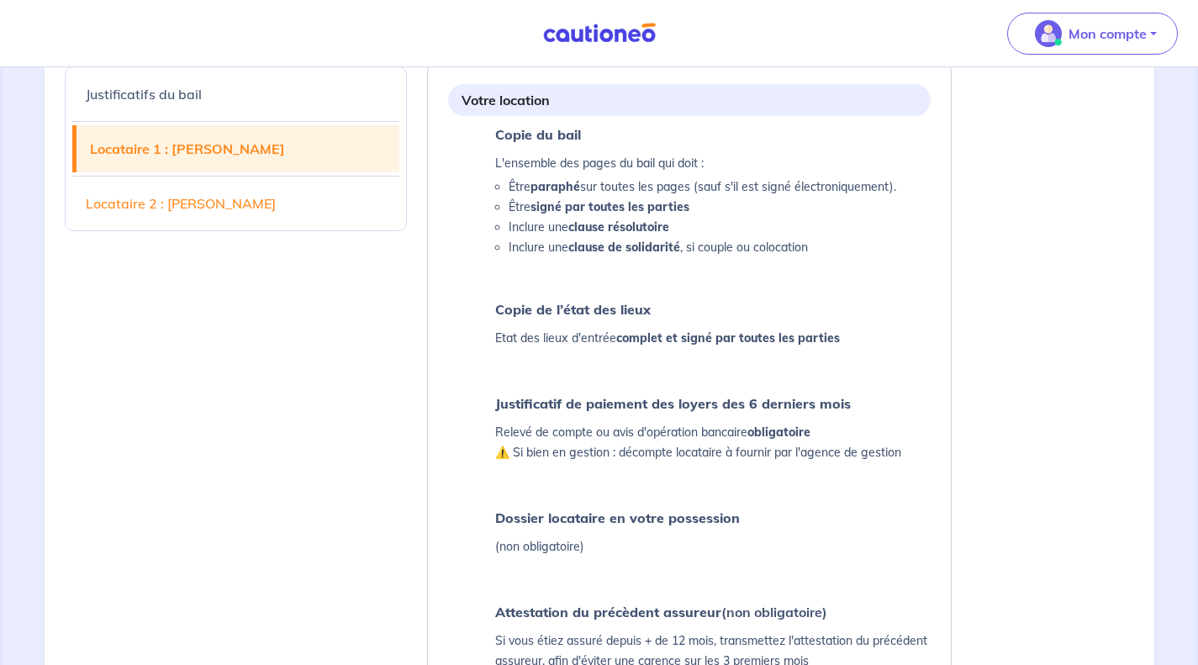
select select "FR"
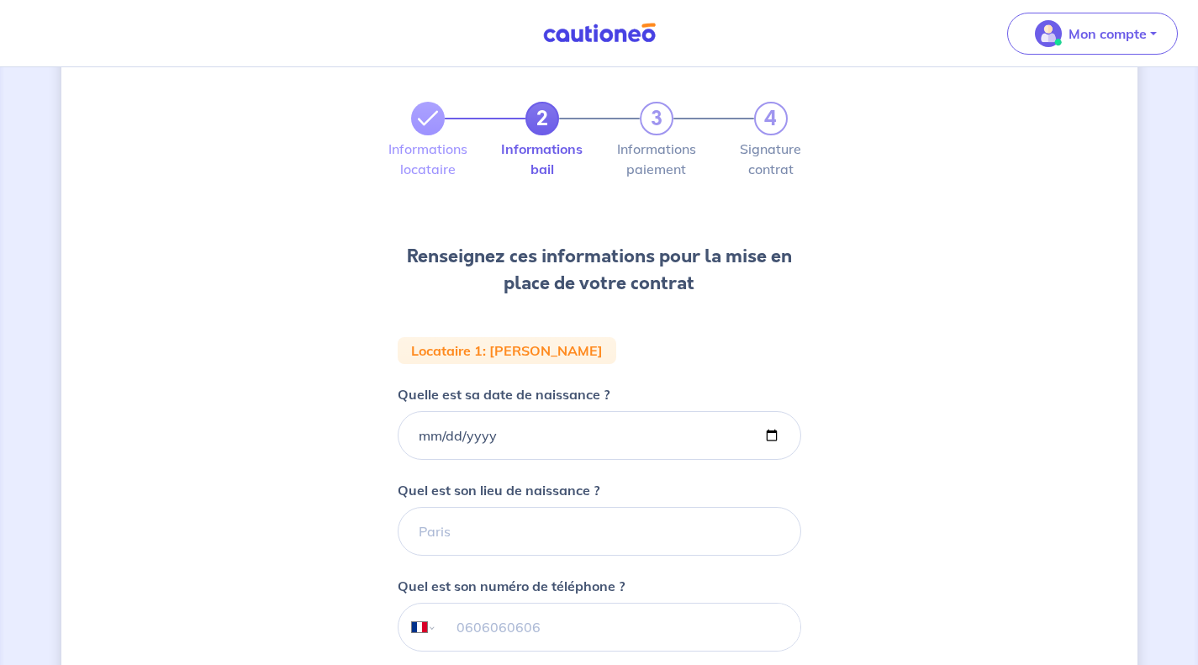
scroll to position [93, 0]
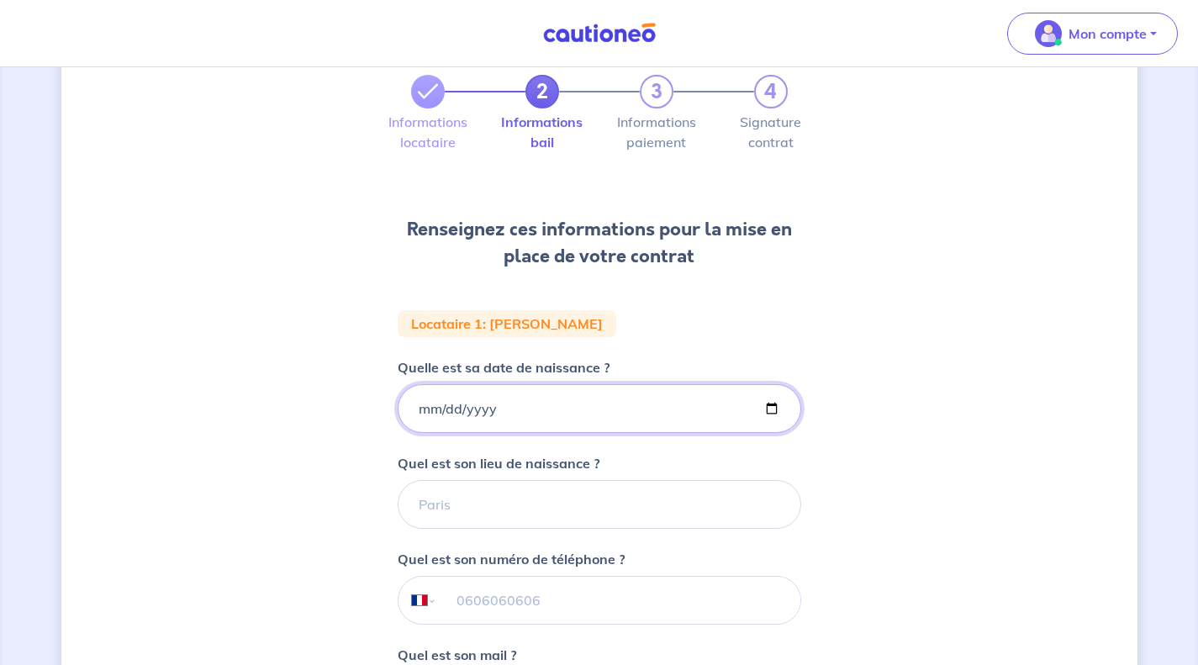
click at [747, 400] on input "Quelle est sa date de naissance ?" at bounding box center [600, 408] width 404 height 49
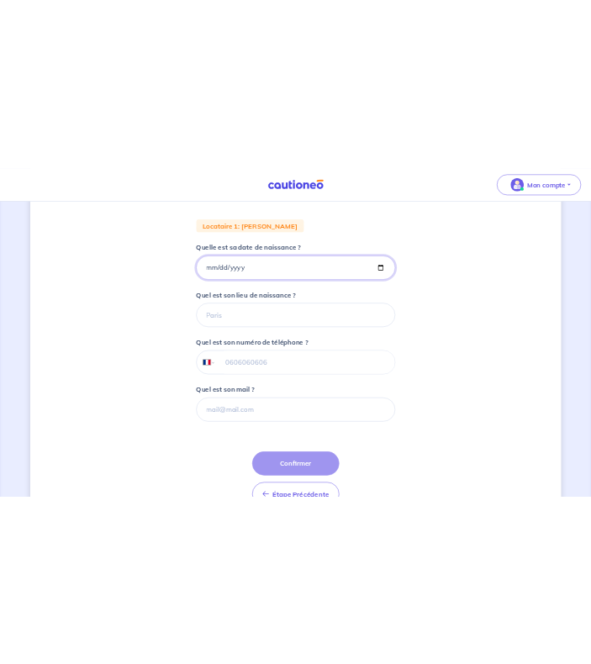
scroll to position [240, 0]
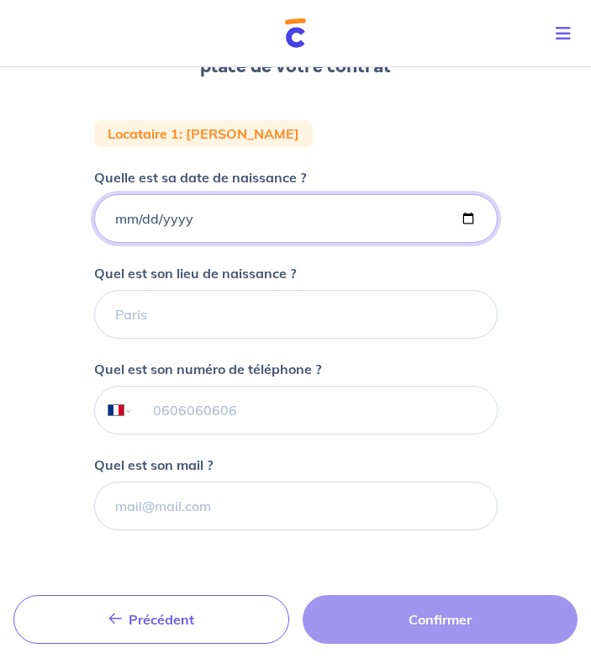
click at [467, 215] on input "Quelle est sa date de naissance ?" at bounding box center [296, 218] width 404 height 49
type input "[DATE]"
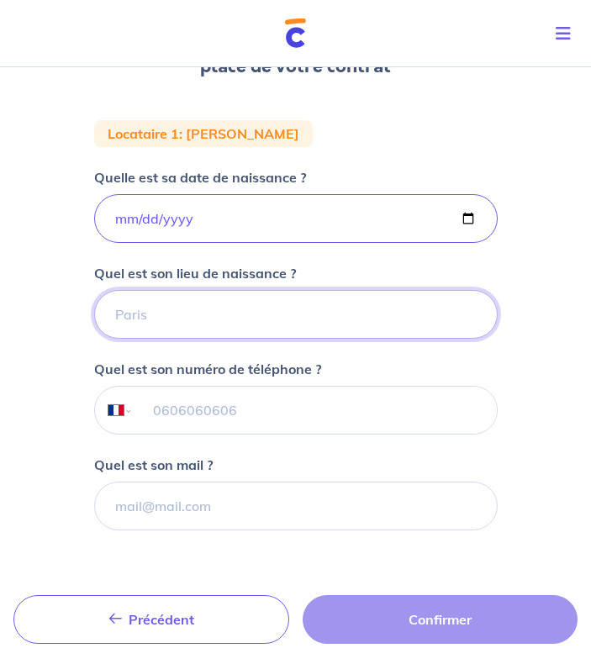
click at [219, 314] on input "Quel est son lieu de naissance ?" at bounding box center [296, 314] width 404 height 49
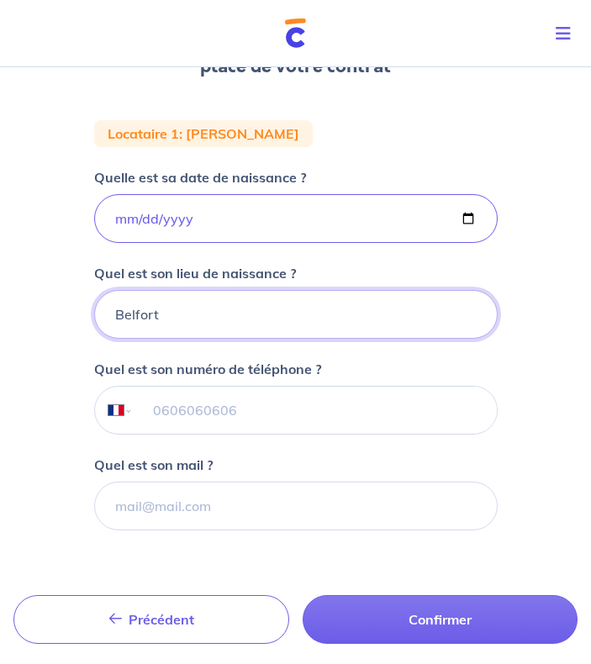
type input "Belfort"
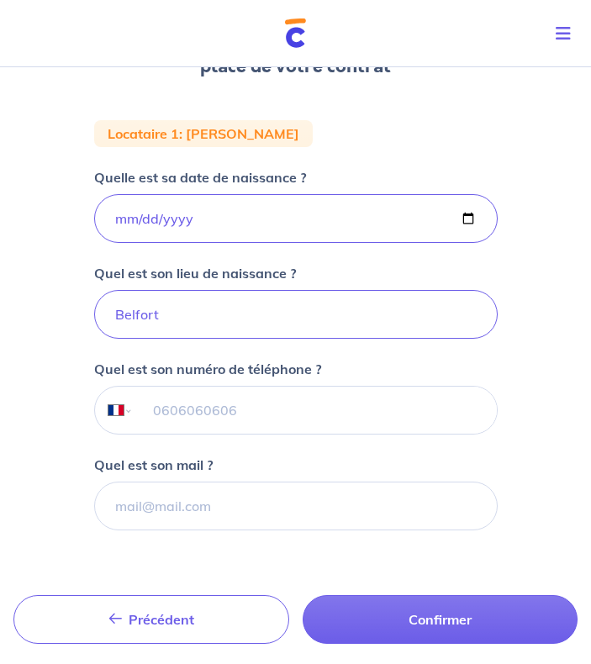
click at [224, 418] on input "tel" at bounding box center [314, 410] width 363 height 47
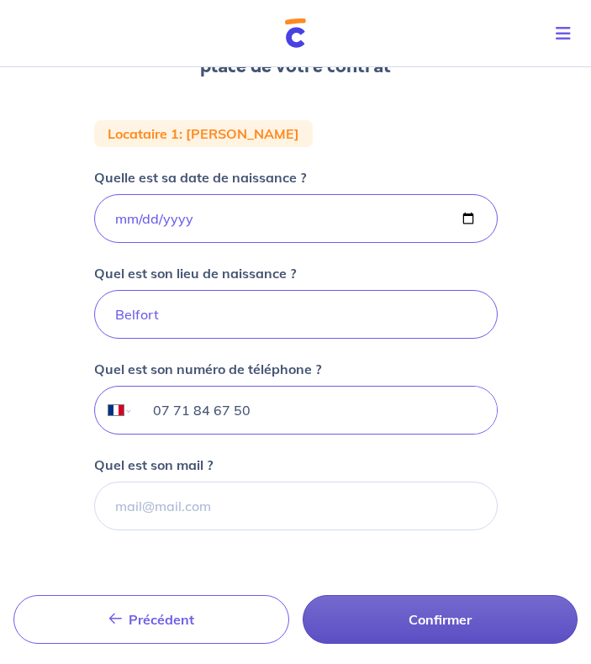
type input "07 71 84 67 50"
click at [404, 618] on button "Confirmer" at bounding box center [441, 619] width 276 height 49
click at [415, 620] on button "Confirmer" at bounding box center [441, 619] width 276 height 49
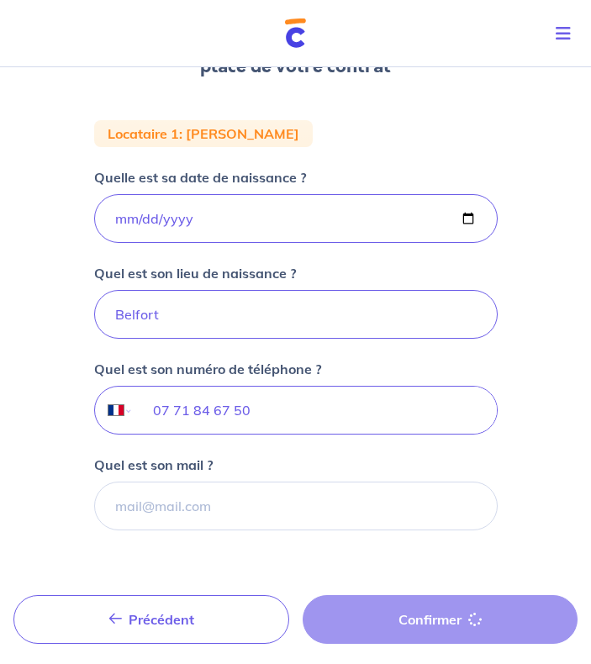
scroll to position [240, 0]
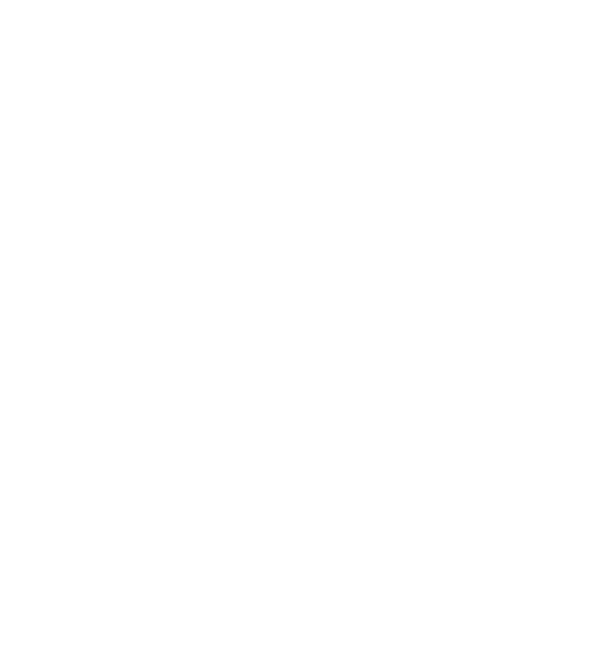
select select "FR"
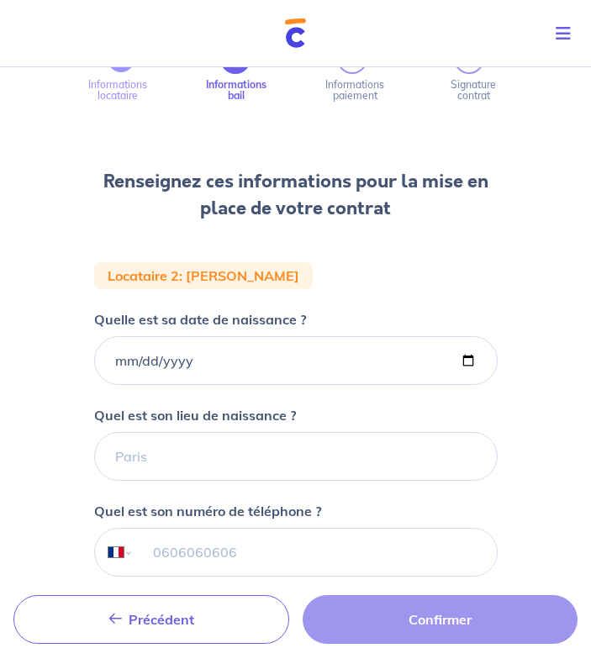
scroll to position [98, 0]
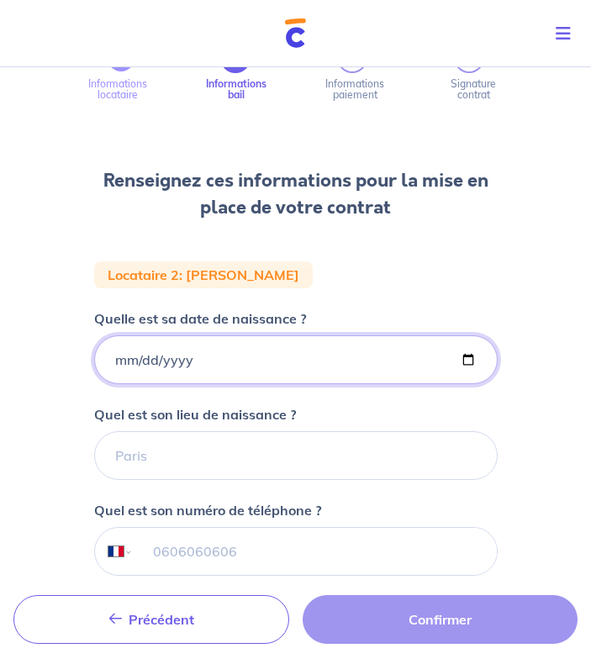
click at [204, 361] on input "Quelle est sa date de naissance ?" at bounding box center [296, 359] width 404 height 49
click at [467, 355] on input "Quelle est sa date de naissance ?" at bounding box center [296, 359] width 404 height 49
type input "[DATE]"
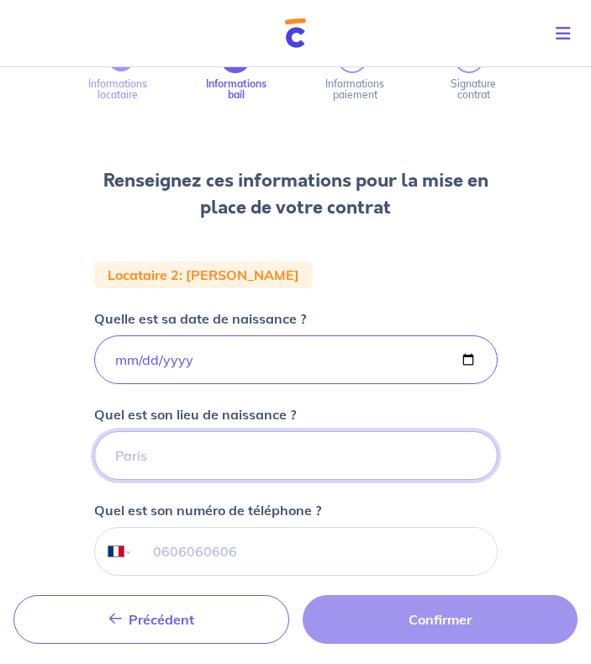
click at [214, 455] on input "Quel est son lieu de naissance ?" at bounding box center [296, 455] width 404 height 49
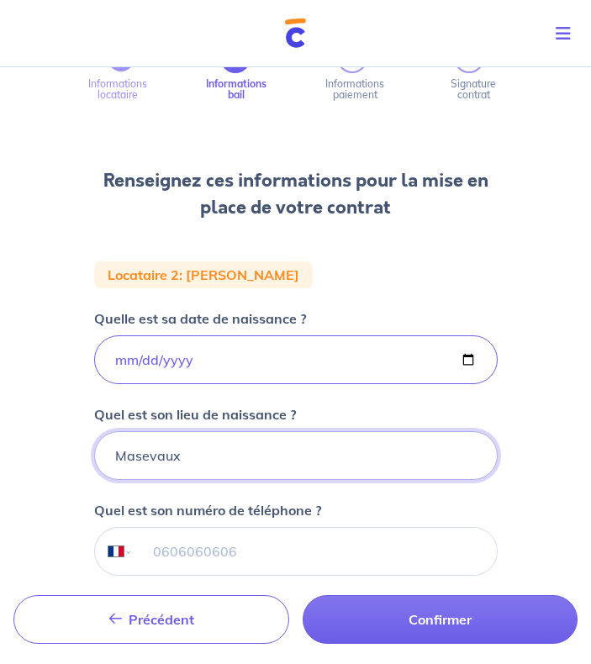
type input "Masevaux"
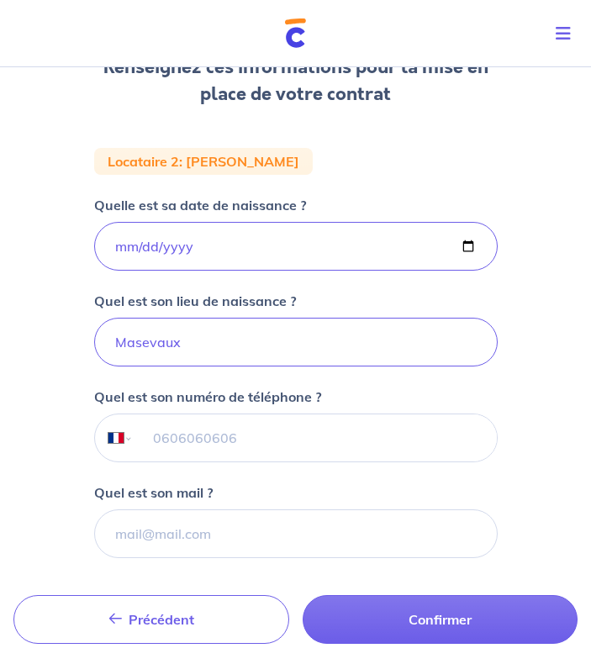
scroll to position [213, 0]
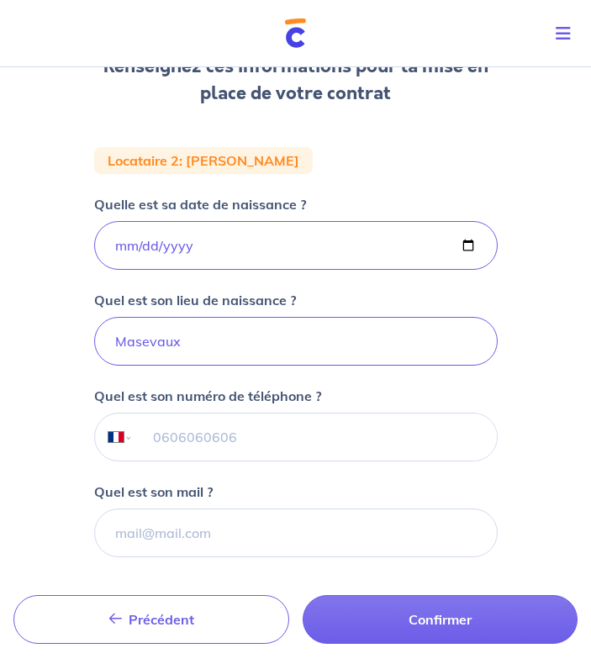
click at [231, 439] on input "tel" at bounding box center [314, 437] width 363 height 47
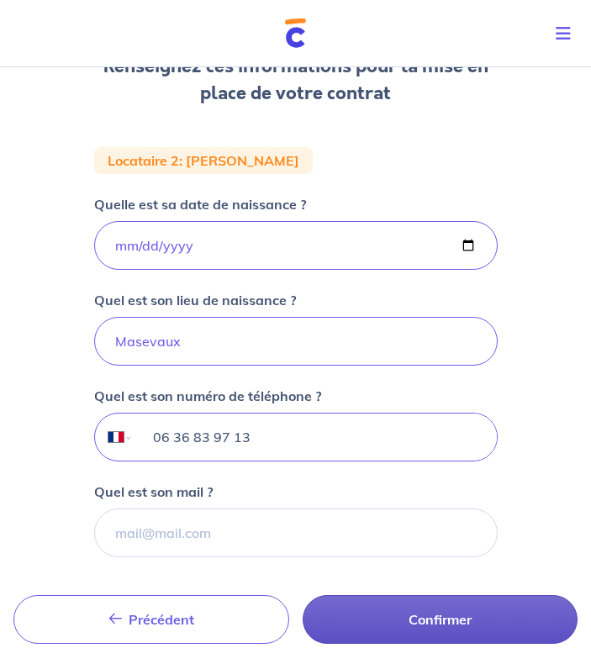
type input "06 36 83 97 13"
click at [397, 615] on button "Confirmer" at bounding box center [441, 619] width 276 height 49
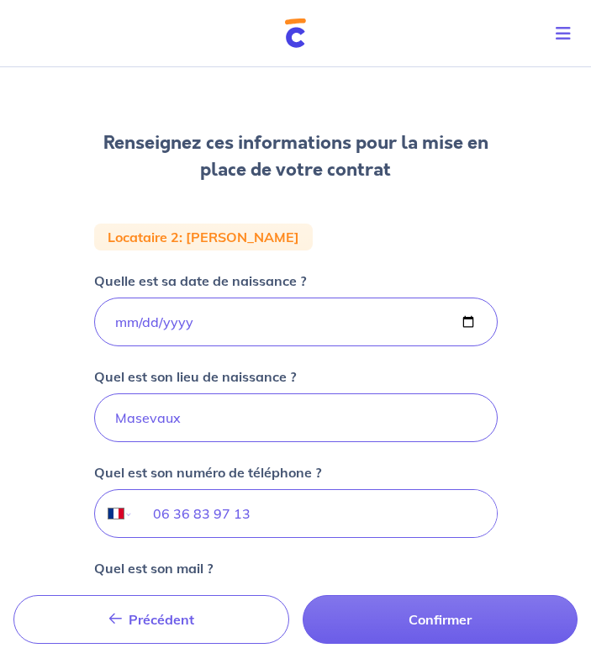
scroll to position [240, 0]
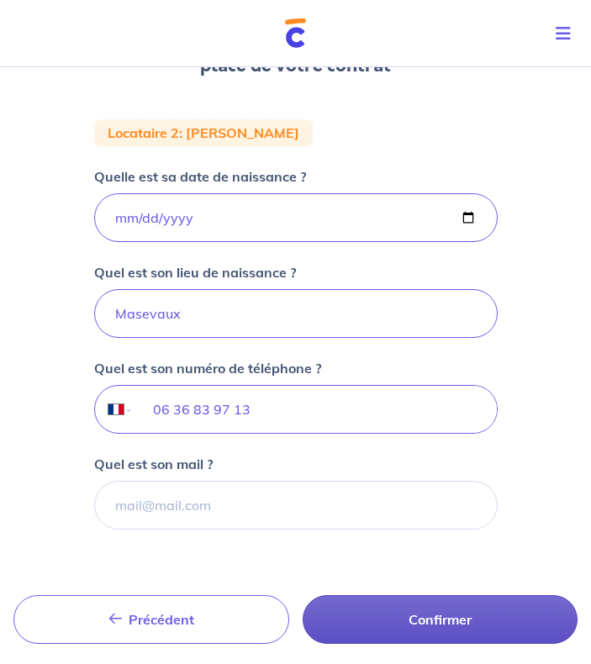
click at [468, 616] on button "Confirmer" at bounding box center [441, 619] width 276 height 49
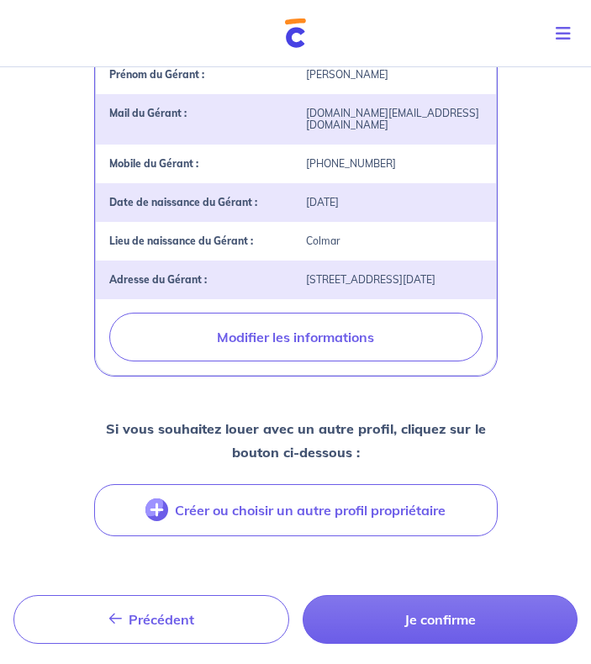
scroll to position [478, 0]
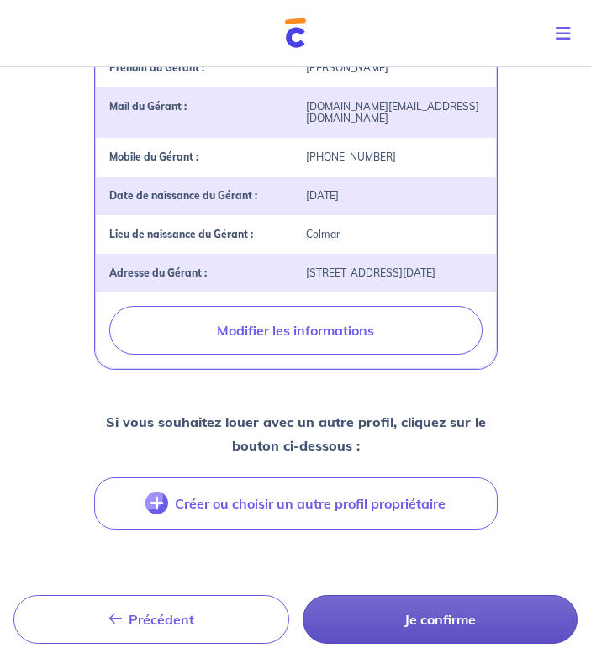
click at [452, 629] on button "Je confirme" at bounding box center [441, 619] width 276 height 49
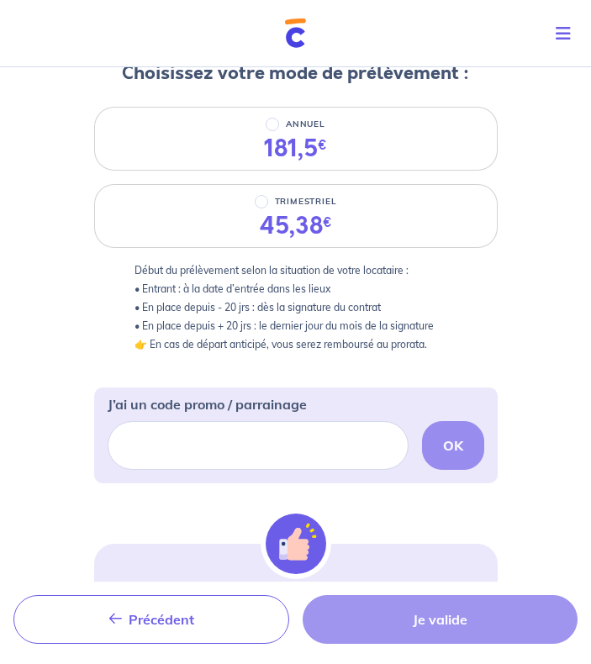
scroll to position [187, 0]
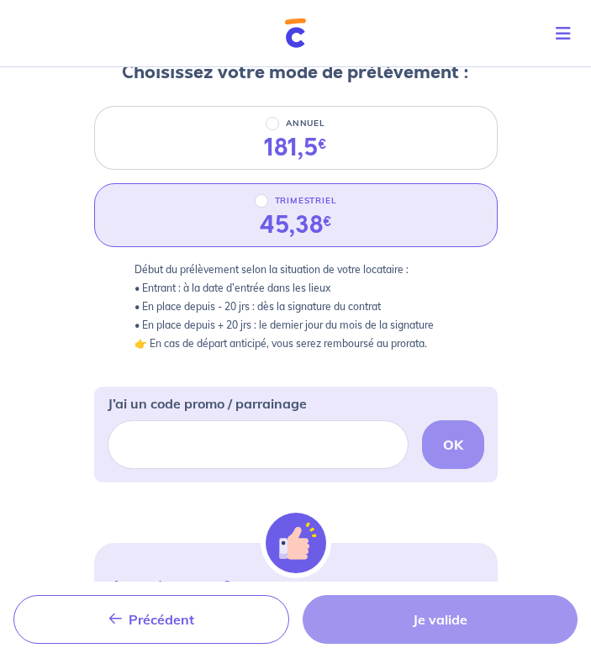
click at [341, 219] on div "45,38 €" at bounding box center [295, 225] width 99 height 29
radio input "true"
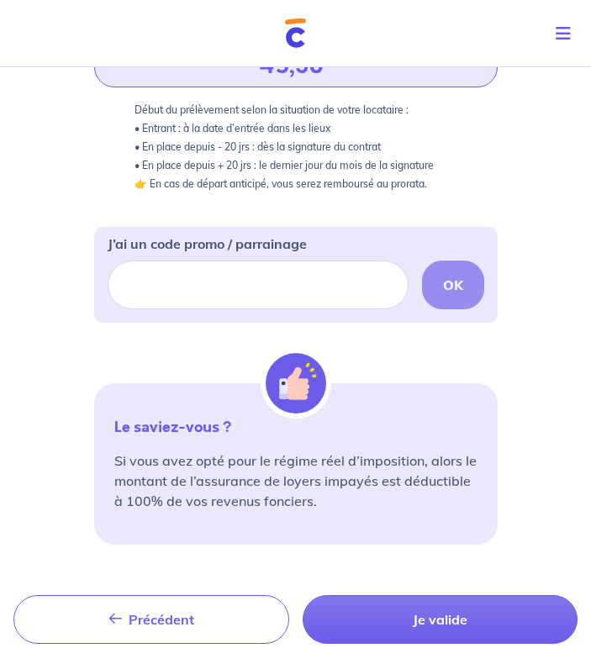
scroll to position [375, 0]
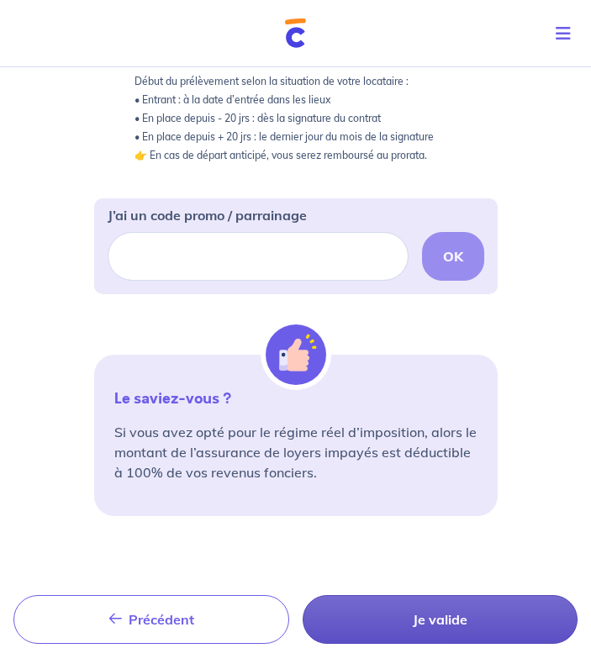
click at [492, 627] on button "Je valide" at bounding box center [441, 619] width 276 height 49
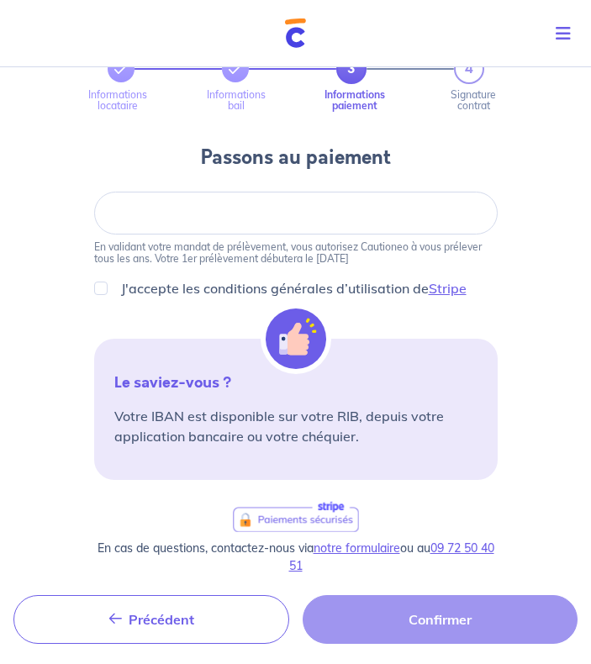
scroll to position [87, 0]
click at [103, 290] on input "J'accepte les conditions générales d’utilisation de Stripe" at bounding box center [100, 289] width 13 height 13
checkbox input "true"
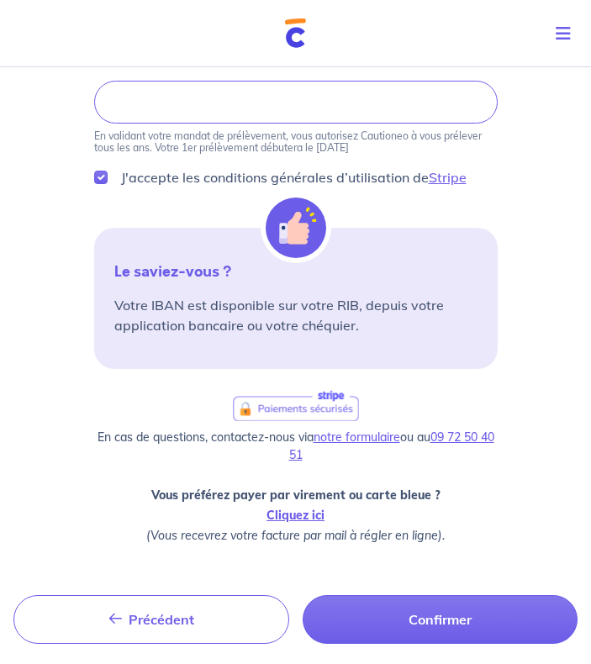
scroll to position [202, 0]
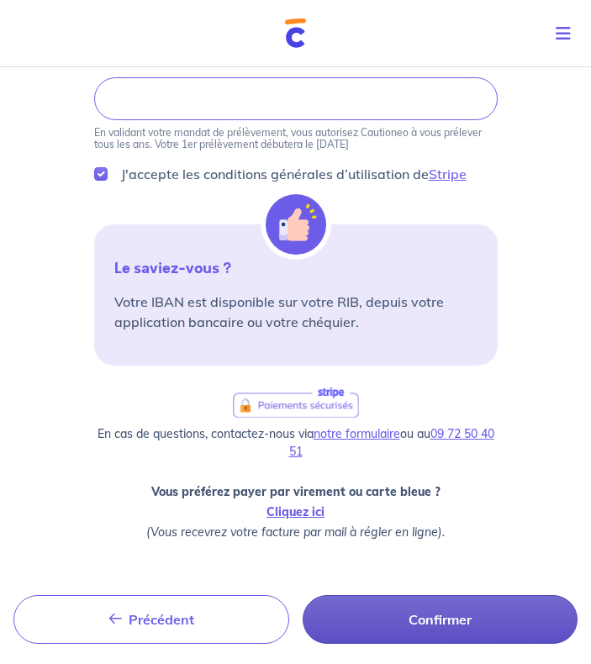
click at [430, 616] on button "Confirmer" at bounding box center [441, 619] width 276 height 49
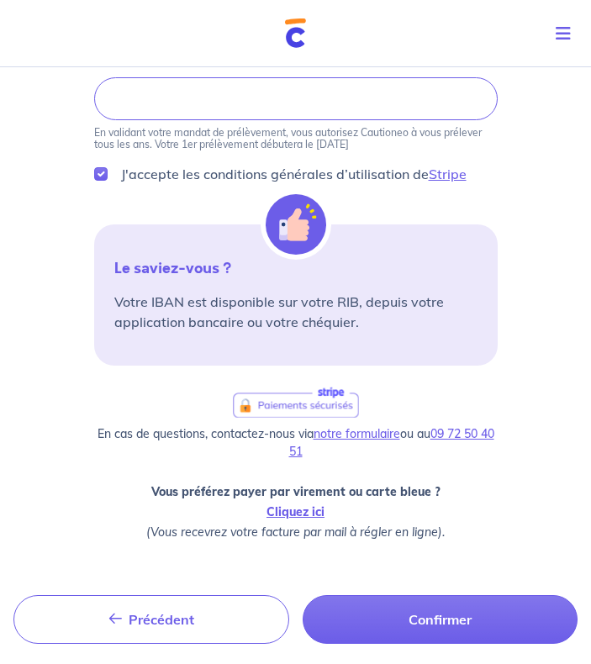
scroll to position [214, 0]
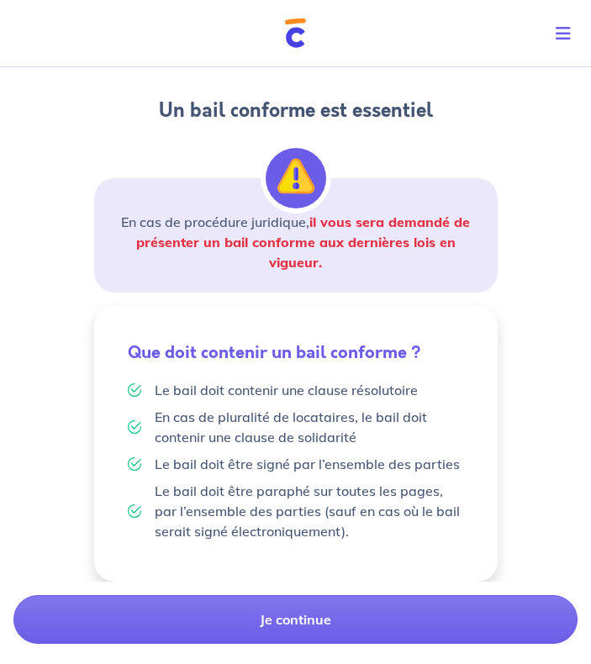
scroll to position [153, 0]
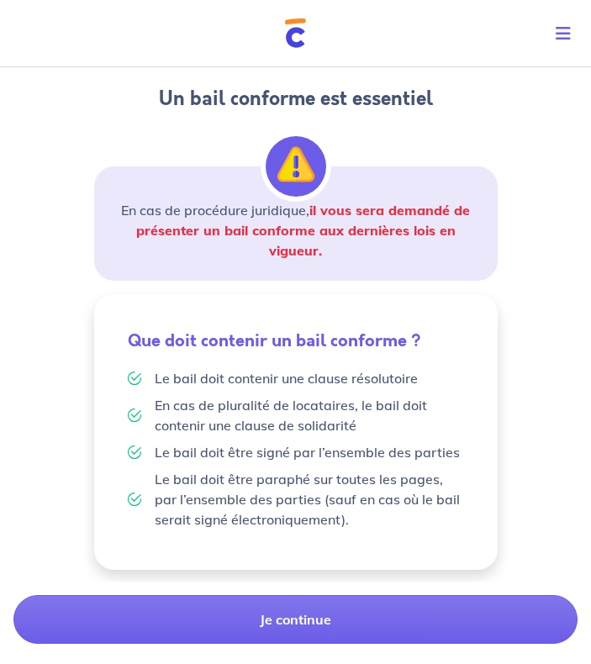
click at [199, 113] on div "4 Informations locataire Informations bail Informations paiement Signature cont…" at bounding box center [296, 259] width 404 height 622
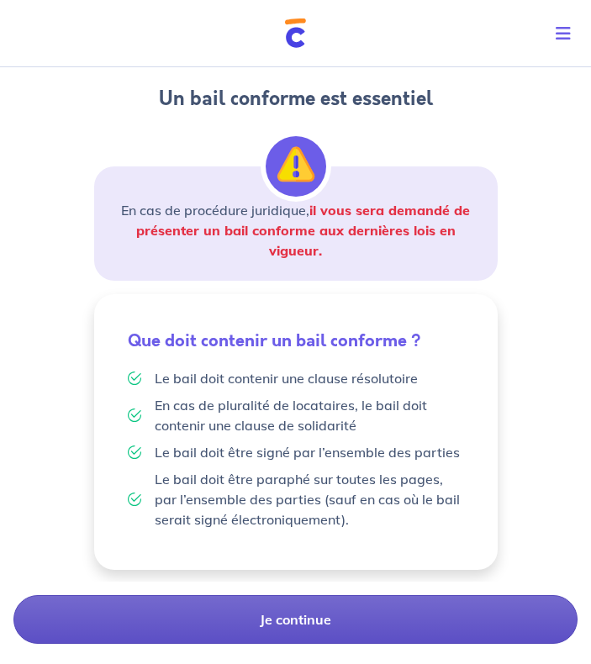
click at [377, 630] on button "Je continue" at bounding box center [295, 619] width 564 height 49
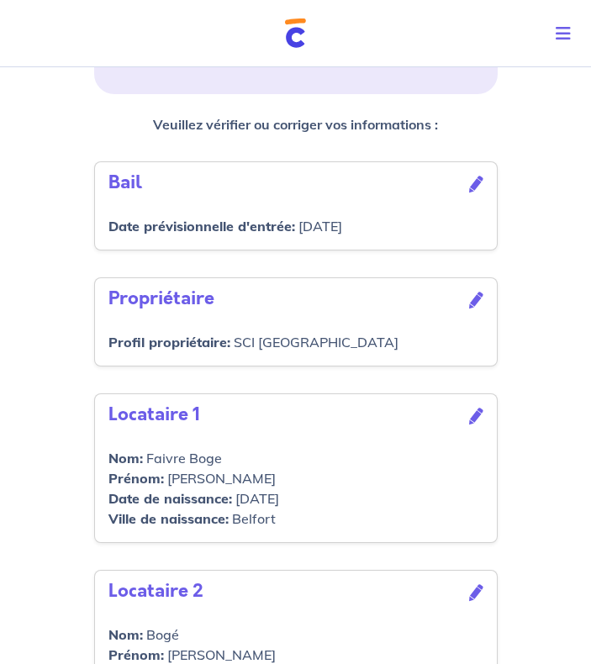
scroll to position [639, 0]
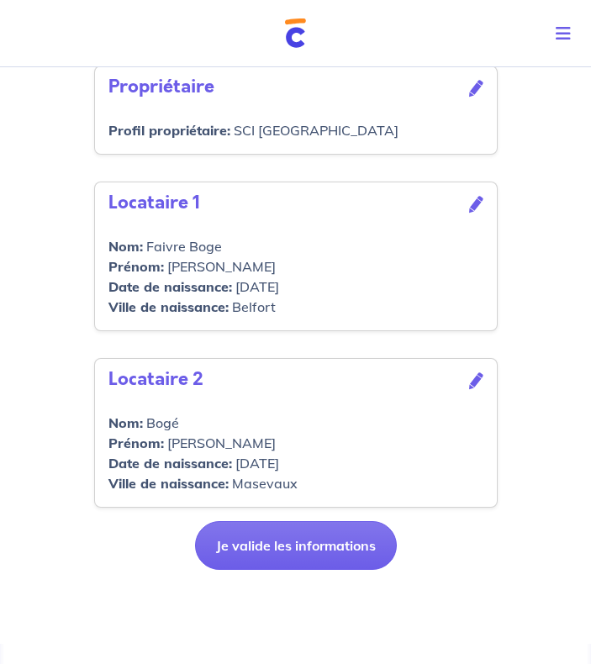
click at [471, 207] on icon at bounding box center [476, 204] width 14 height 17
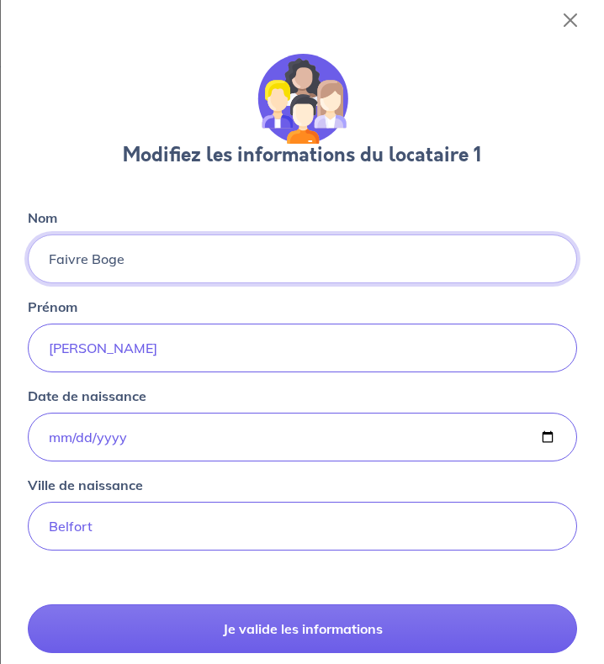
click at [188, 257] on input "Faivre Boge" at bounding box center [302, 259] width 549 height 49
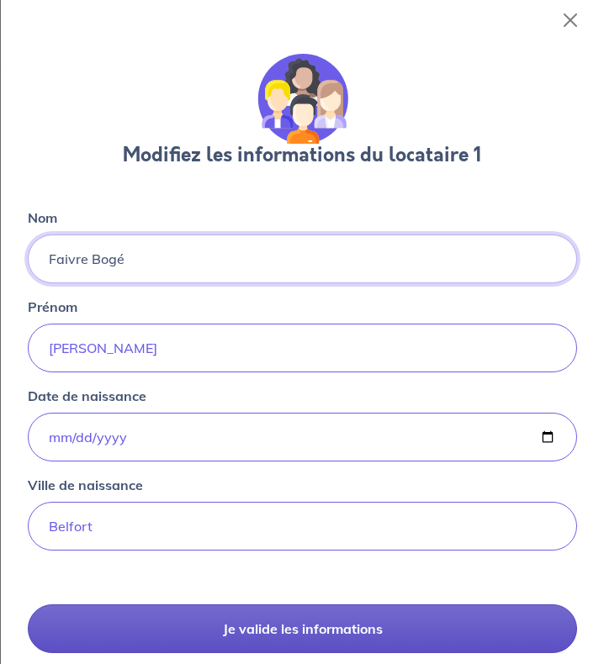
type input "Faivre Bogé"
click at [289, 632] on button "Je valide les informations" at bounding box center [302, 629] width 549 height 49
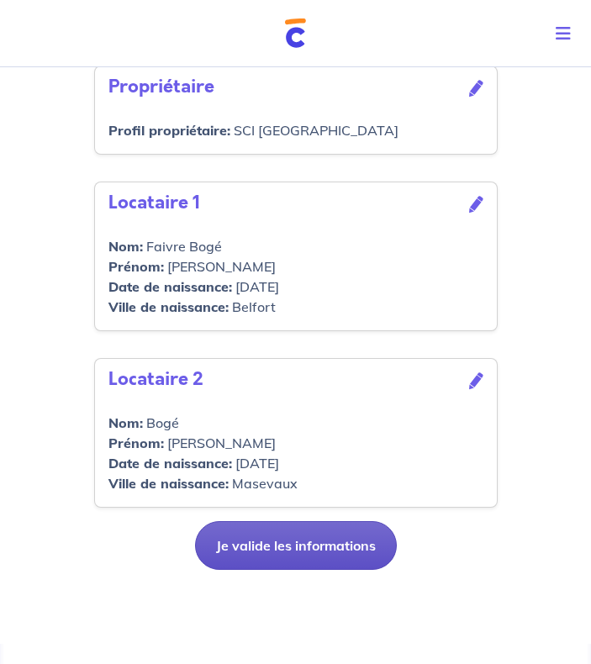
click at [329, 537] on button "Je valide les informations" at bounding box center [296, 545] width 202 height 49
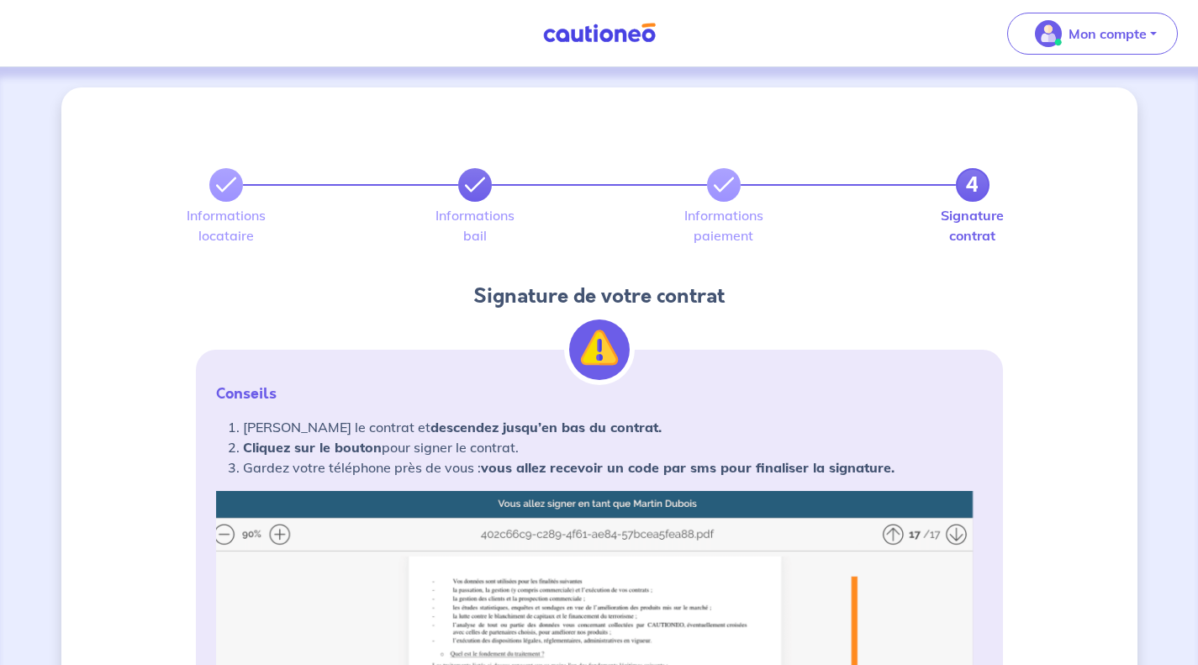
click at [476, 198] on link at bounding box center [475, 185] width 34 height 34
click at [472, 192] on icon at bounding box center [475, 185] width 20 height 20
click at [470, 219] on label "Informations bail" at bounding box center [475, 226] width 34 height 34
click at [727, 185] on icon at bounding box center [724, 185] width 20 height 20
click at [479, 185] on icon at bounding box center [475, 185] width 20 height 20
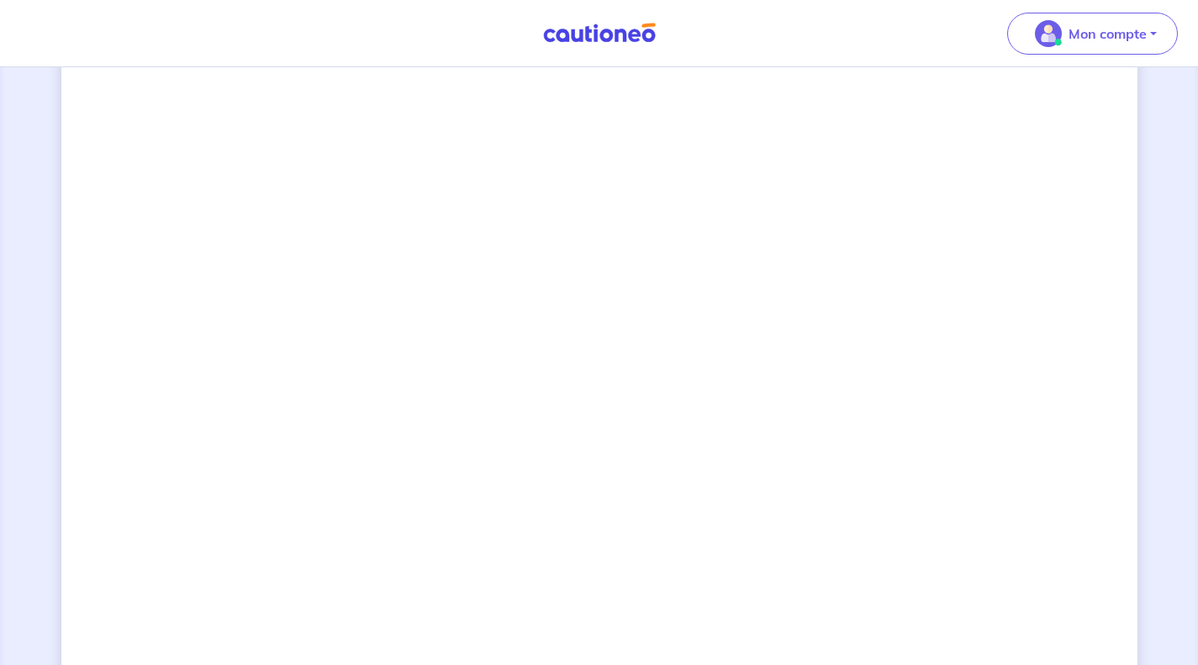
scroll to position [1394, 0]
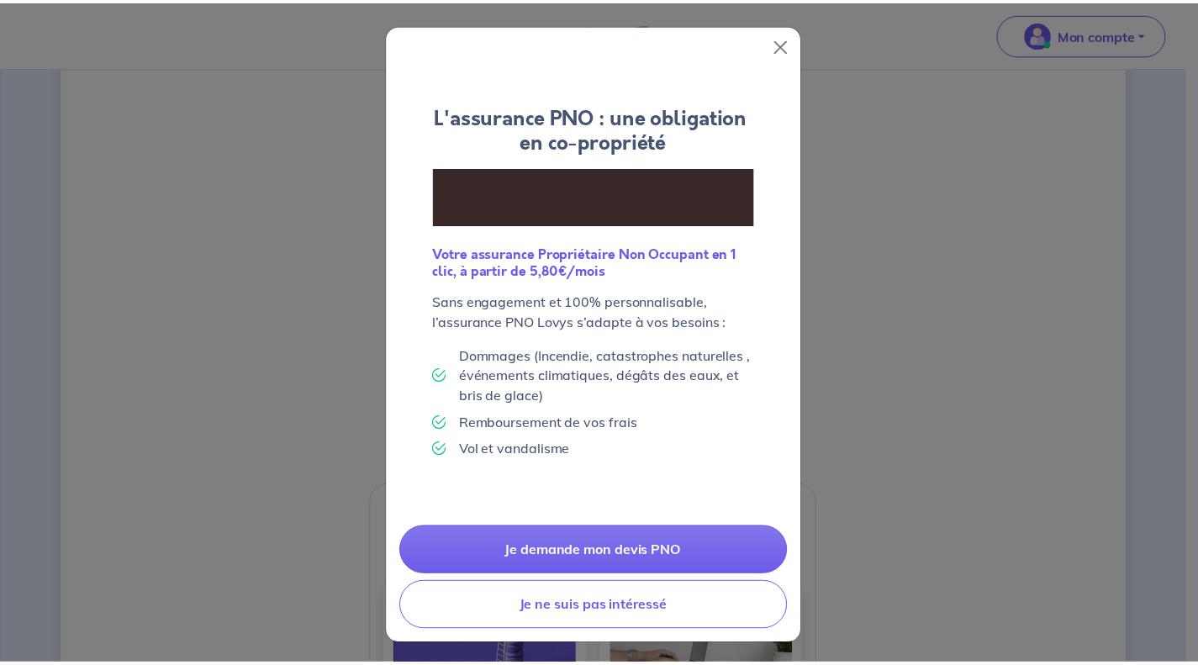
scroll to position [79, 0]
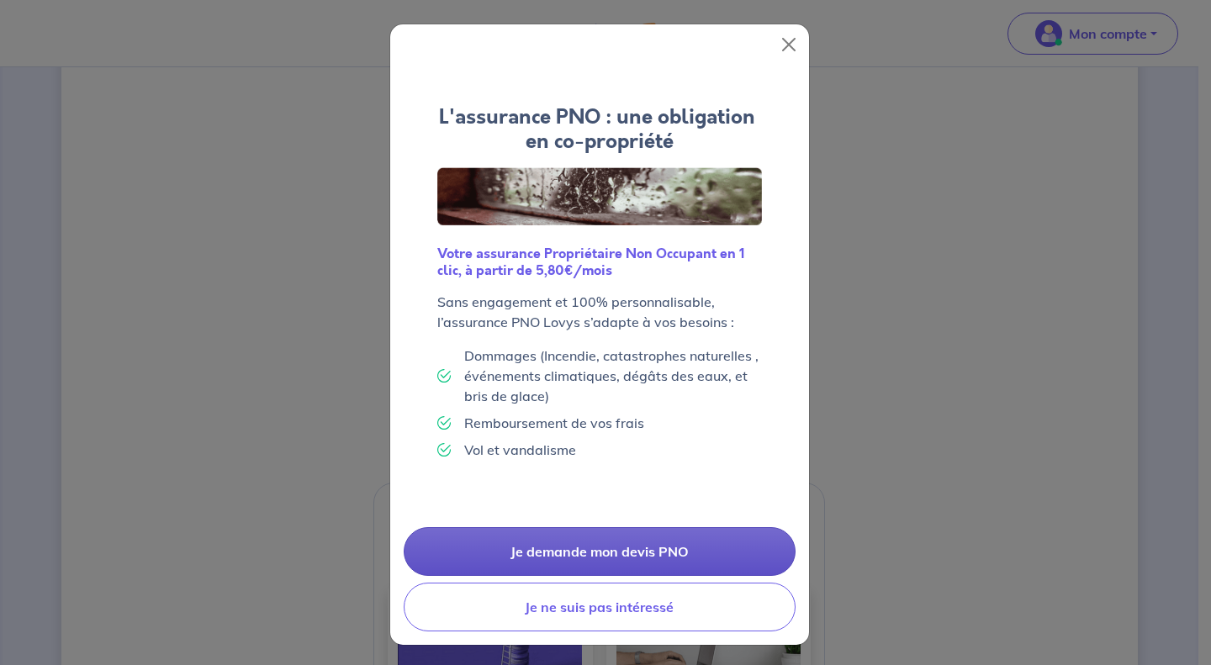
click at [654, 558] on link "Je demande mon devis PNO" at bounding box center [600, 551] width 392 height 49
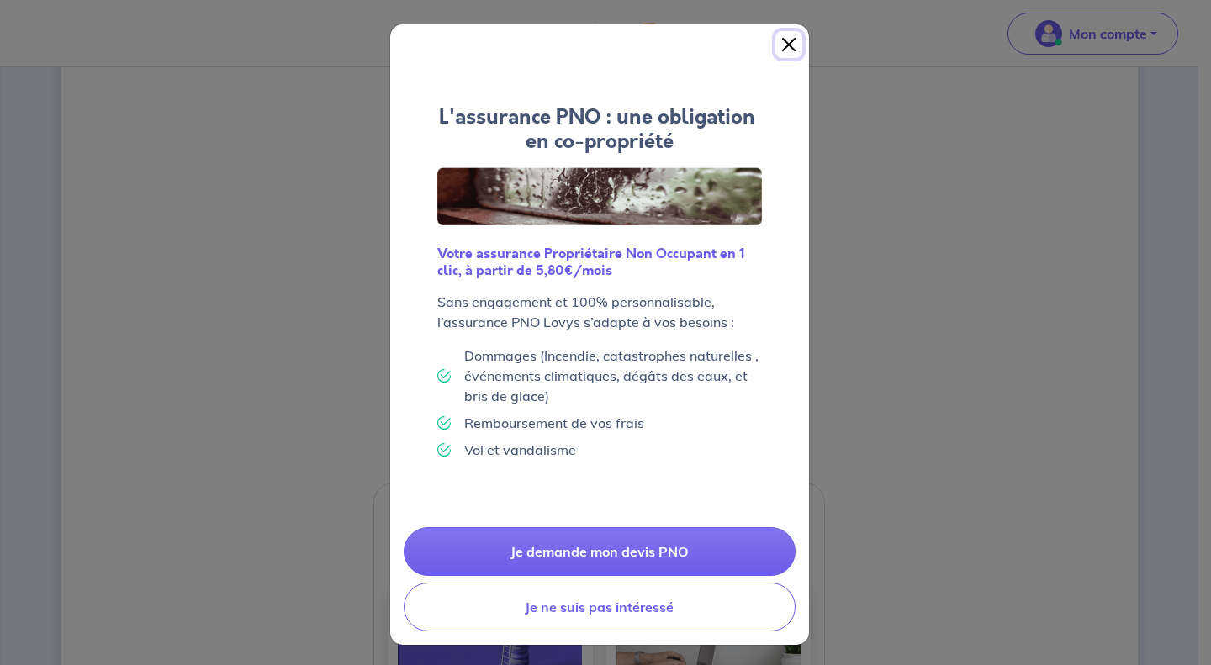
click at [780, 42] on button "Close" at bounding box center [788, 44] width 27 height 27
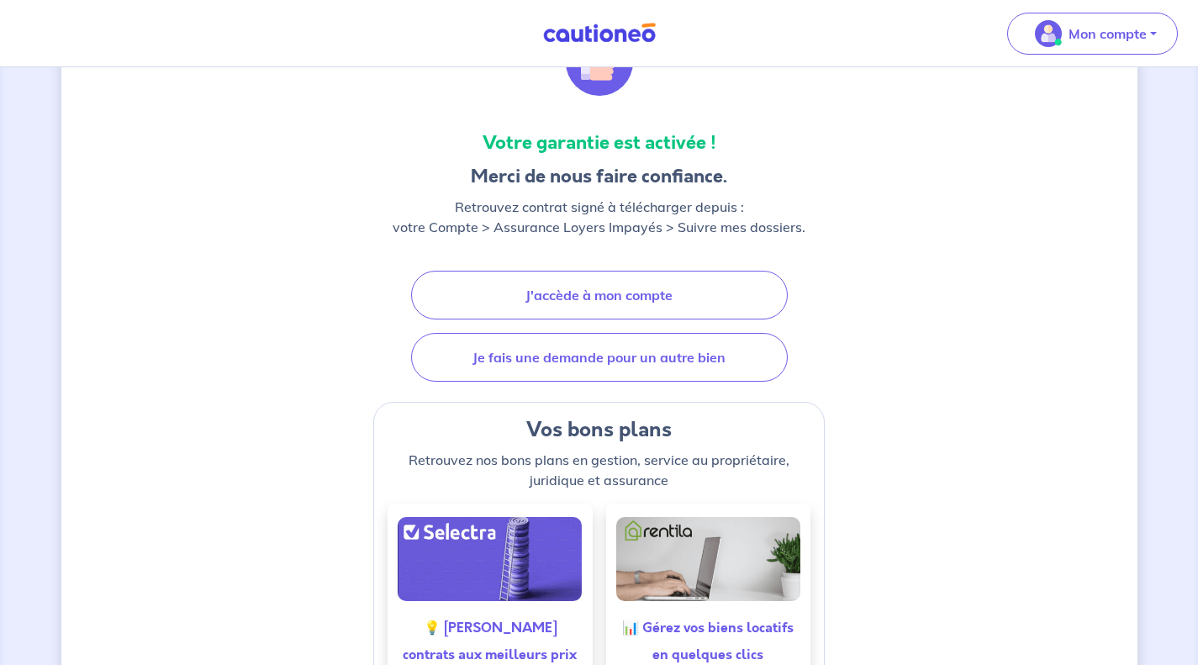
scroll to position [163, 0]
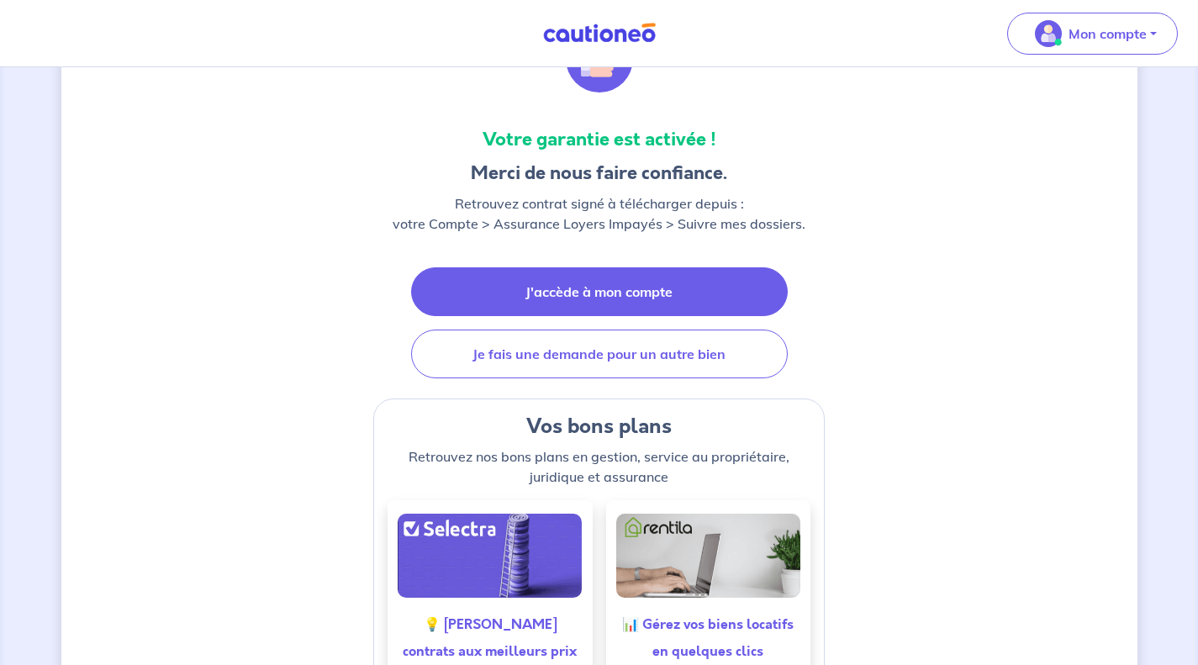
click at [707, 293] on link "J'accède à mon compte" at bounding box center [599, 291] width 377 height 49
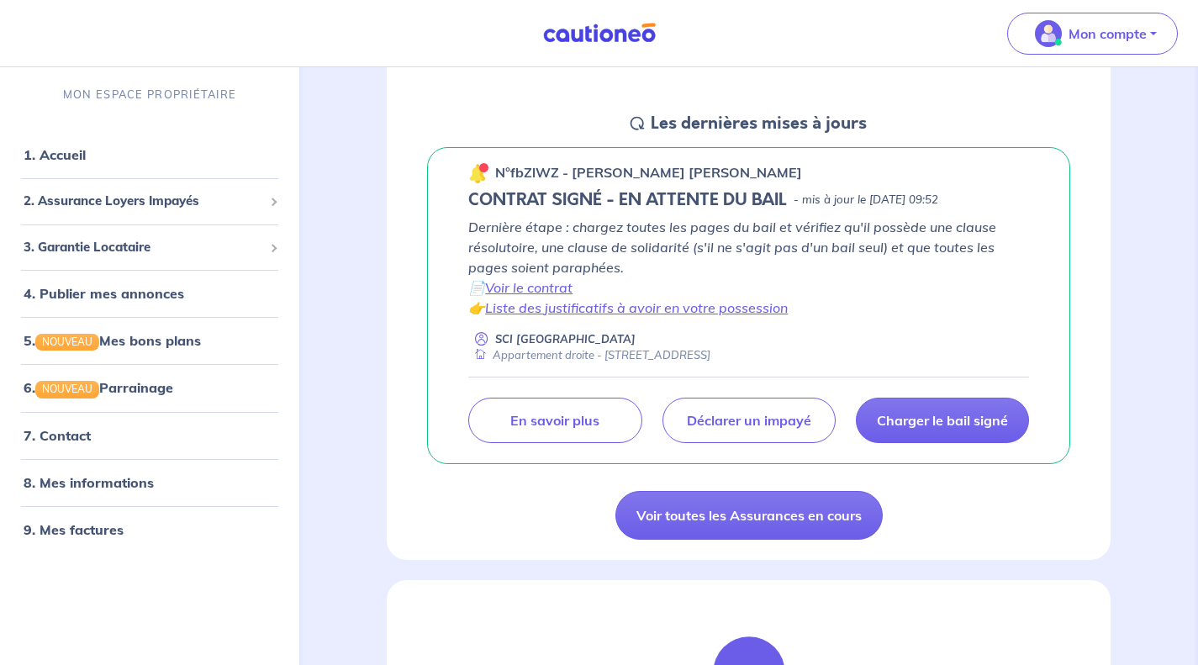
scroll to position [222, 0]
click at [702, 313] on link "Liste des justificatifs à avoir en votre possession" at bounding box center [636, 308] width 303 height 17
